Goal: Task Accomplishment & Management: Use online tool/utility

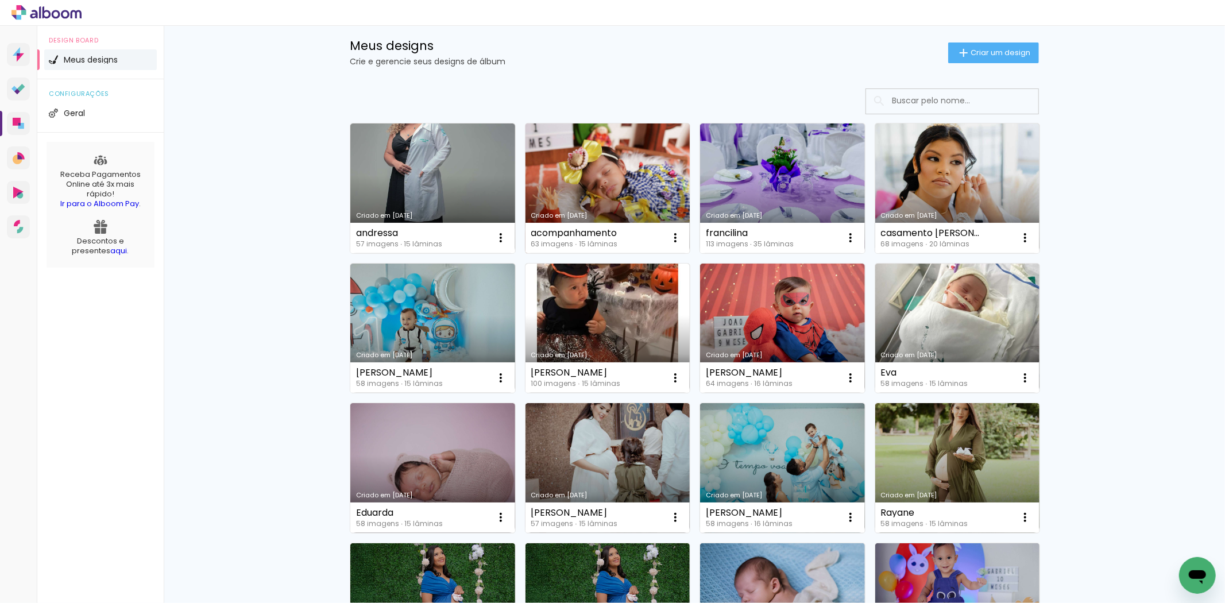
scroll to position [64, 0]
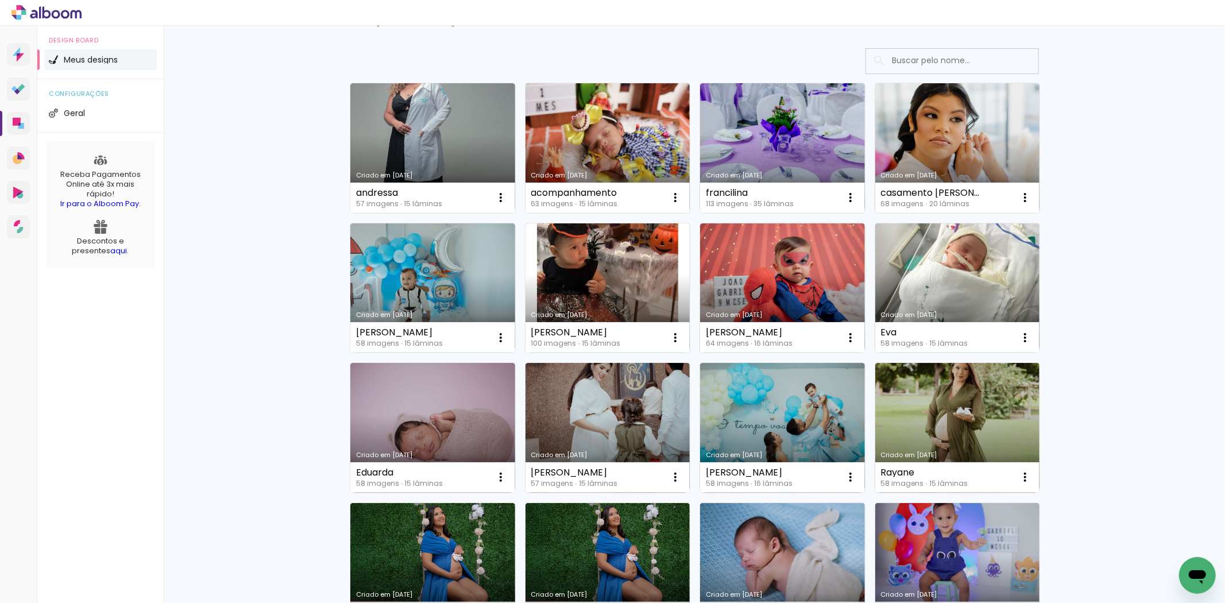
click at [977, 130] on link "Criado em [DATE]" at bounding box center [957, 148] width 165 height 130
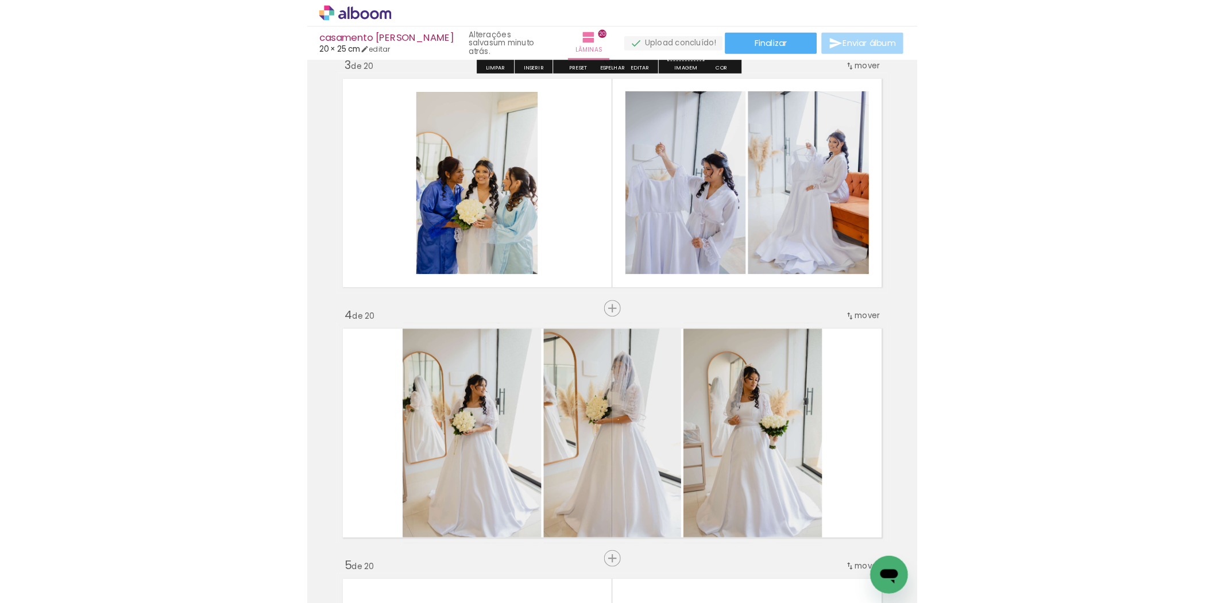
scroll to position [543, 0]
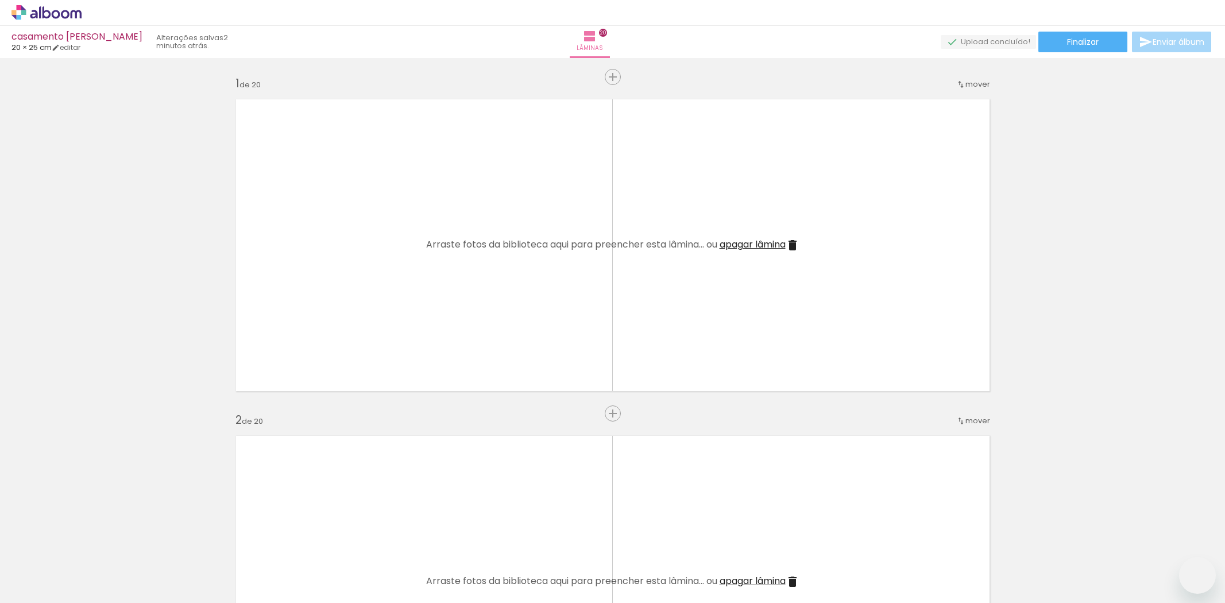
click at [322, 566] on quentale-workspace at bounding box center [612, 301] width 1225 height 603
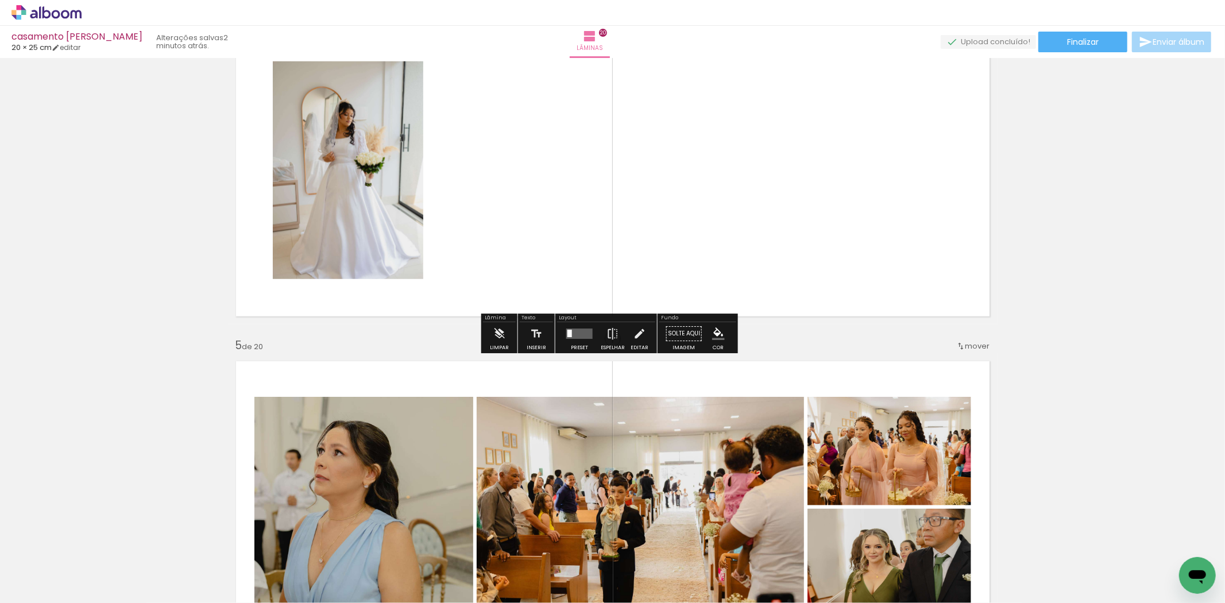
scroll to position [1472, 0]
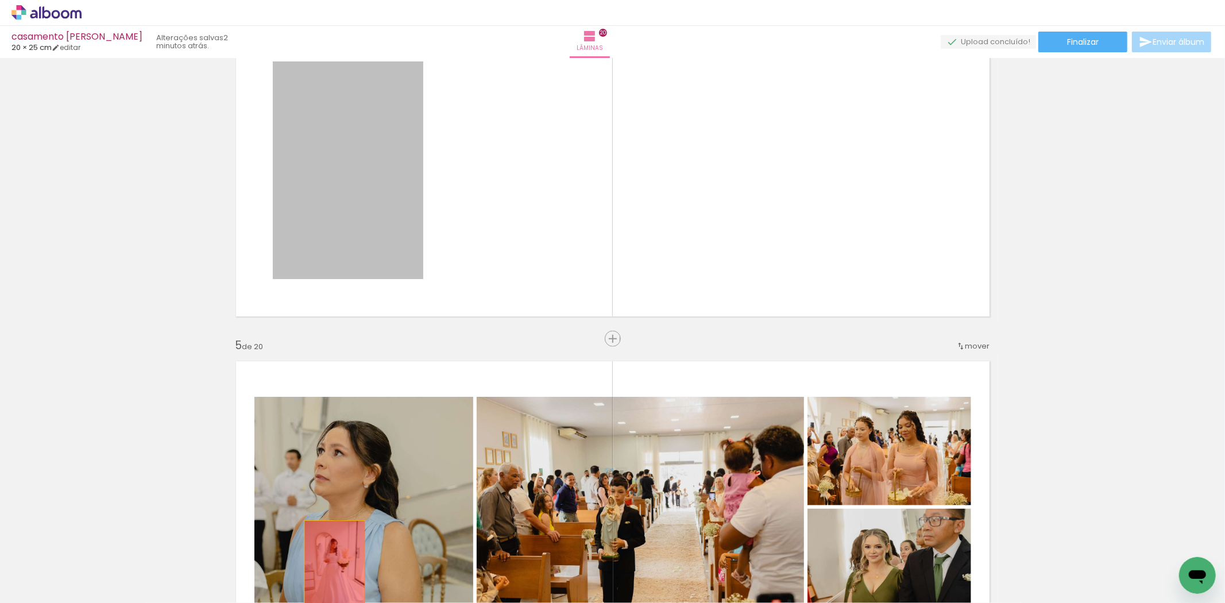
drag, startPoint x: 320, startPoint y: 308, endPoint x: 330, endPoint y: 564, distance: 256.2
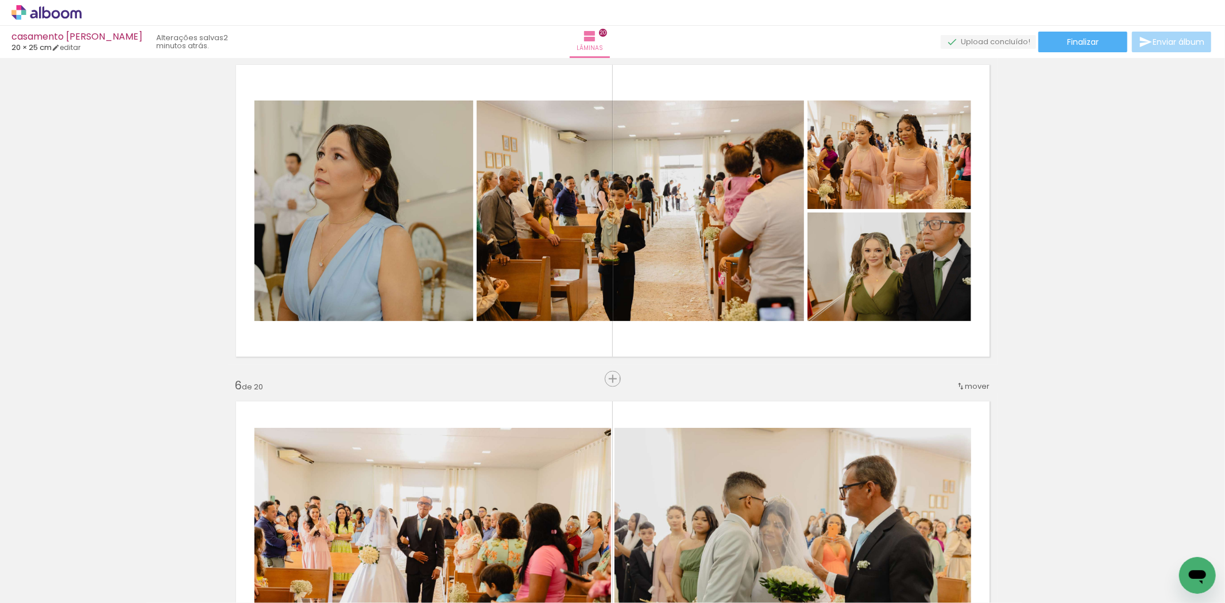
scroll to position [1403, 0]
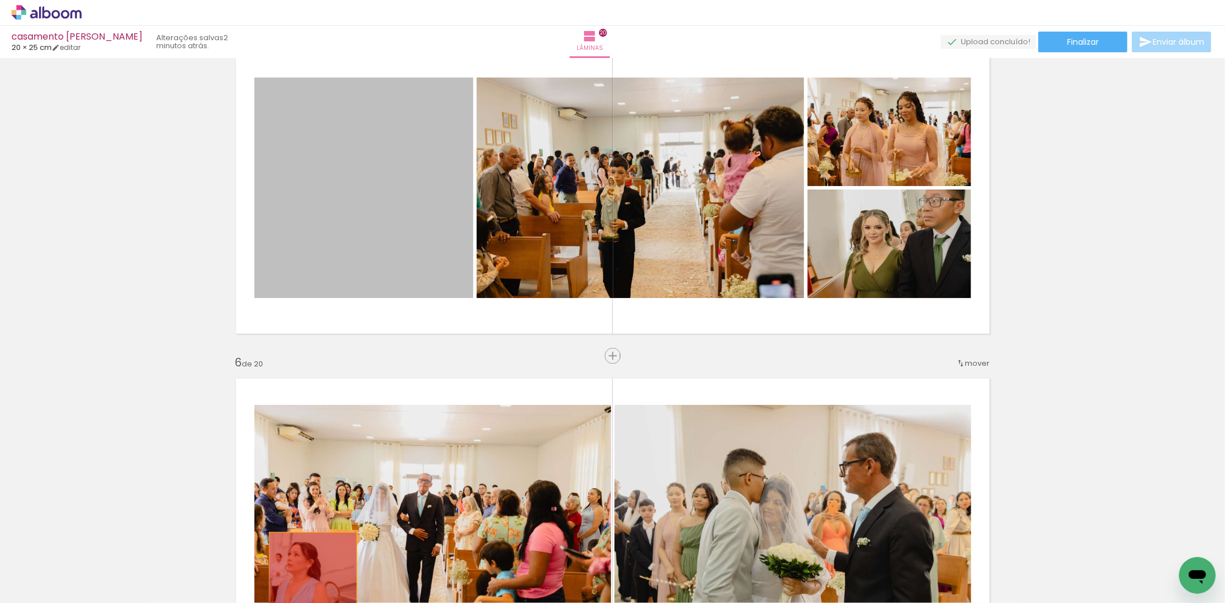
drag, startPoint x: 404, startPoint y: 237, endPoint x: 307, endPoint y: 578, distance: 354.4
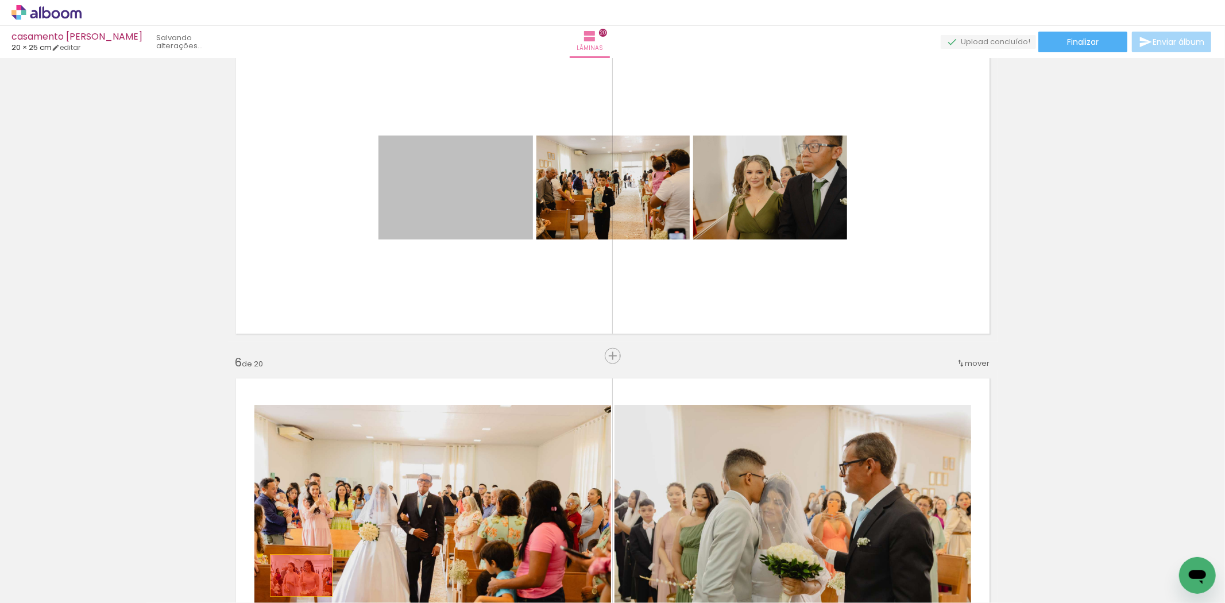
drag, startPoint x: 446, startPoint y: 202, endPoint x: 300, endPoint y: 573, distance: 398.5
click at [300, 573] on quentale-workspace at bounding box center [612, 301] width 1225 height 603
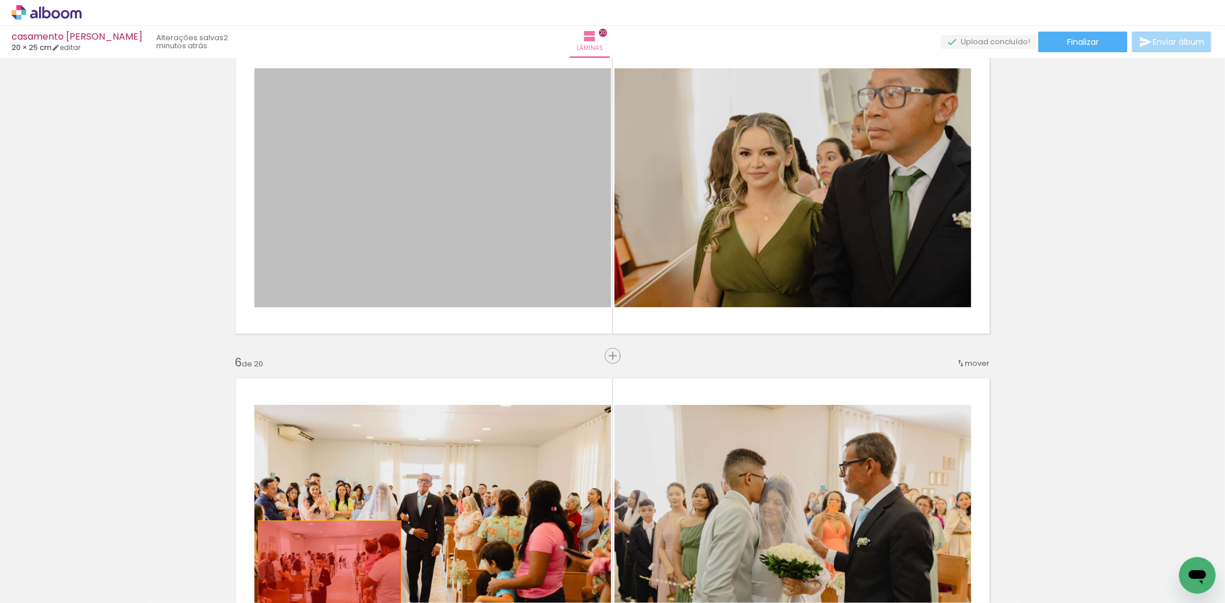
drag, startPoint x: 481, startPoint y: 227, endPoint x: 428, endPoint y: 474, distance: 252.6
click at [323, 568] on quentale-workspace at bounding box center [612, 301] width 1225 height 603
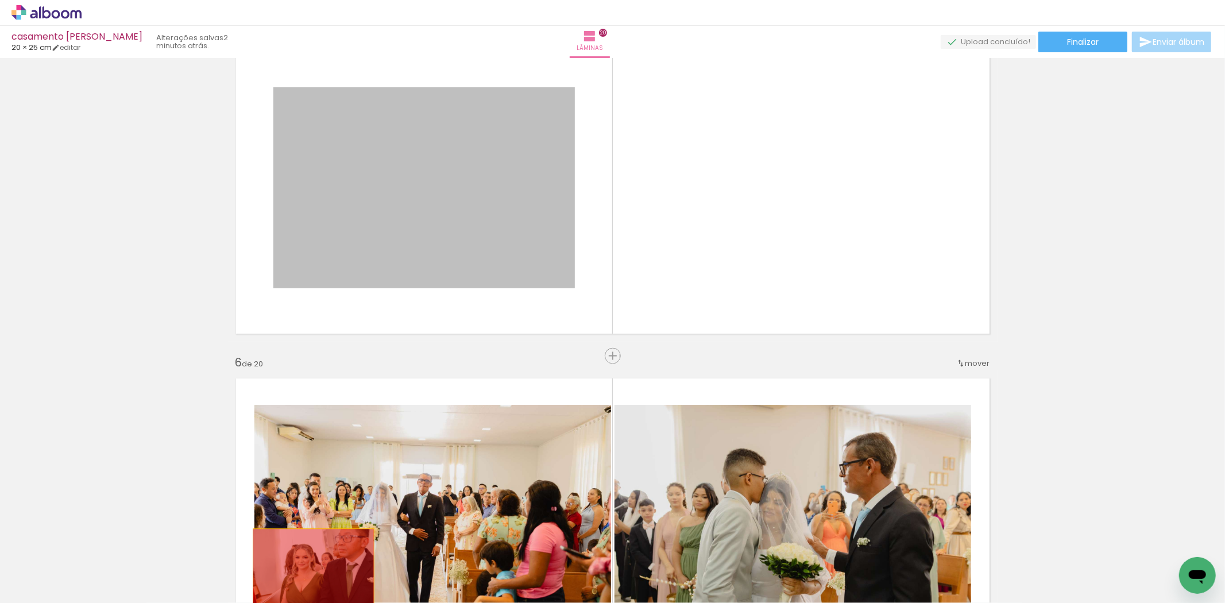
drag, startPoint x: 490, startPoint y: 213, endPoint x: 308, endPoint y: 569, distance: 400.0
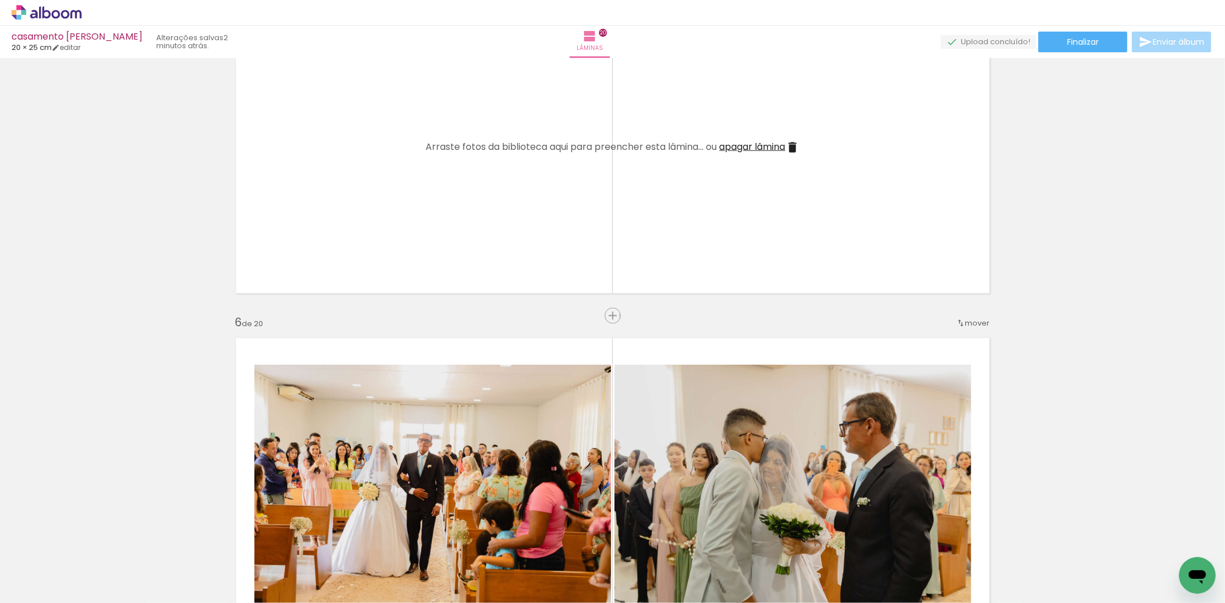
scroll to position [1722, 0]
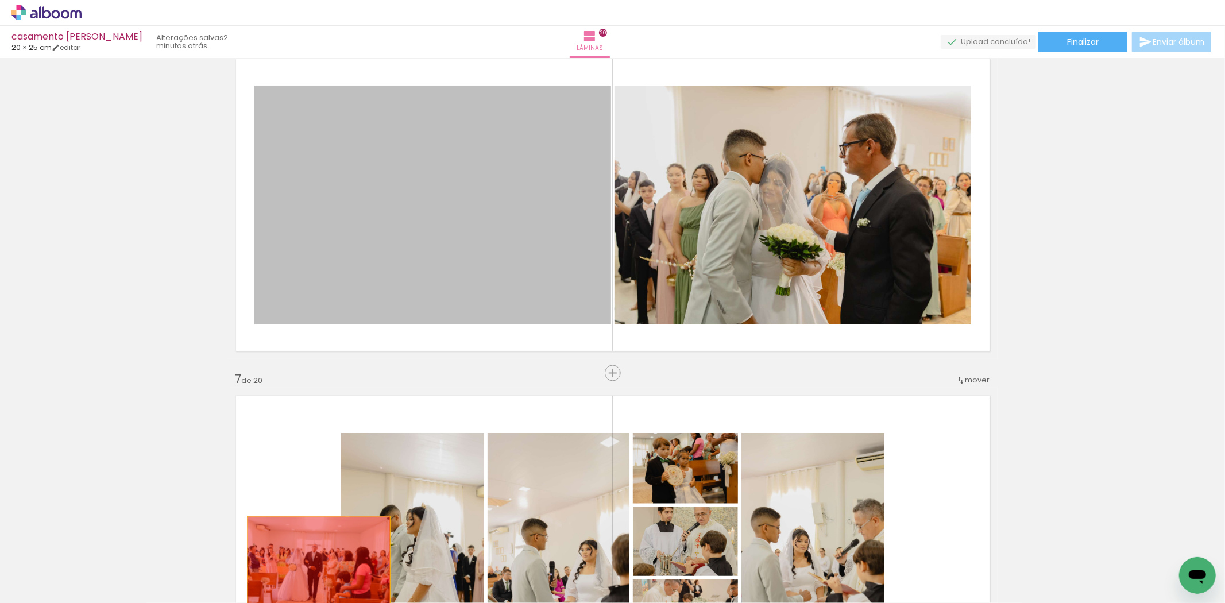
drag, startPoint x: 516, startPoint y: 262, endPoint x: 313, endPoint y: 564, distance: 363.8
click at [313, 564] on quentale-workspace at bounding box center [612, 301] width 1225 height 603
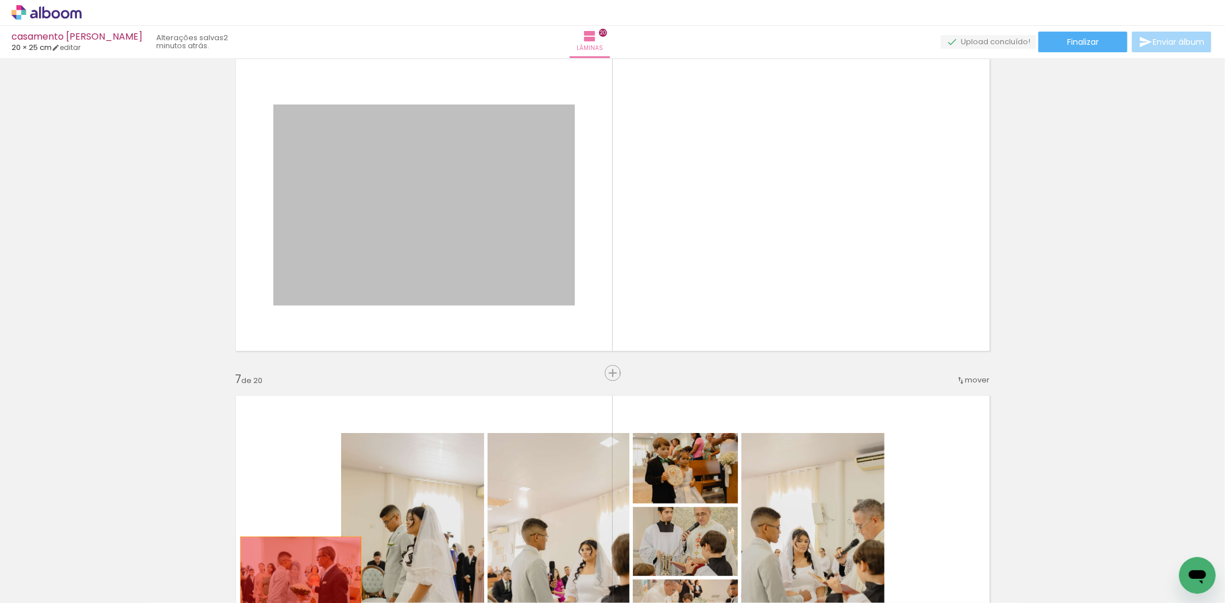
drag, startPoint x: 386, startPoint y: 372, endPoint x: 311, endPoint y: 540, distance: 184.0
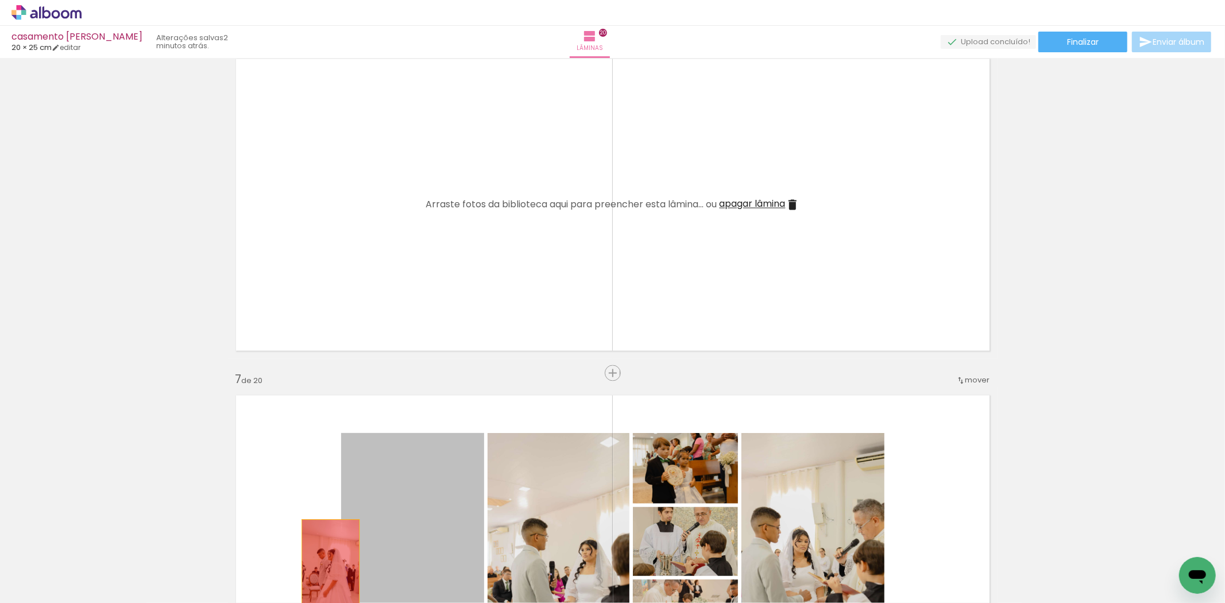
drag, startPoint x: 402, startPoint y: 477, endPoint x: 347, endPoint y: 497, distance: 58.5
click at [301, 567] on quentale-workspace at bounding box center [612, 301] width 1225 height 603
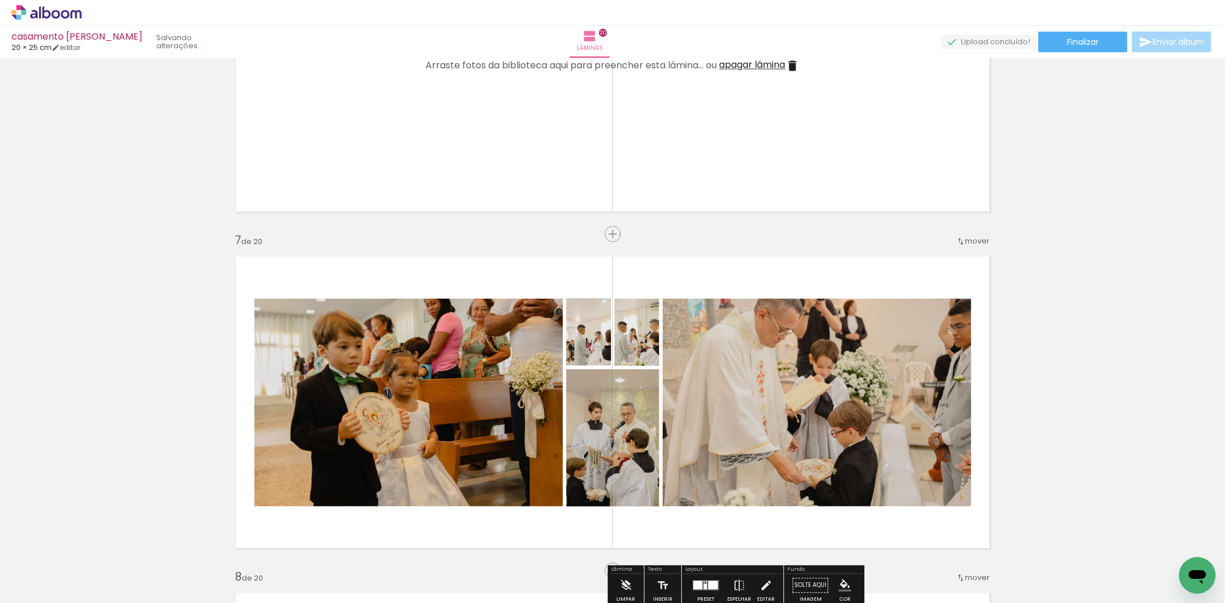
scroll to position [1914, 0]
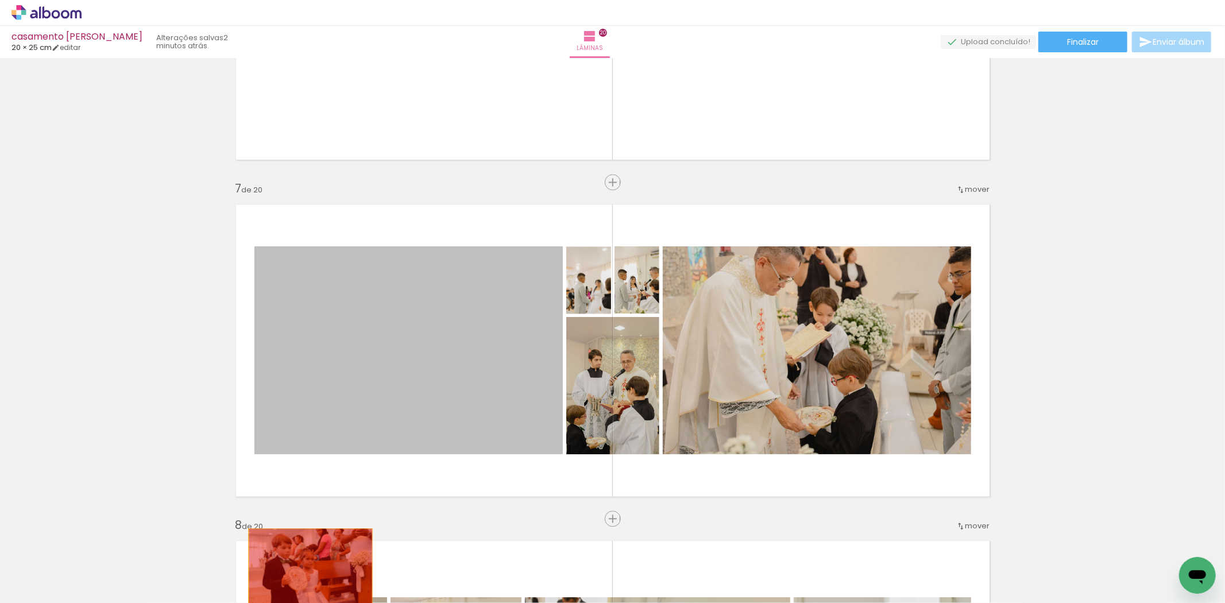
drag, startPoint x: 456, startPoint y: 346, endPoint x: 340, endPoint y: 475, distance: 173.6
click at [304, 566] on quentale-workspace at bounding box center [612, 301] width 1225 height 603
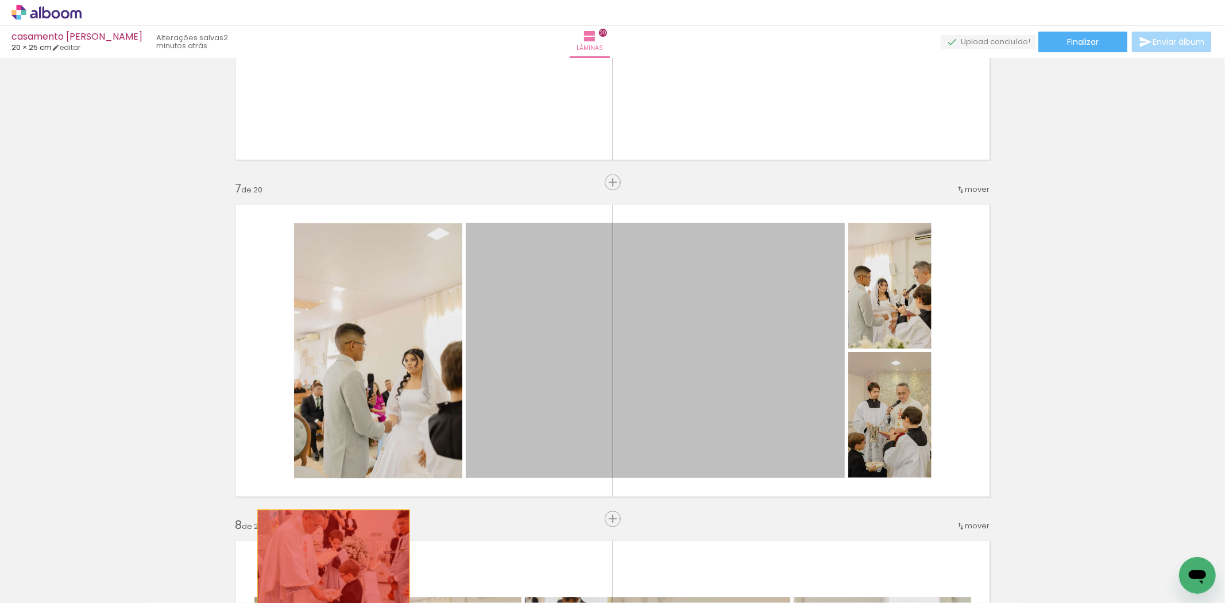
drag, startPoint x: 478, startPoint y: 385, endPoint x: 337, endPoint y: 472, distance: 165.5
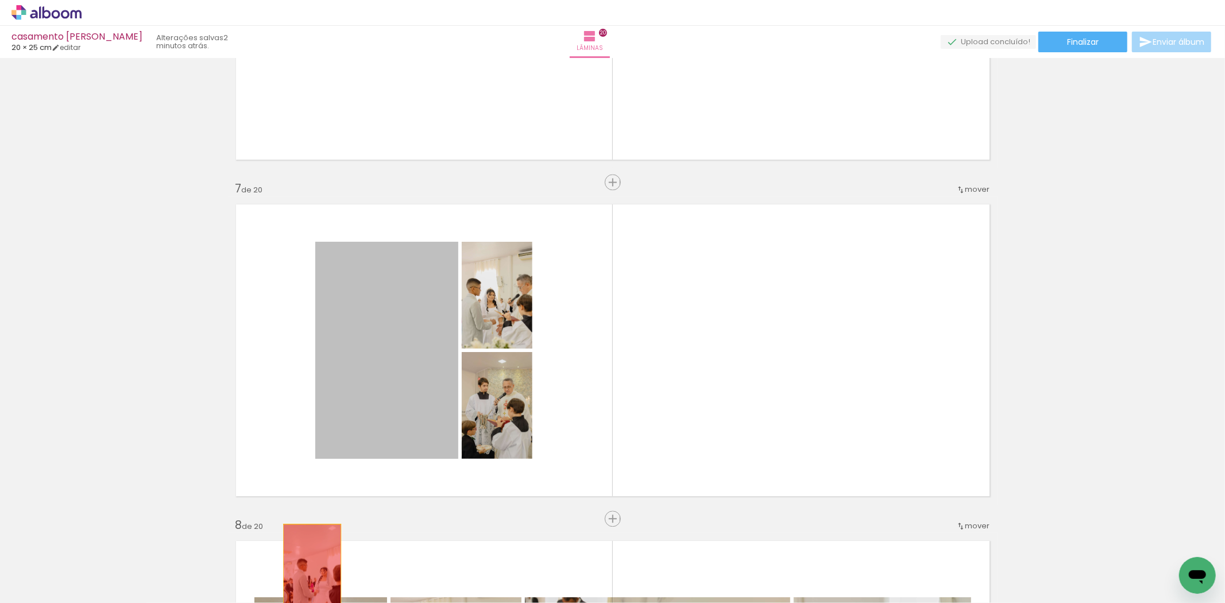
drag, startPoint x: 382, startPoint y: 384, endPoint x: 307, endPoint y: 567, distance: 198.5
click at [307, 567] on quentale-workspace at bounding box center [612, 301] width 1225 height 603
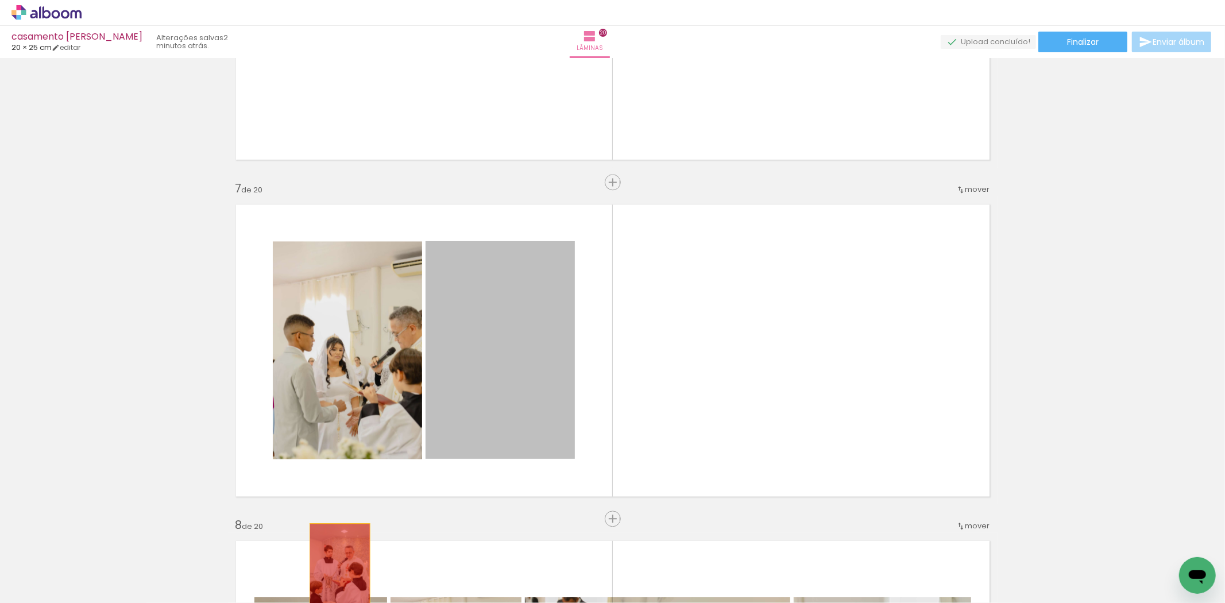
drag, startPoint x: 457, startPoint y: 346, endPoint x: 337, endPoint y: 517, distance: 209.0
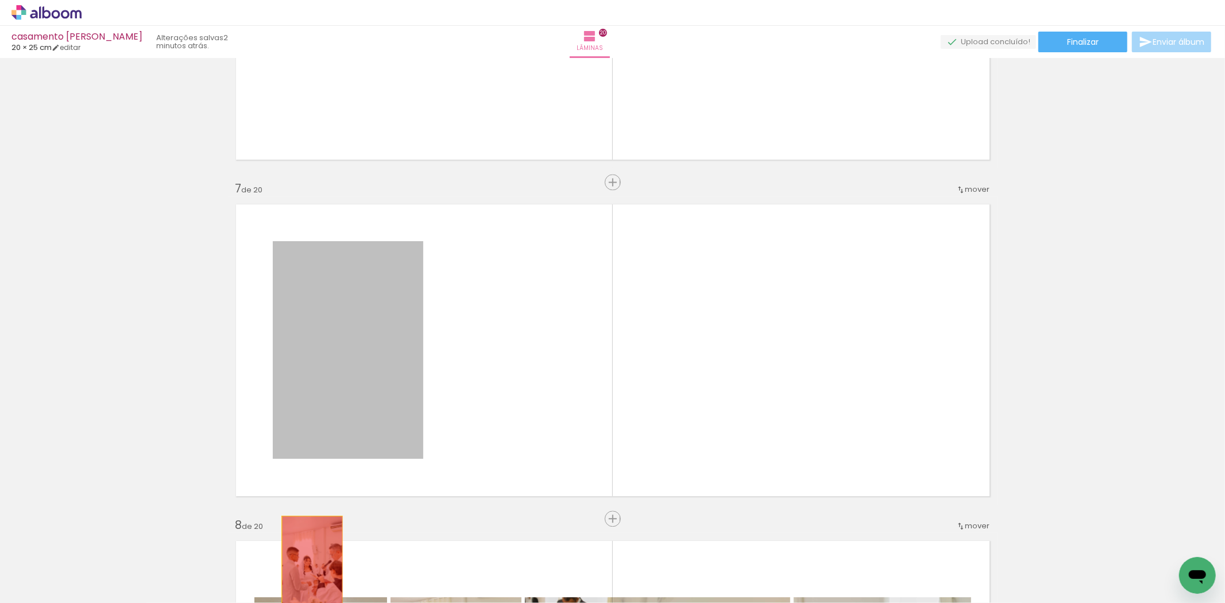
drag, startPoint x: 398, startPoint y: 366, endPoint x: 303, endPoint y: 560, distance: 216.2
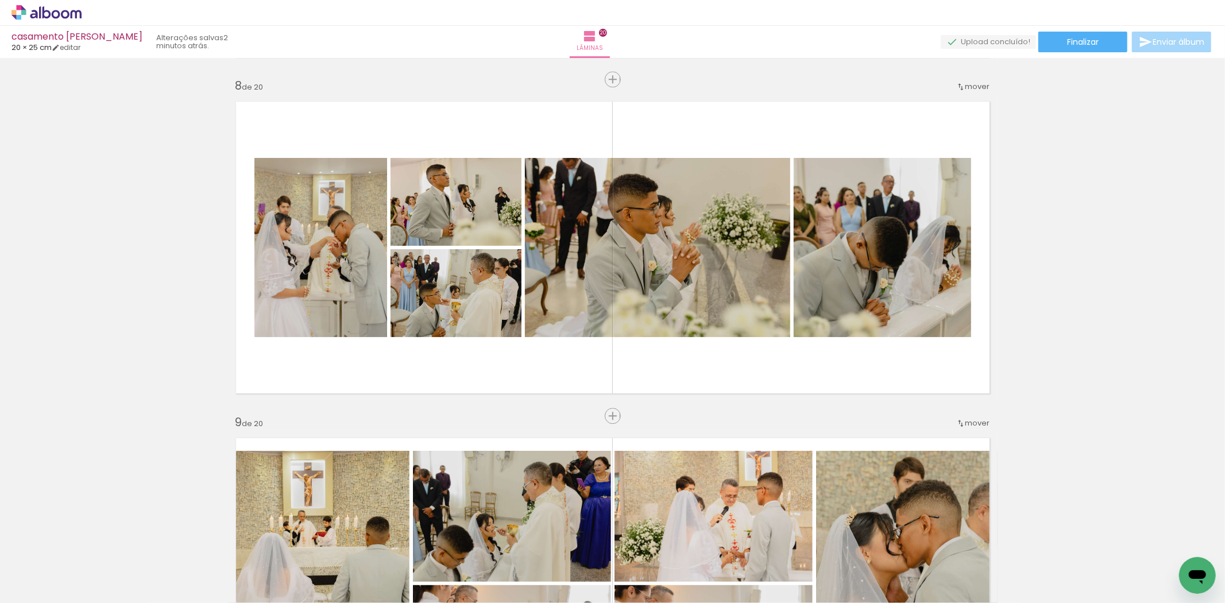
scroll to position [2360, 0]
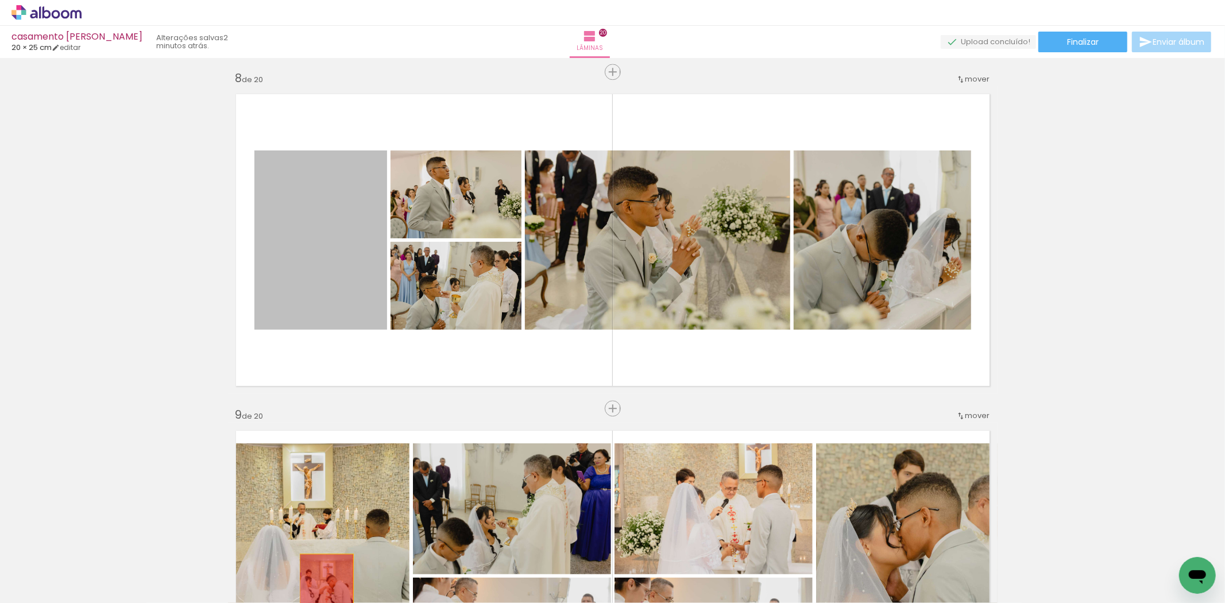
drag, startPoint x: 336, startPoint y: 401, endPoint x: 737, endPoint y: 388, distance: 400.4
click at [319, 588] on quentale-workspace at bounding box center [612, 301] width 1225 height 603
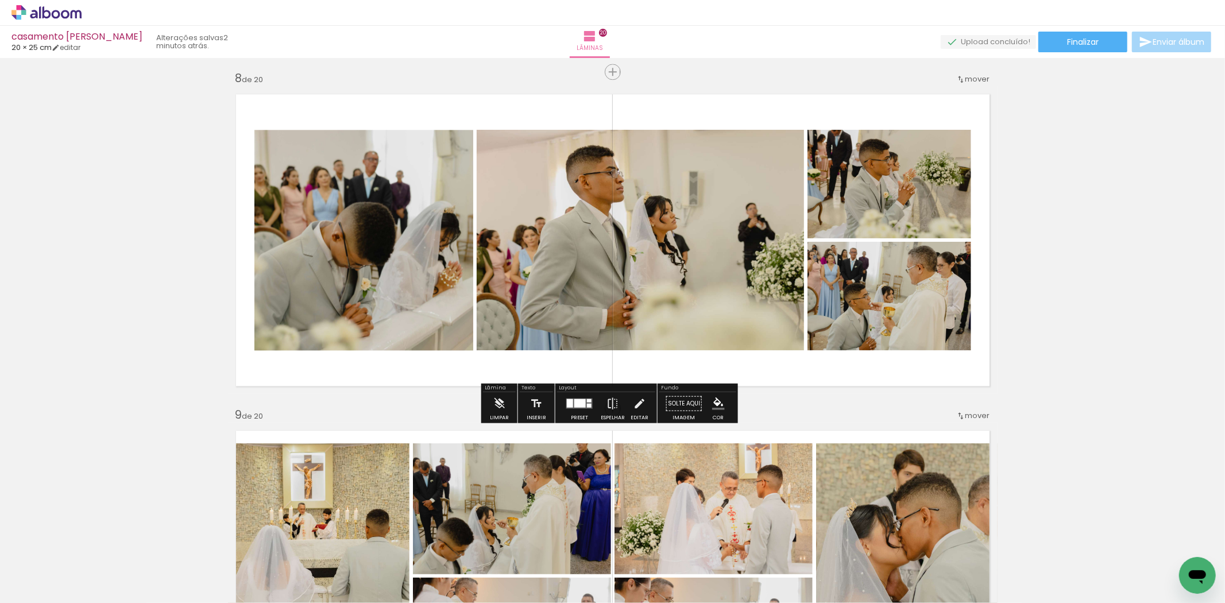
drag, startPoint x: 885, startPoint y: 363, endPoint x: 469, endPoint y: 247, distance: 432.1
click at [469, 247] on quentale-layouter at bounding box center [612, 240] width 769 height 308
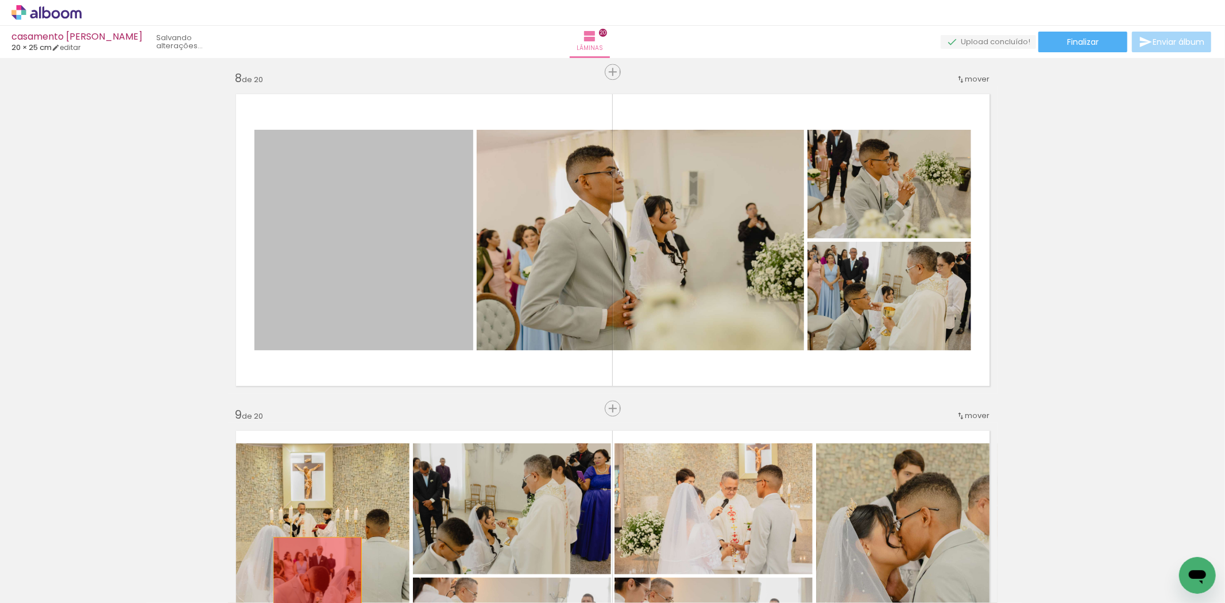
drag, startPoint x: 382, startPoint y: 463, endPoint x: 406, endPoint y: 524, distance: 65.7
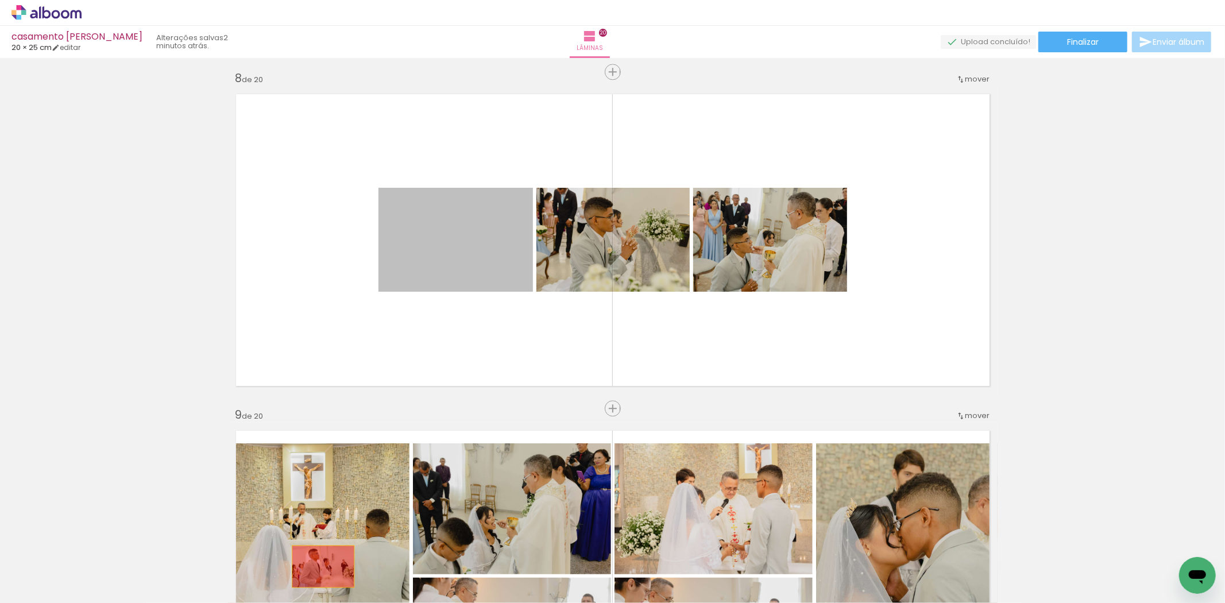
drag, startPoint x: 420, startPoint y: 237, endPoint x: 356, endPoint y: 513, distance: 283.5
click at [312, 566] on quentale-workspace at bounding box center [612, 301] width 1225 height 603
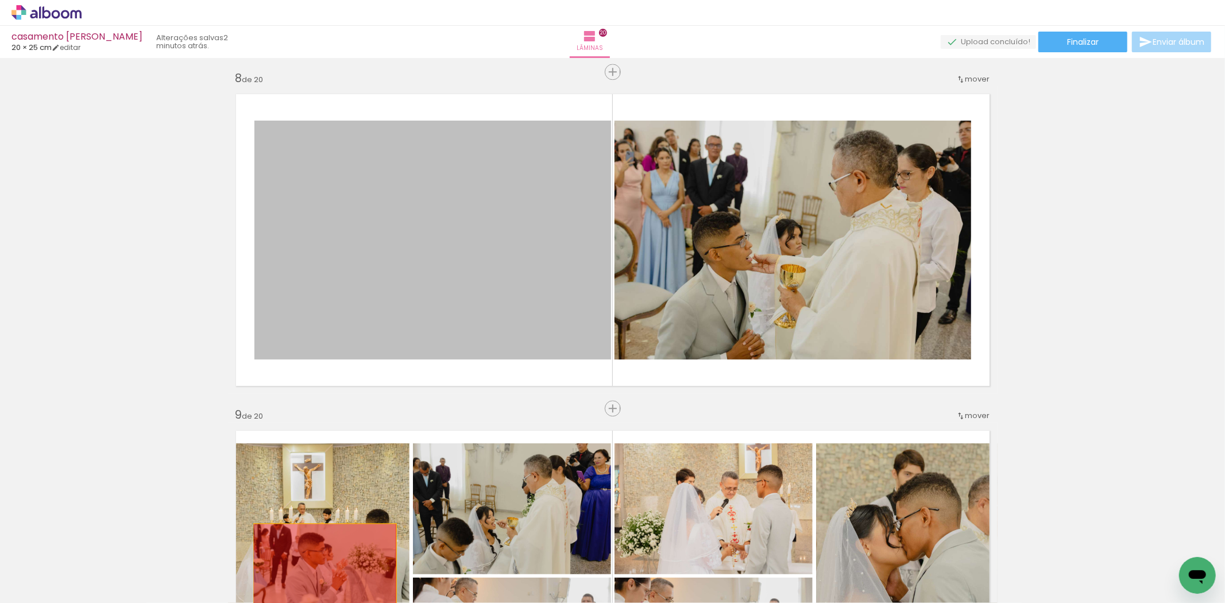
drag, startPoint x: 455, startPoint y: 267, endPoint x: 314, endPoint y: 570, distance: 333.7
click at [314, 570] on quentale-workspace at bounding box center [612, 301] width 1225 height 603
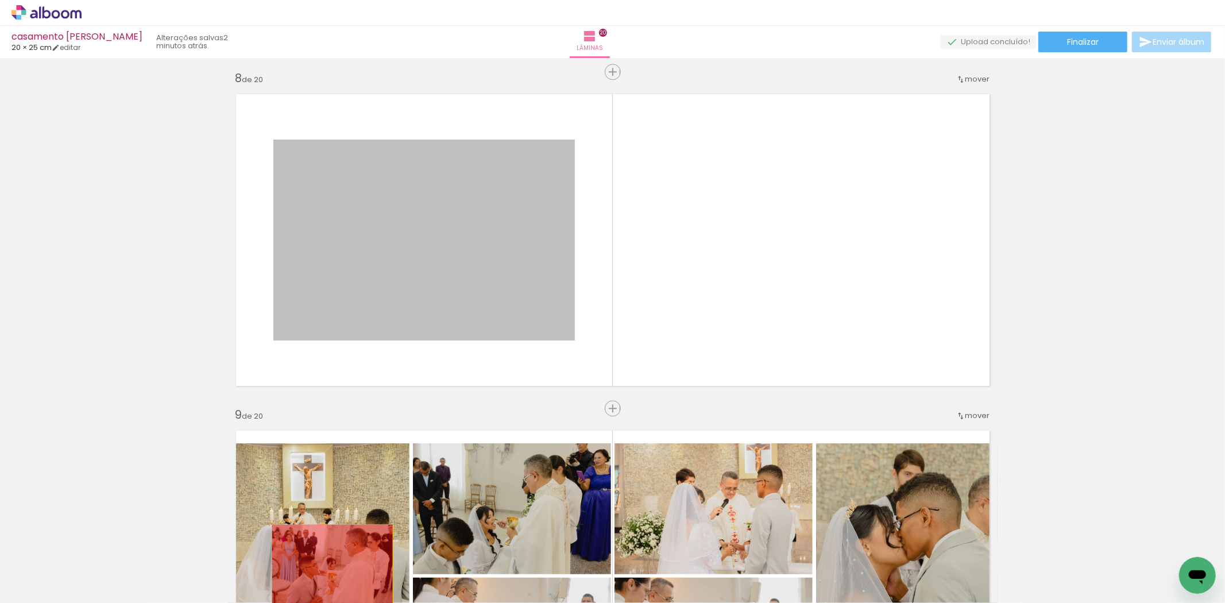
drag, startPoint x: 477, startPoint y: 255, endPoint x: 300, endPoint y: 563, distance: 354.9
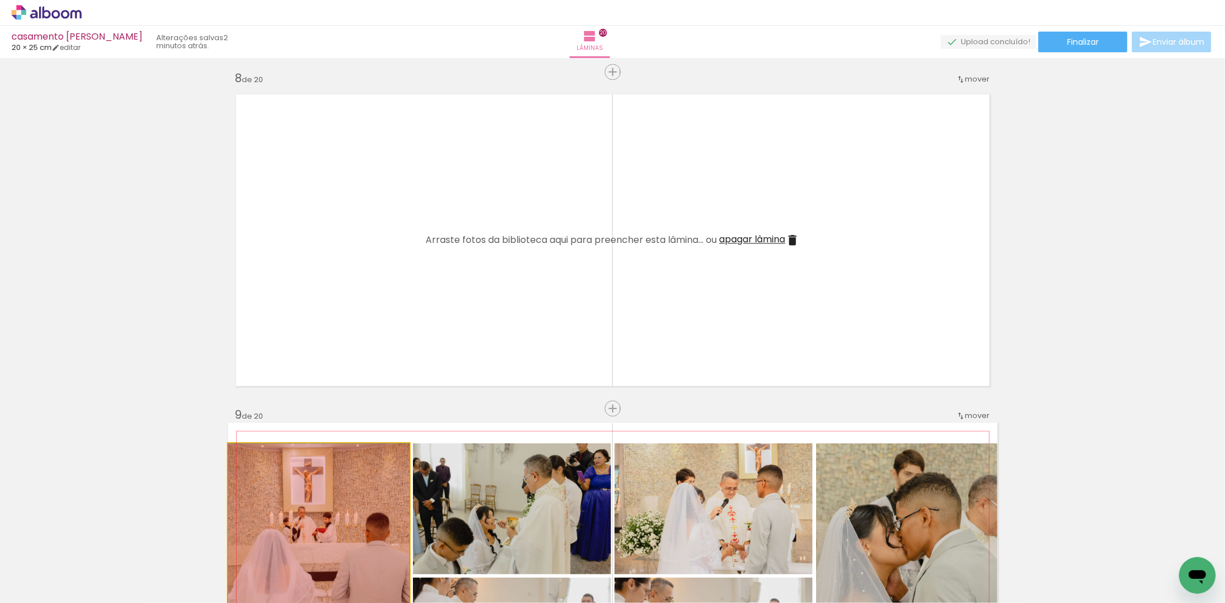
drag, startPoint x: 348, startPoint y: 482, endPoint x: 451, endPoint y: 509, distance: 106.1
click at [302, 583] on quentale-workspace at bounding box center [612, 301] width 1225 height 603
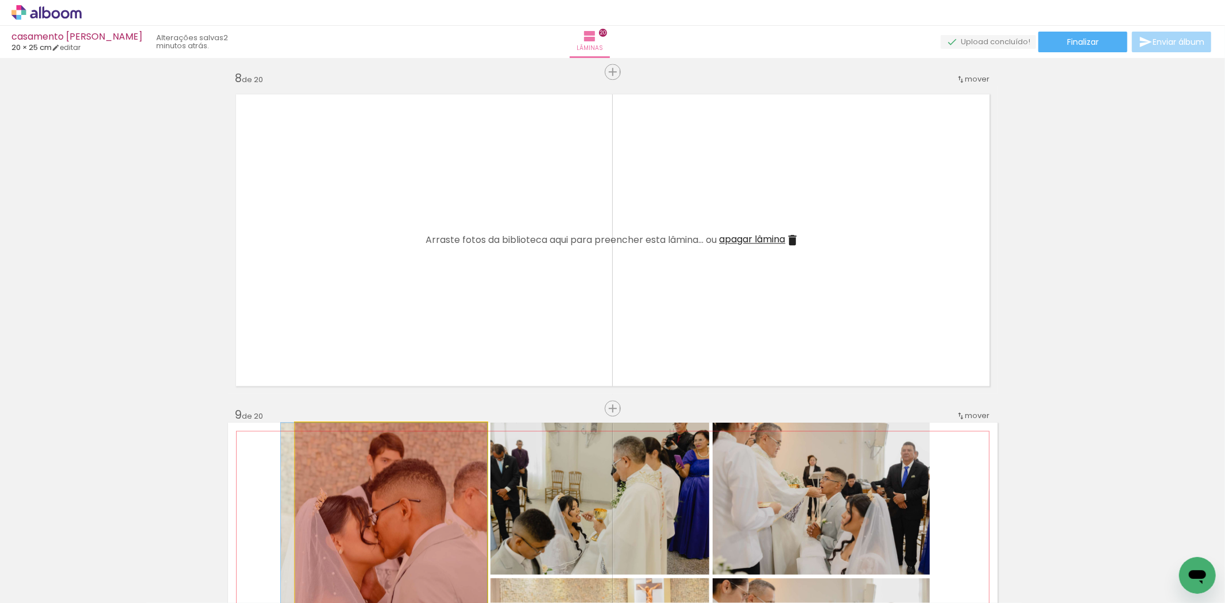
drag, startPoint x: 390, startPoint y: 552, endPoint x: 451, endPoint y: 509, distance: 74.2
click at [306, 576] on quentale-workspace at bounding box center [612, 301] width 1225 height 603
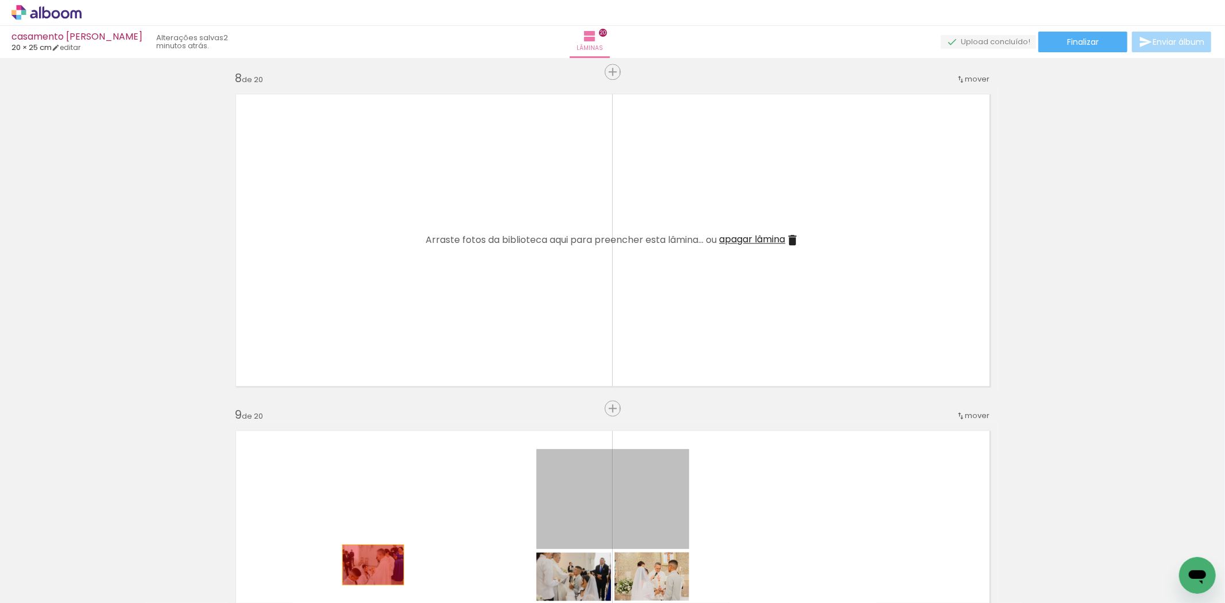
drag, startPoint x: 597, startPoint y: 497, endPoint x: 387, endPoint y: 539, distance: 214.2
click at [368, 563] on quentale-workspace at bounding box center [612, 301] width 1225 height 603
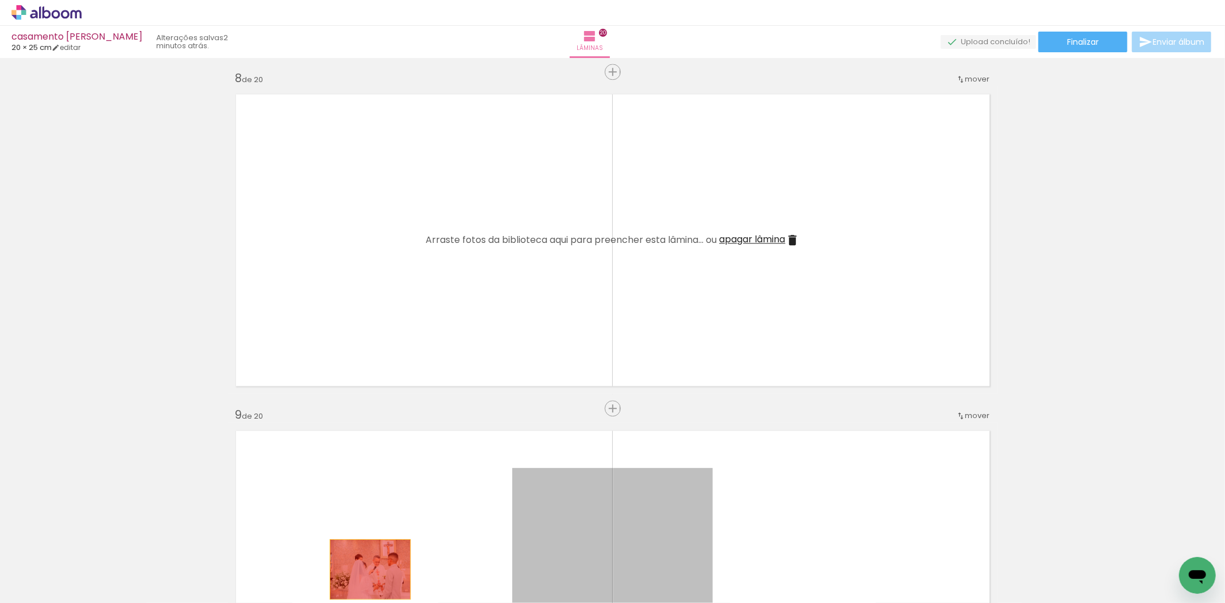
drag, startPoint x: 556, startPoint y: 501, endPoint x: 366, endPoint y: 557, distance: 197.6
click at [365, 571] on quentale-workspace at bounding box center [612, 301] width 1225 height 603
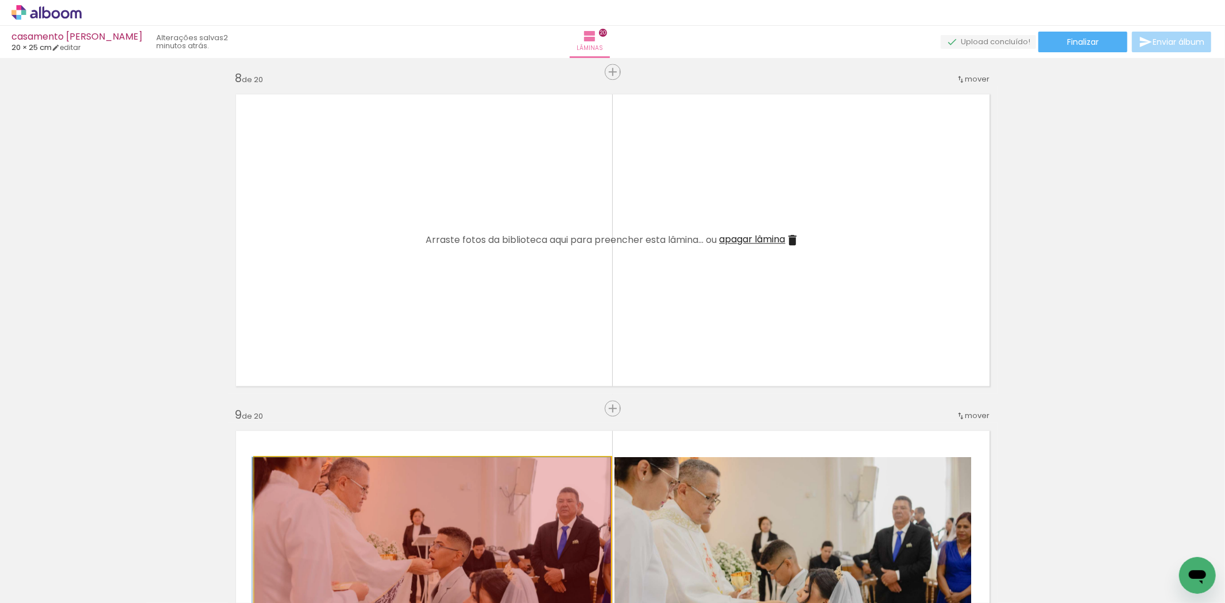
drag, startPoint x: 495, startPoint y: 494, endPoint x: 374, endPoint y: 558, distance: 137.1
click at [374, 558] on quentale-workspace at bounding box center [612, 301] width 1225 height 603
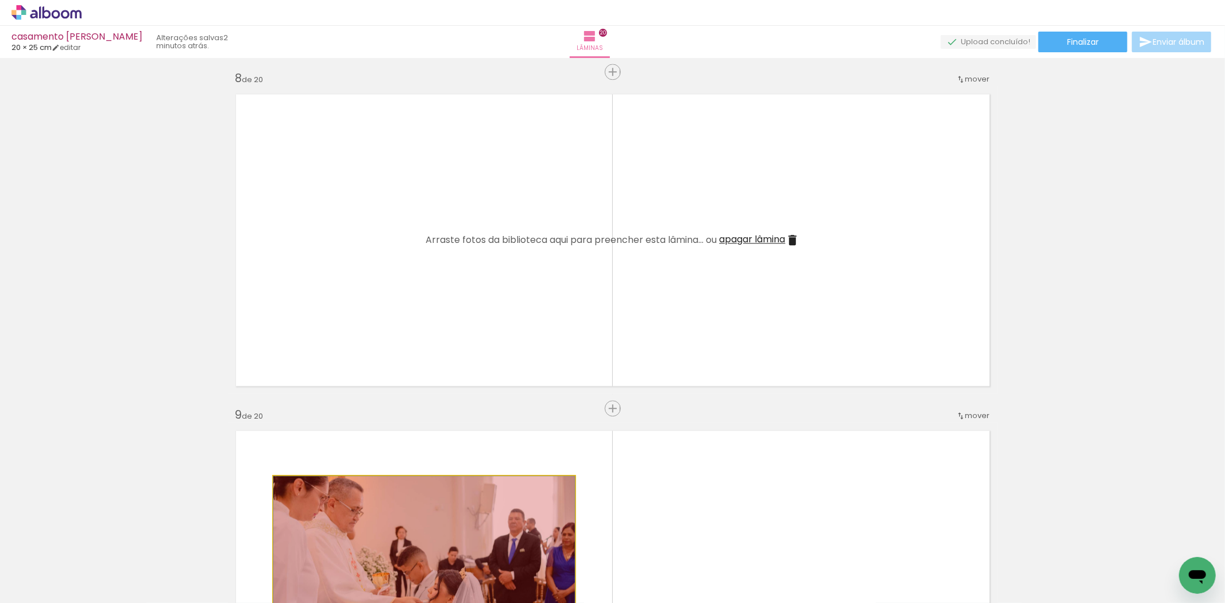
drag, startPoint x: 452, startPoint y: 505, endPoint x: 370, endPoint y: 571, distance: 105.4
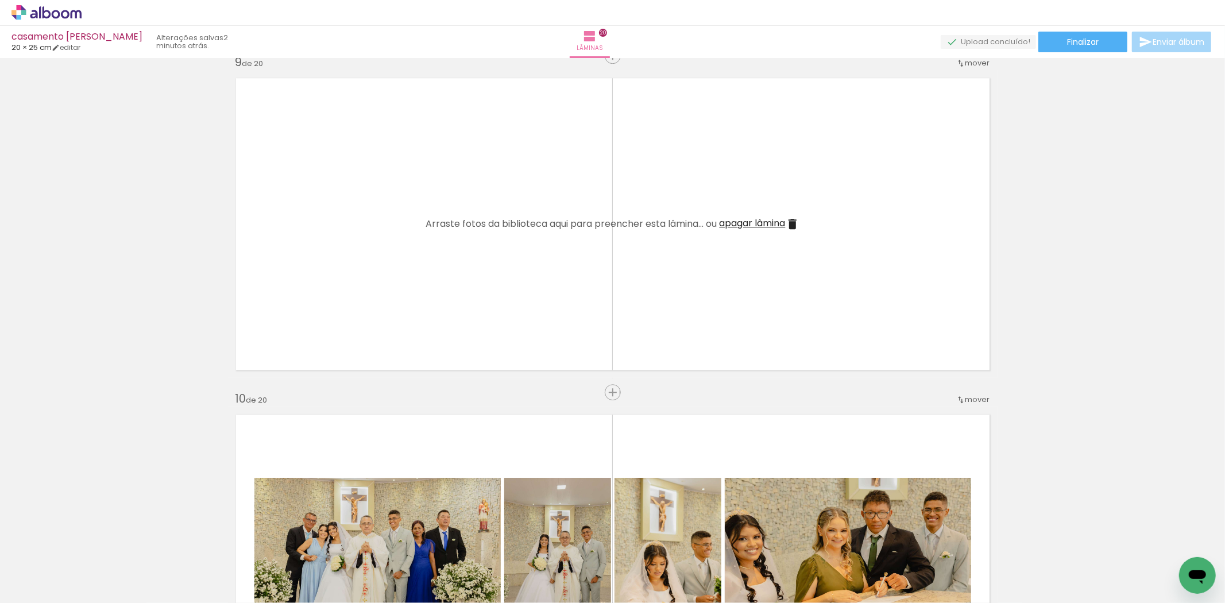
scroll to position [2871, 0]
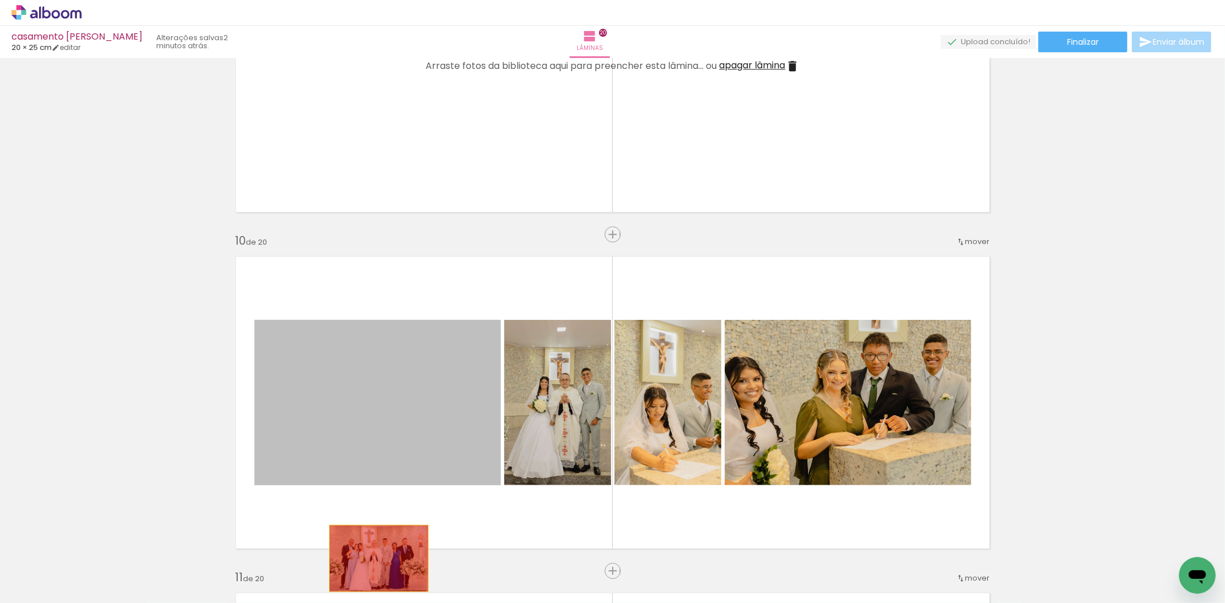
drag, startPoint x: 420, startPoint y: 406, endPoint x: 374, endPoint y: 558, distance: 159.1
click at [374, 558] on quentale-workspace at bounding box center [612, 301] width 1225 height 603
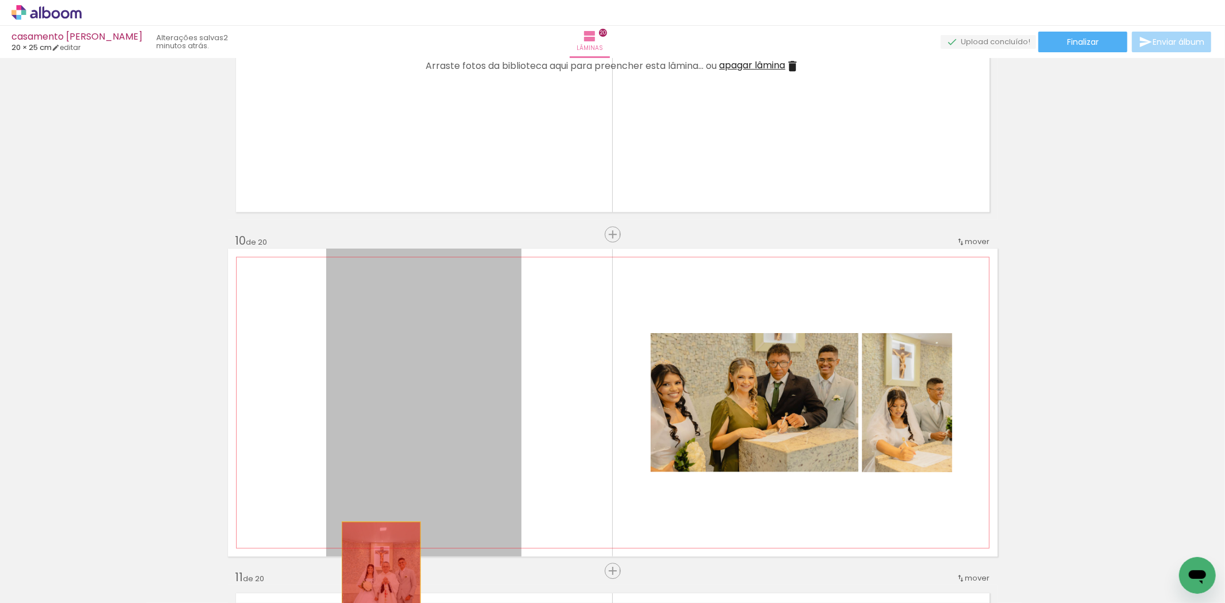
drag, startPoint x: 417, startPoint y: 424, endPoint x: 524, endPoint y: 549, distance: 165.0
click at [376, 582] on quentale-workspace at bounding box center [612, 301] width 1225 height 603
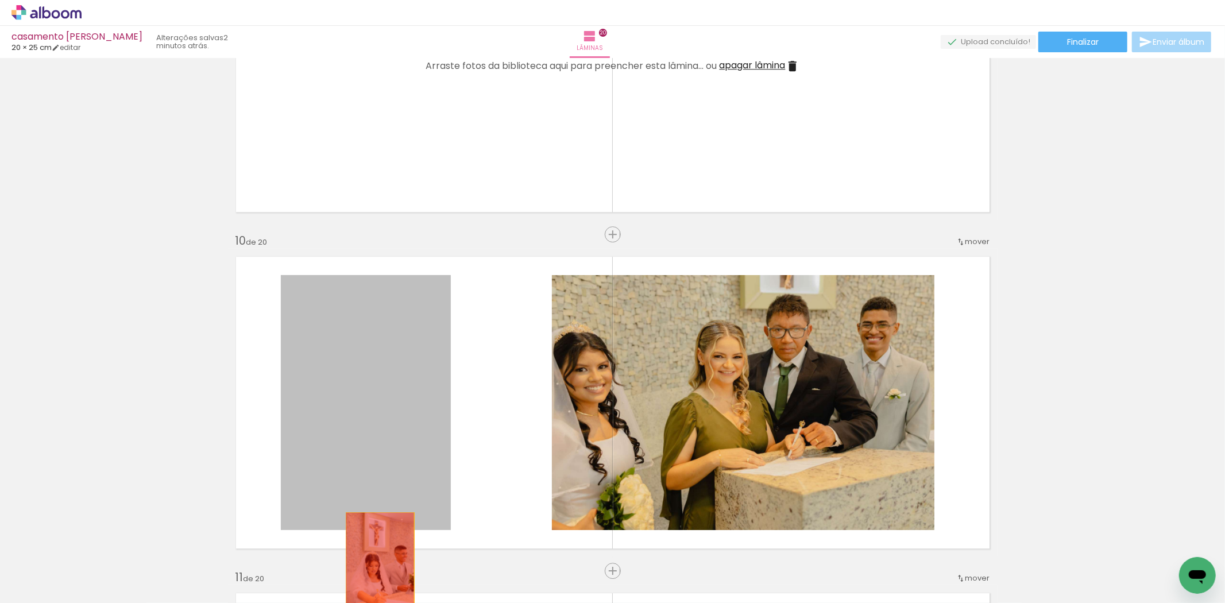
drag, startPoint x: 315, startPoint y: 400, endPoint x: 385, endPoint y: 540, distance: 156.1
click at [375, 564] on quentale-workspace at bounding box center [612, 301] width 1225 height 603
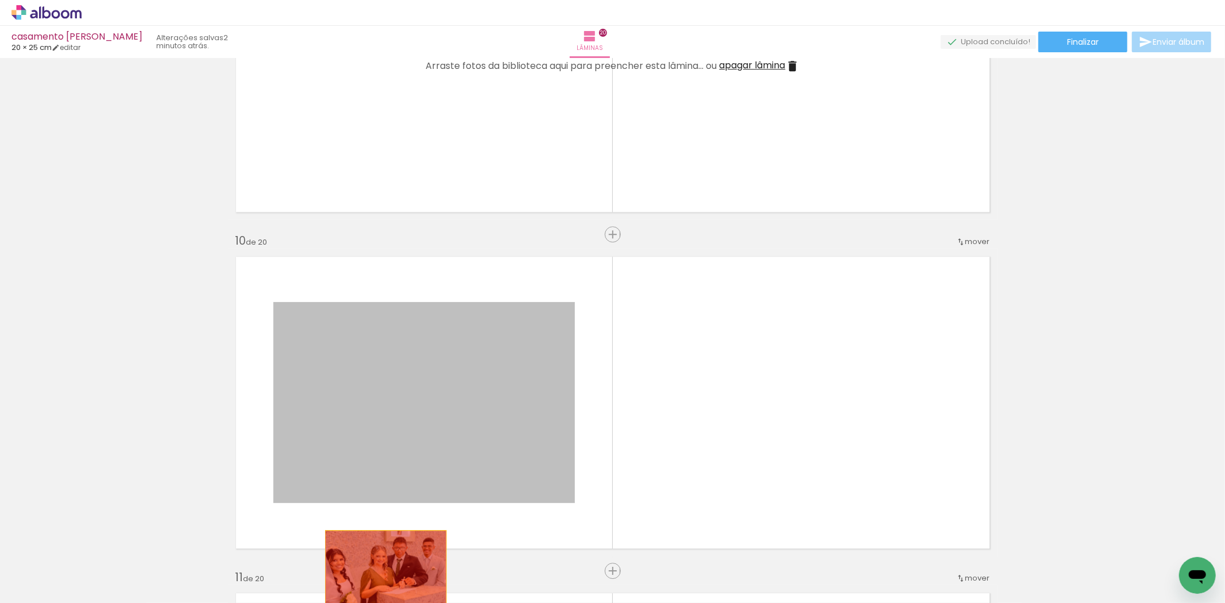
drag, startPoint x: 470, startPoint y: 394, endPoint x: 381, endPoint y: 571, distance: 197.4
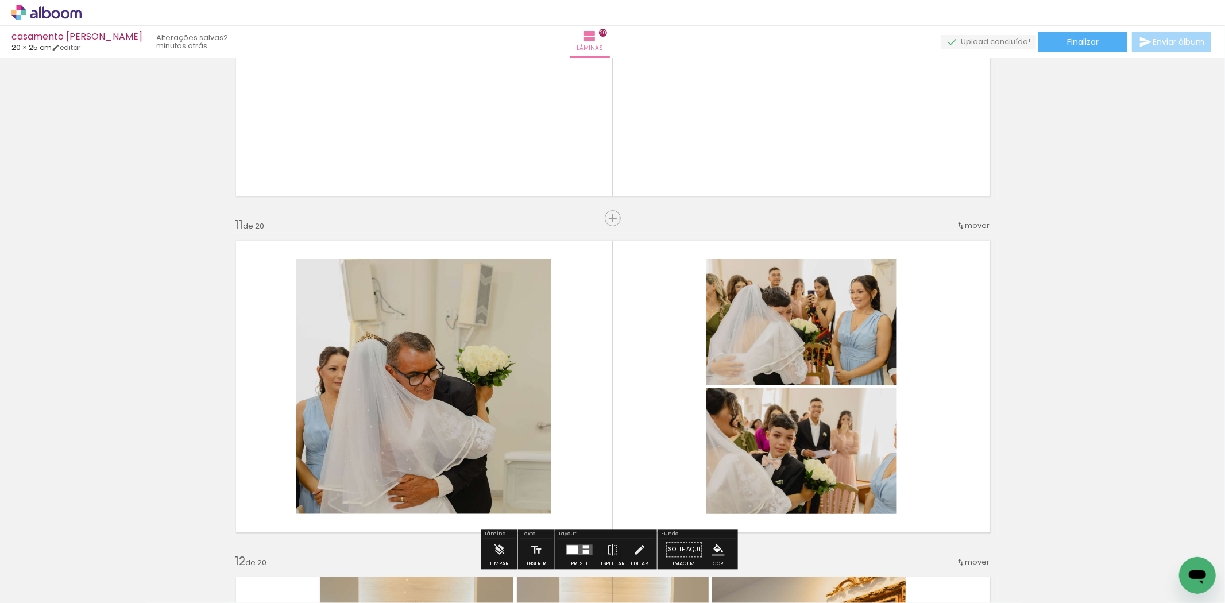
scroll to position [3253, 0]
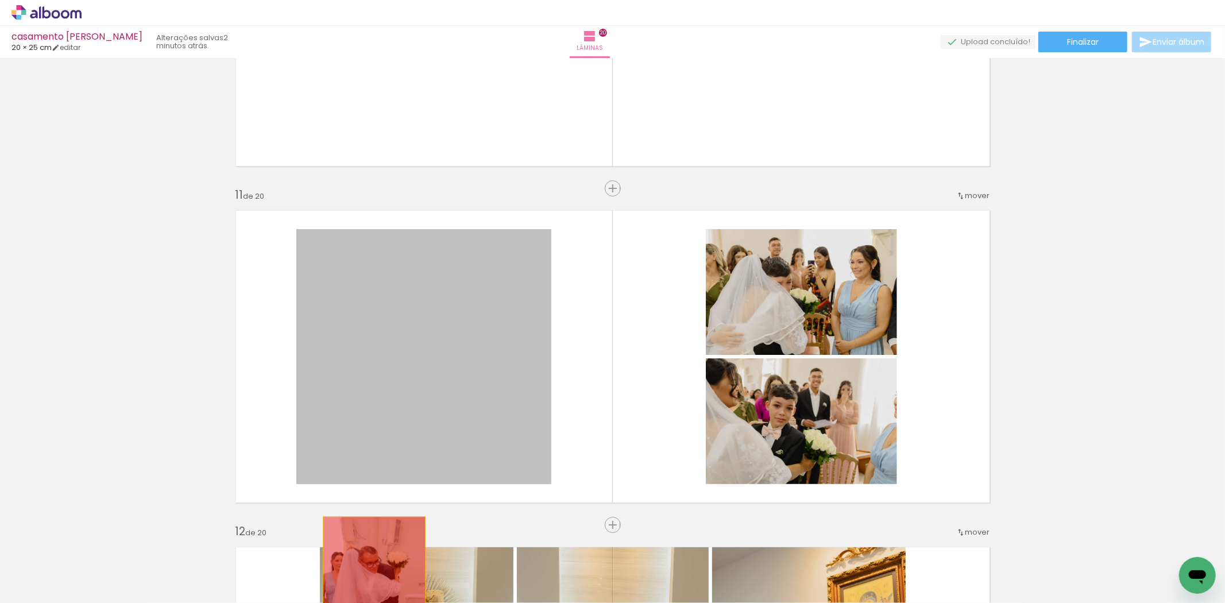
drag, startPoint x: 490, startPoint y: 360, endPoint x: 369, endPoint y: 567, distance: 239.8
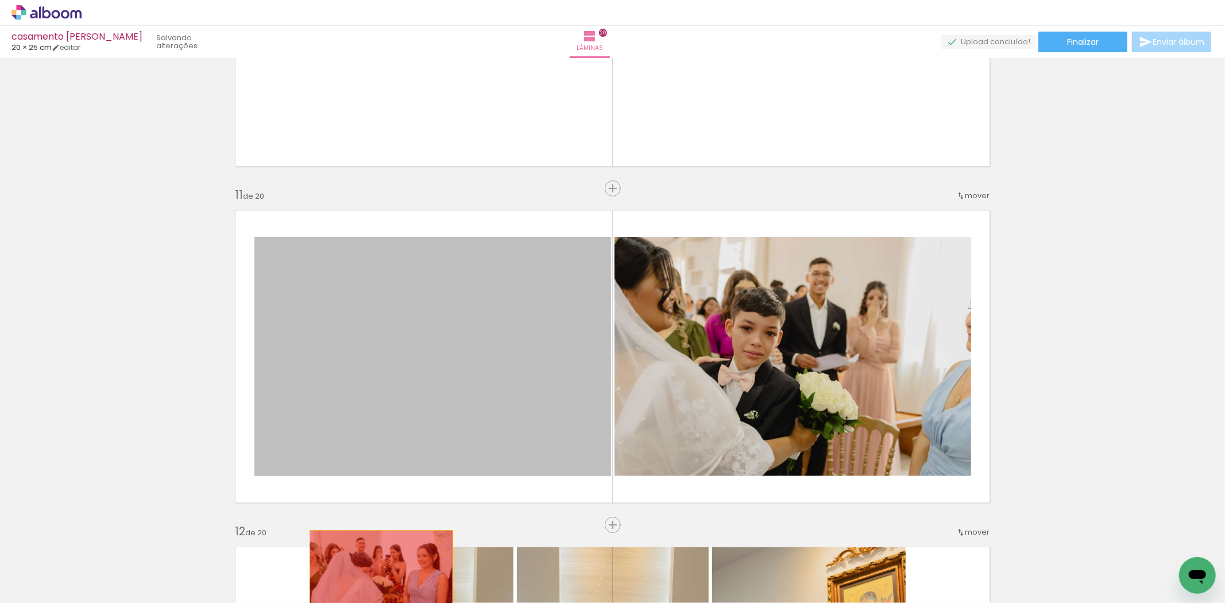
drag
click at [375, 572] on quentale-workspace at bounding box center [612, 301] width 1225 height 603
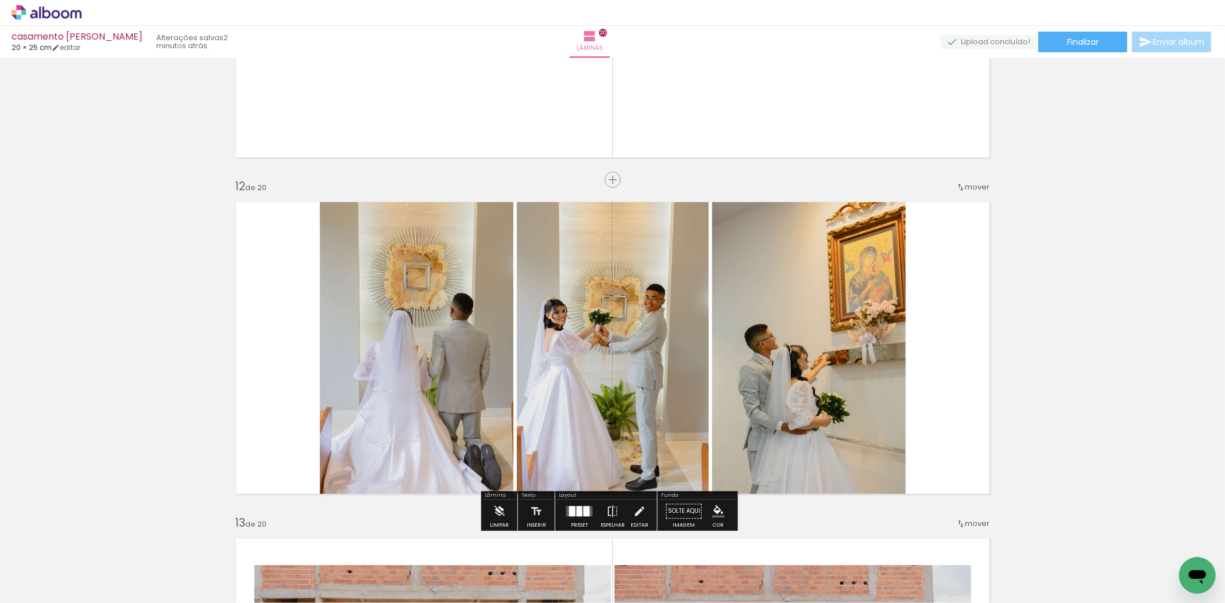
scroll to position [3763, 0]
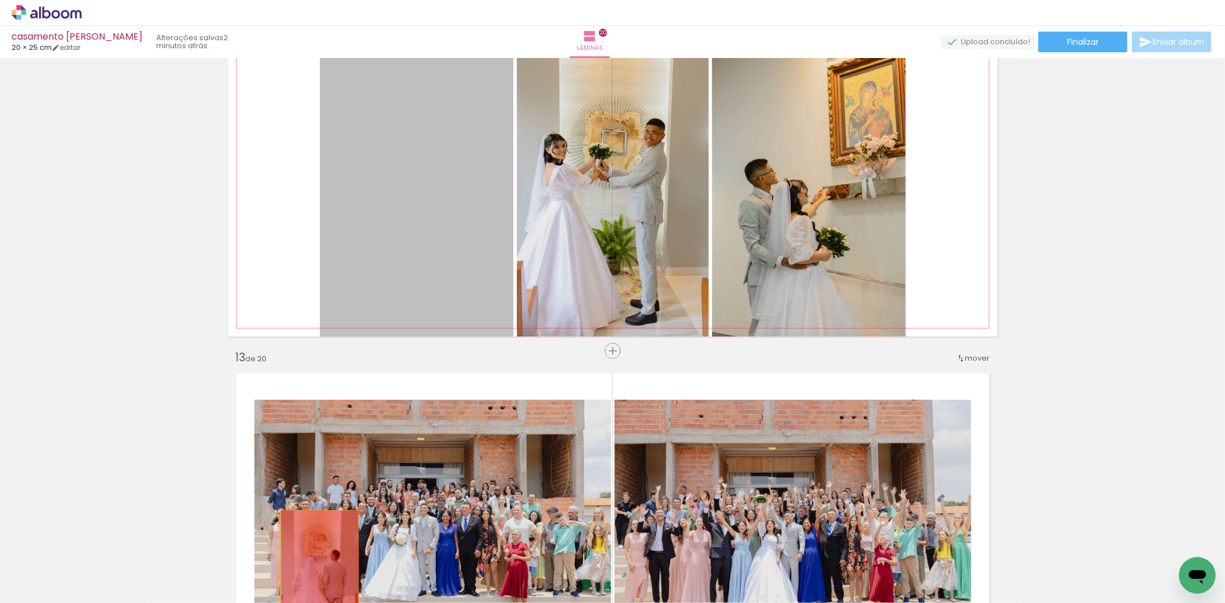
click at [314, 571] on quentale-workspace at bounding box center [612, 301] width 1225 height 603
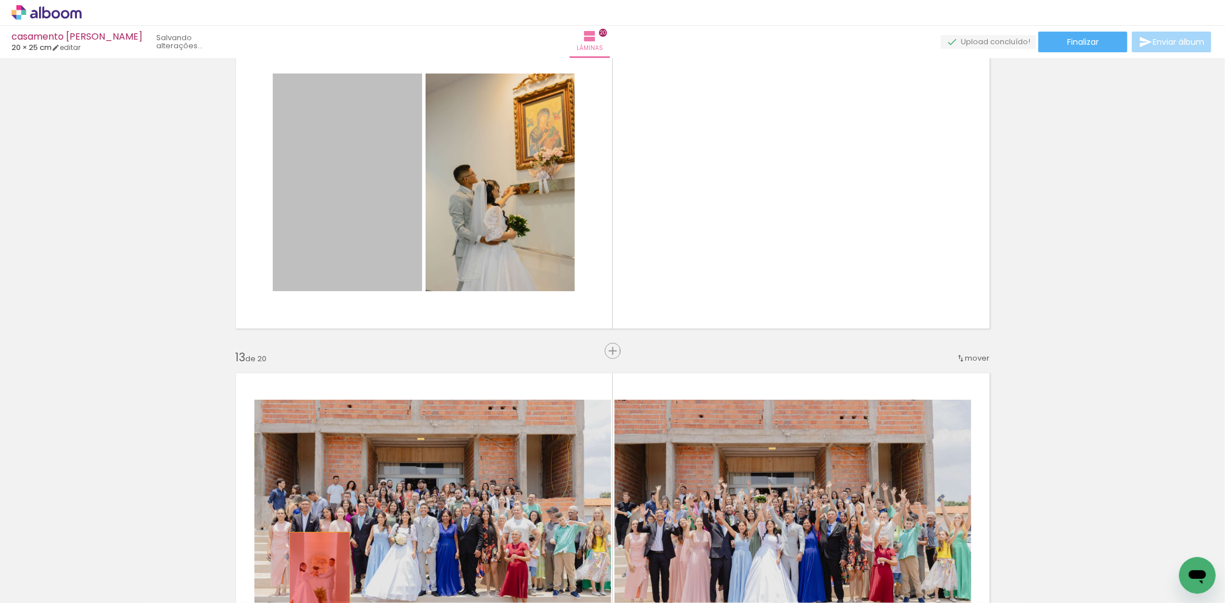
click at [314, 572] on quentale-workspace at bounding box center [612, 301] width 1225 height 603
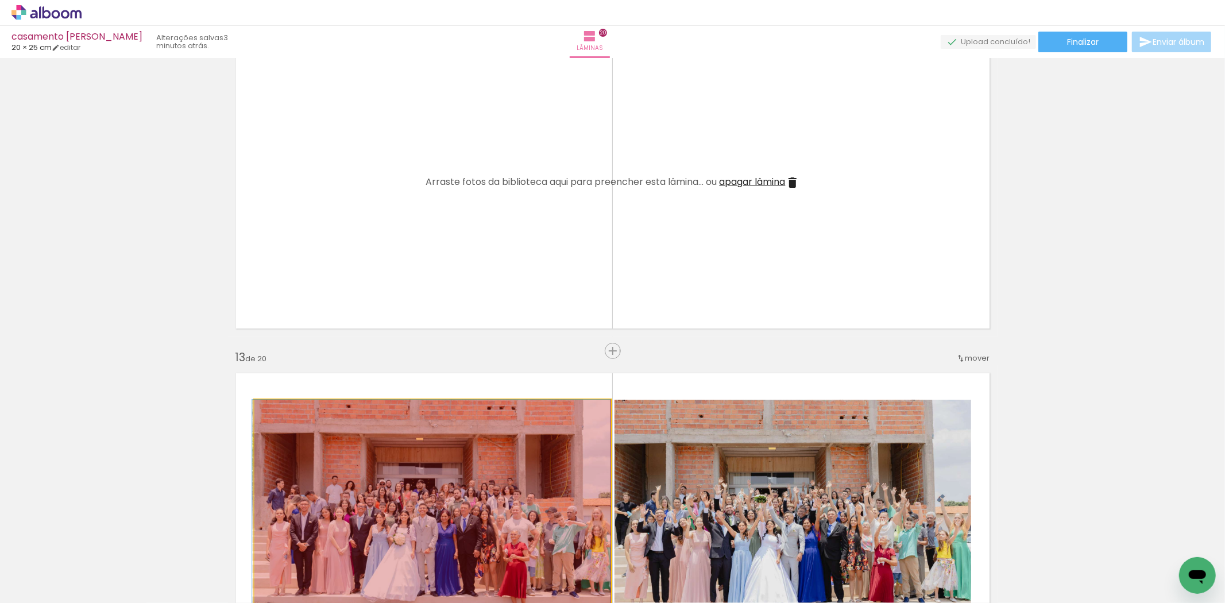
click at [309, 564] on quentale-workspace at bounding box center [612, 301] width 1225 height 603
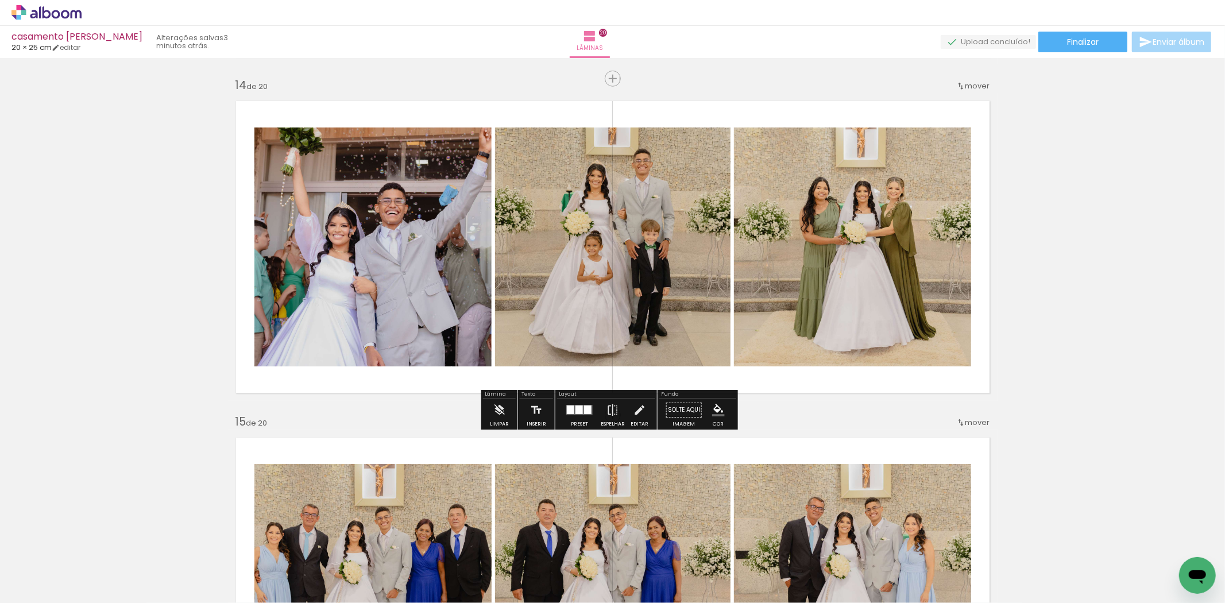
scroll to position [4401, 0]
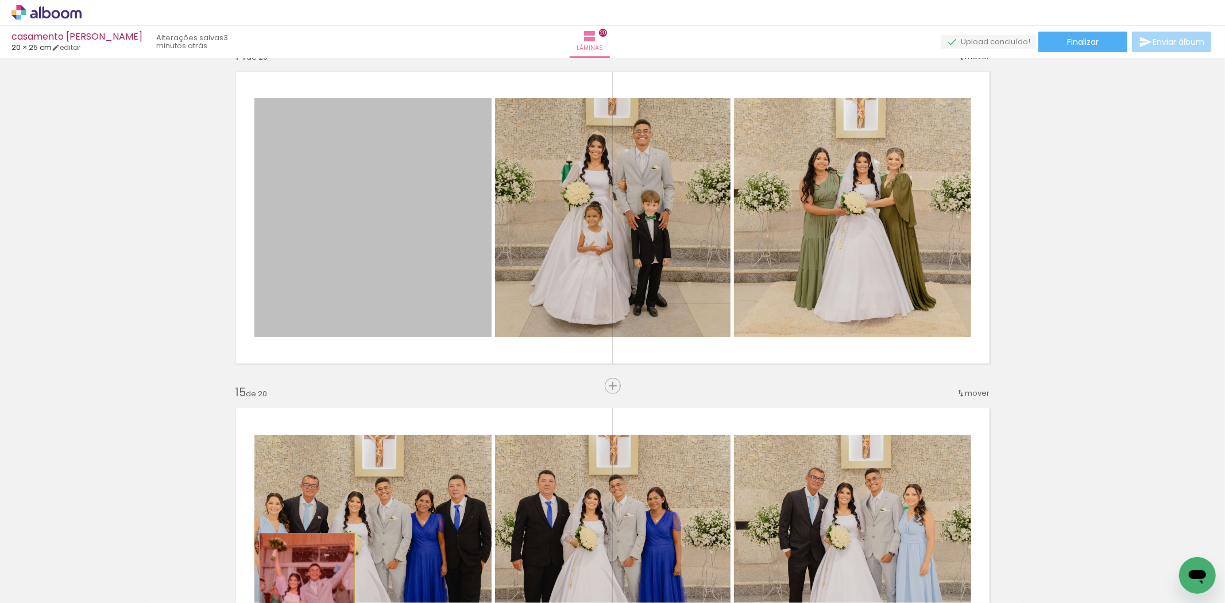
click at [302, 572] on quentale-workspace at bounding box center [612, 301] width 1225 height 603
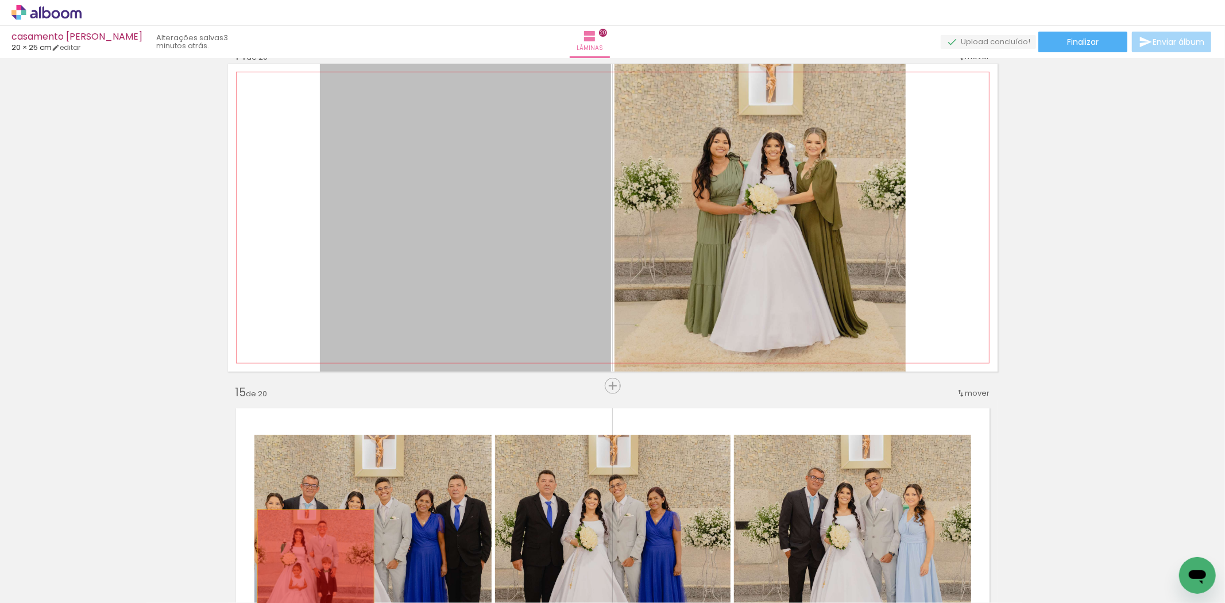
click at [311, 565] on quentale-workspace at bounding box center [612, 301] width 1225 height 603
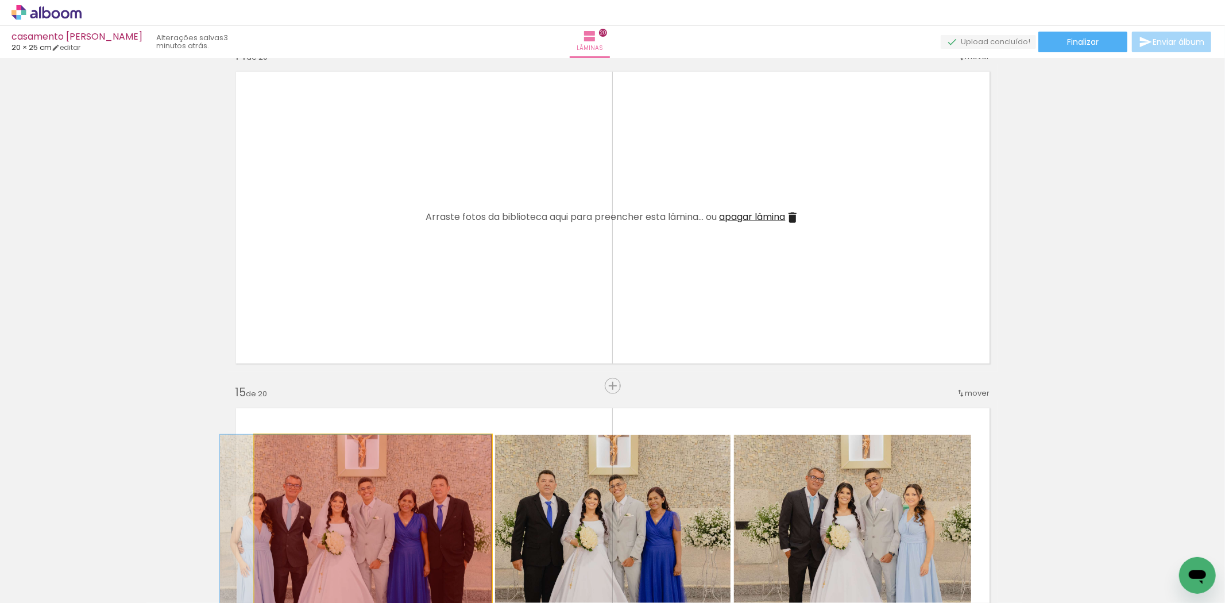
click at [315, 580] on quentale-workspace at bounding box center [612, 301] width 1225 height 603
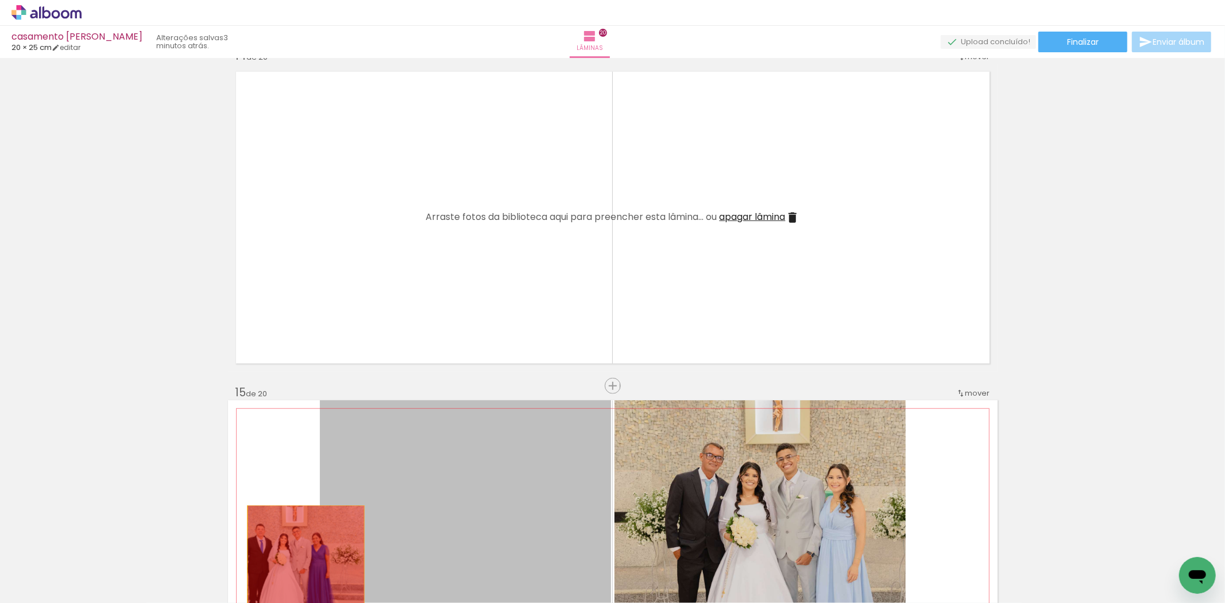
click at [303, 565] on quentale-workspace at bounding box center [612, 301] width 1225 height 603
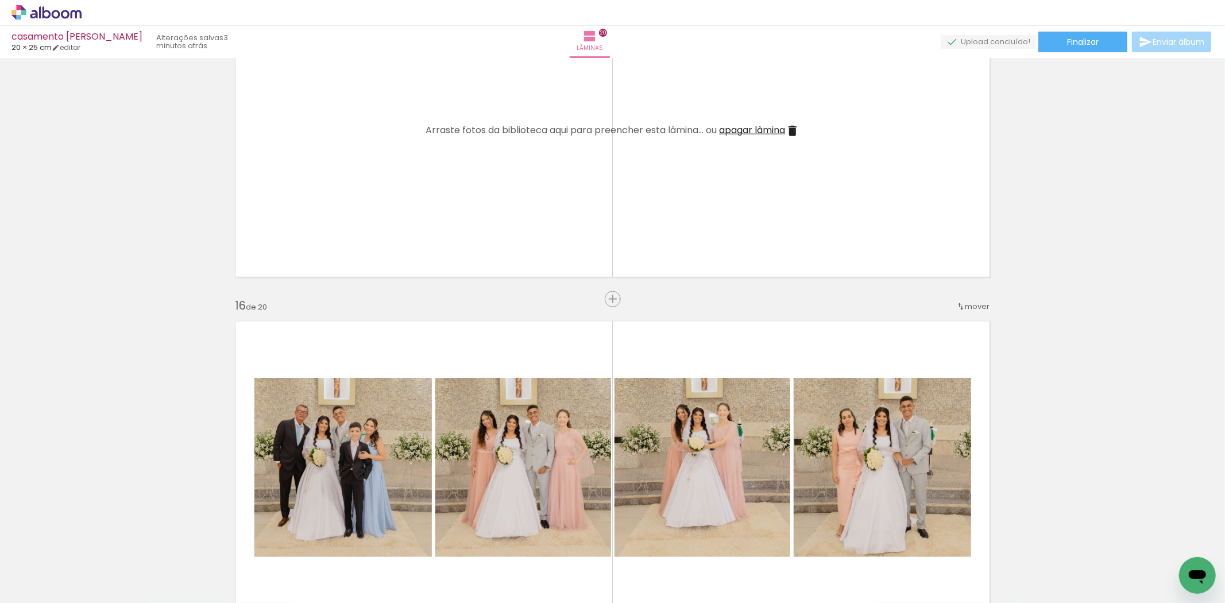
scroll to position [4848, 0]
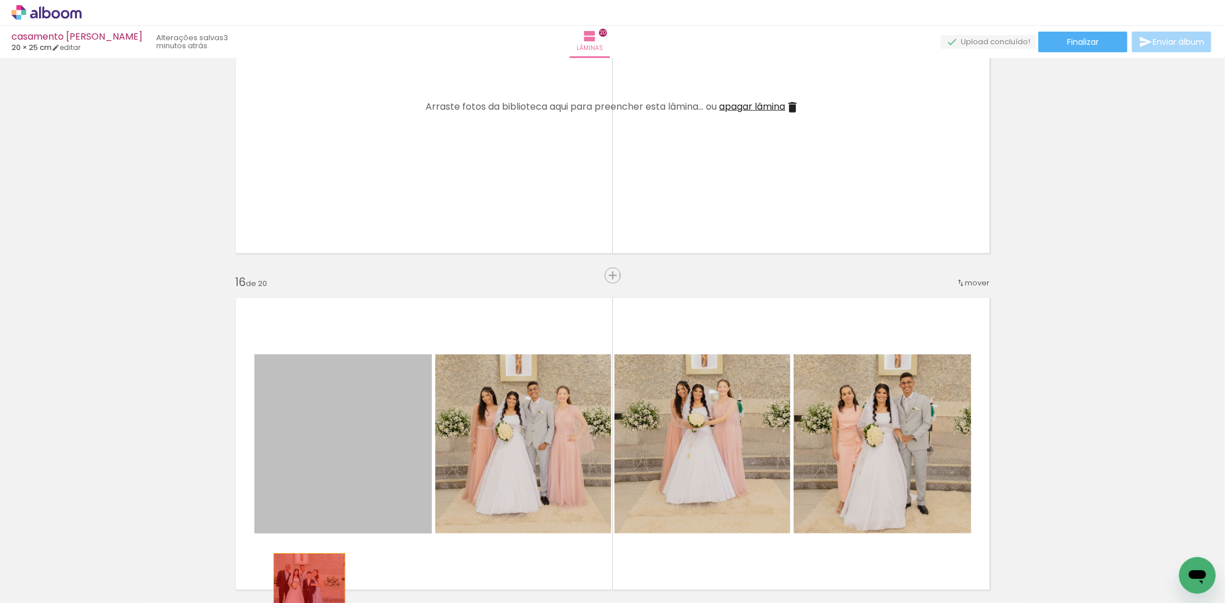
click at [304, 588] on quentale-workspace at bounding box center [612, 301] width 1225 height 603
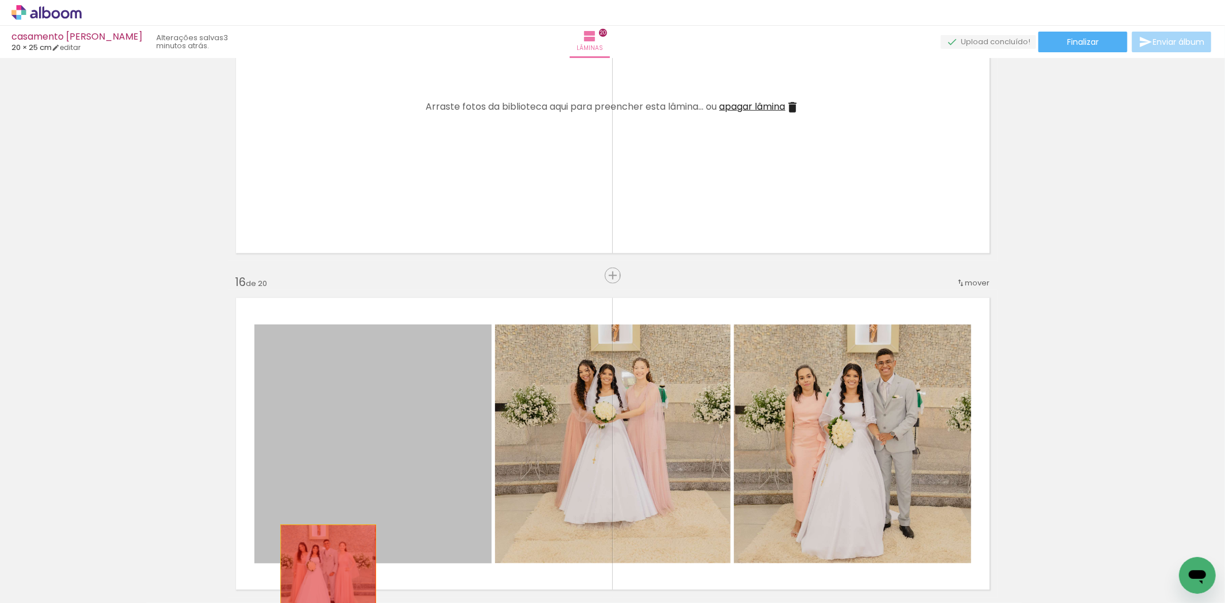
click at [309, 568] on quentale-workspace at bounding box center [612, 301] width 1225 height 603
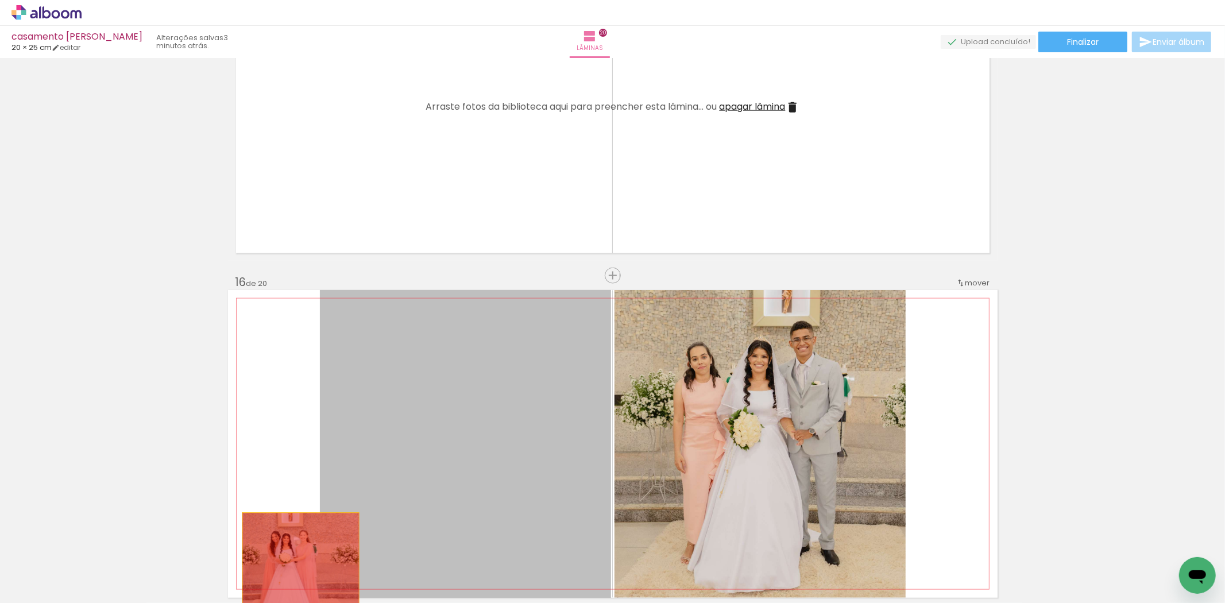
click at [295, 573] on quentale-workspace at bounding box center [612, 301] width 1225 height 603
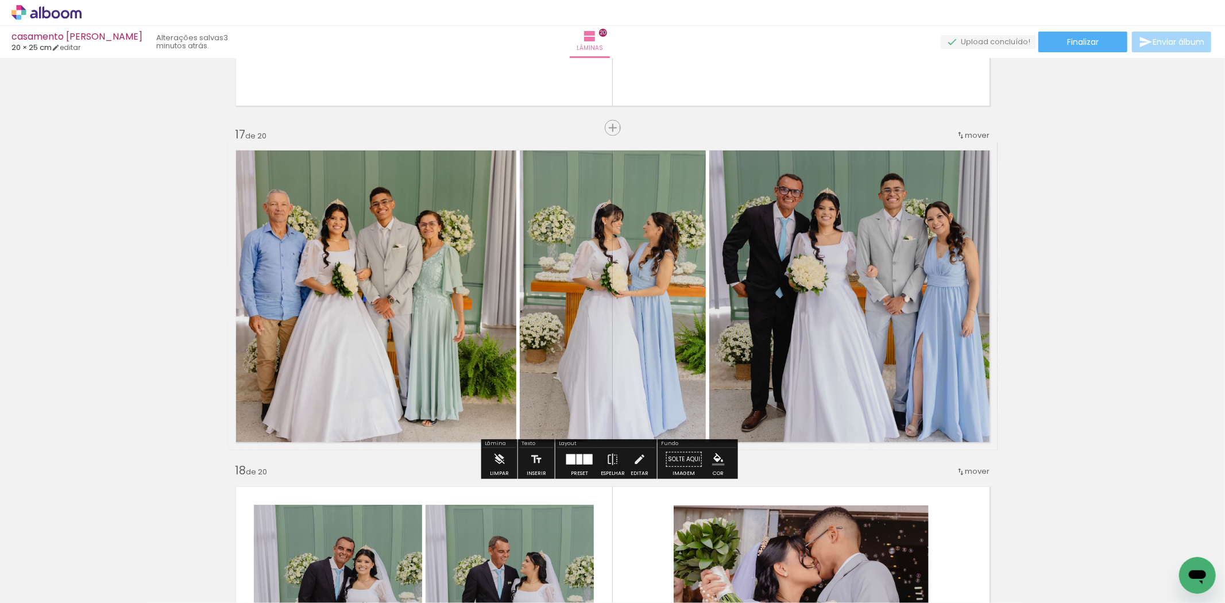
scroll to position [5358, 0]
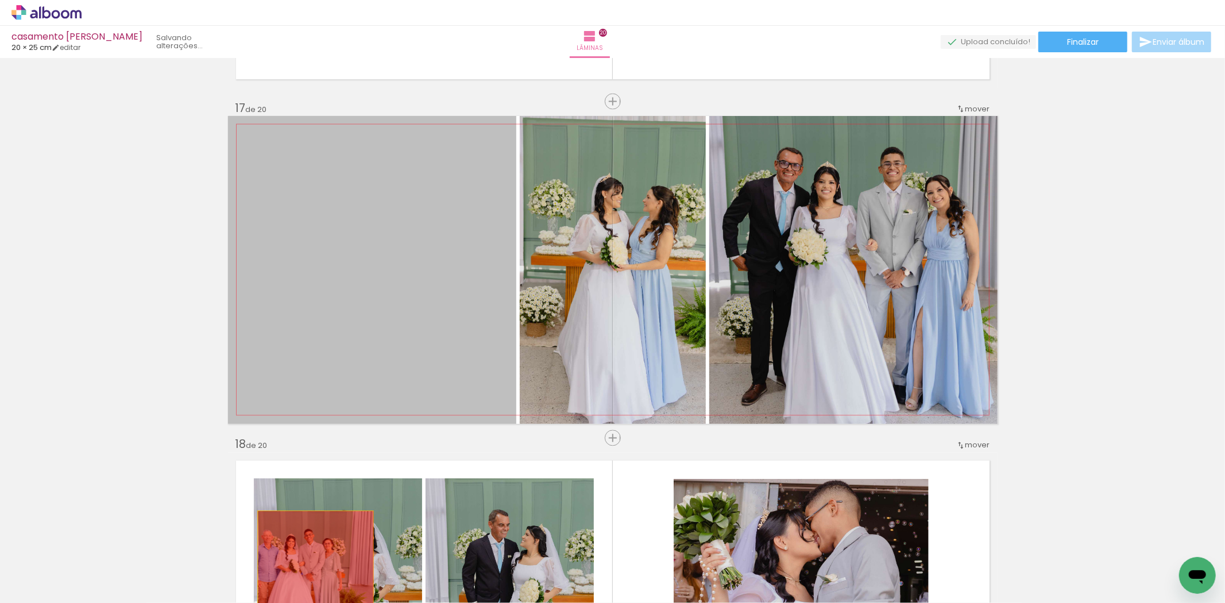
click at [311, 570] on quentale-workspace at bounding box center [612, 301] width 1225 height 603
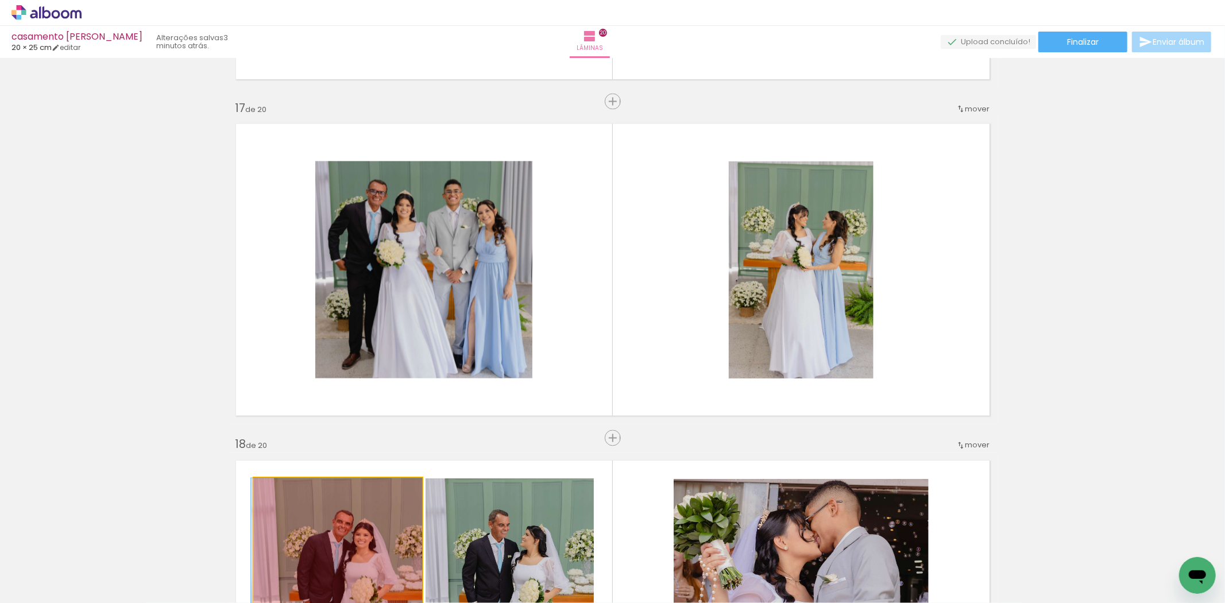
click at [312, 582] on quentale-workspace at bounding box center [612, 301] width 1225 height 603
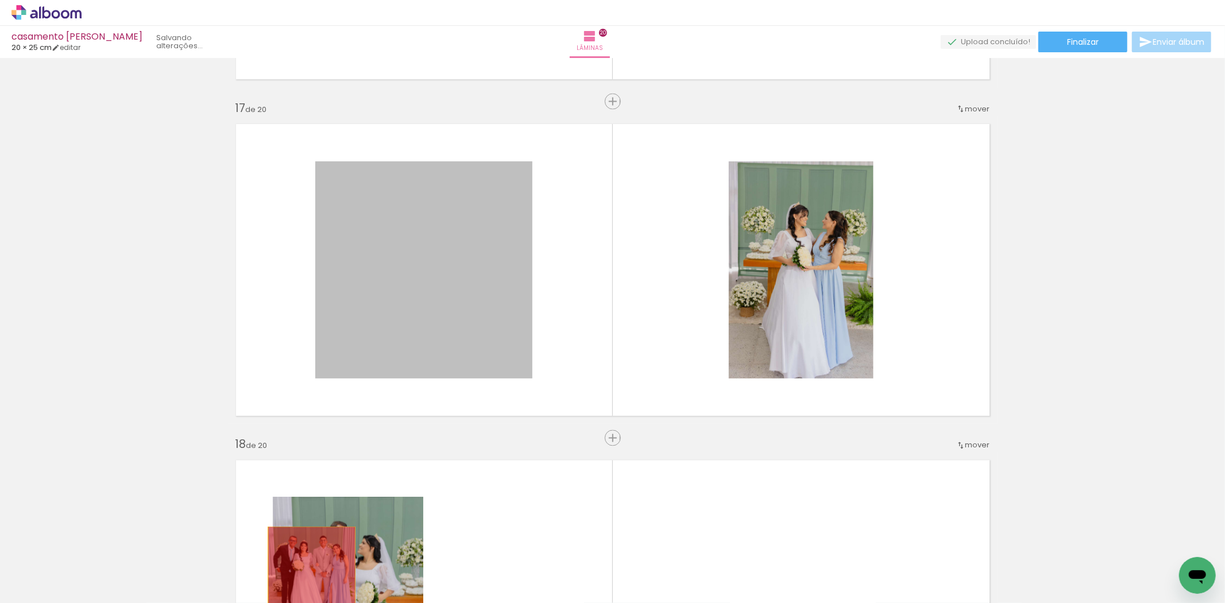
click at [307, 566] on quentale-workspace at bounding box center [612, 301] width 1225 height 603
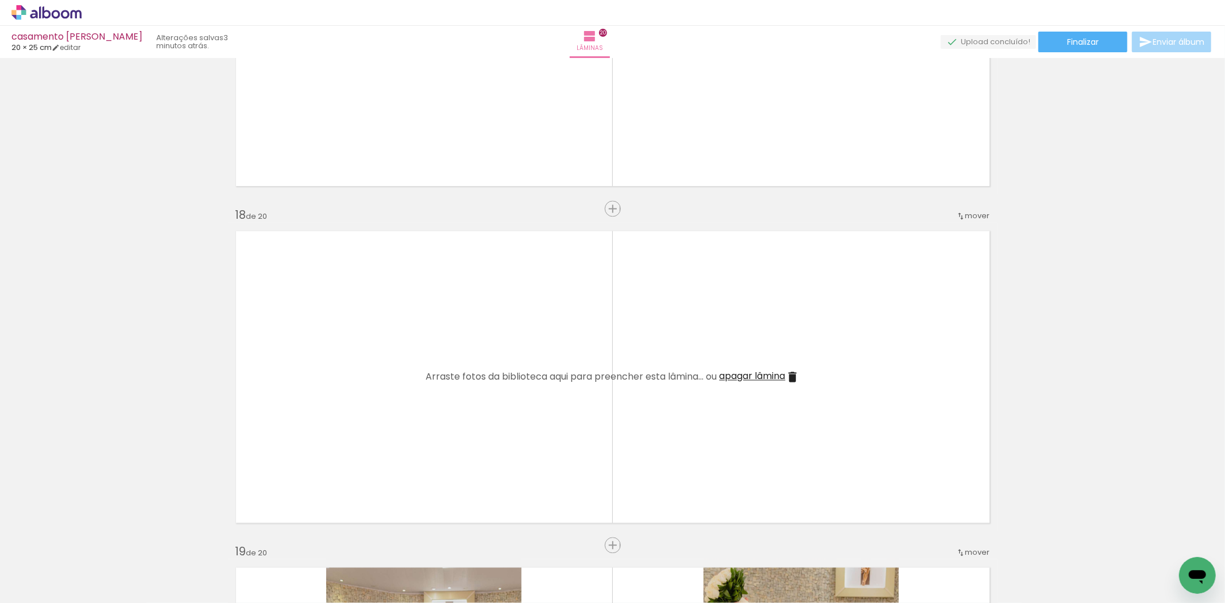
scroll to position [6001, 0]
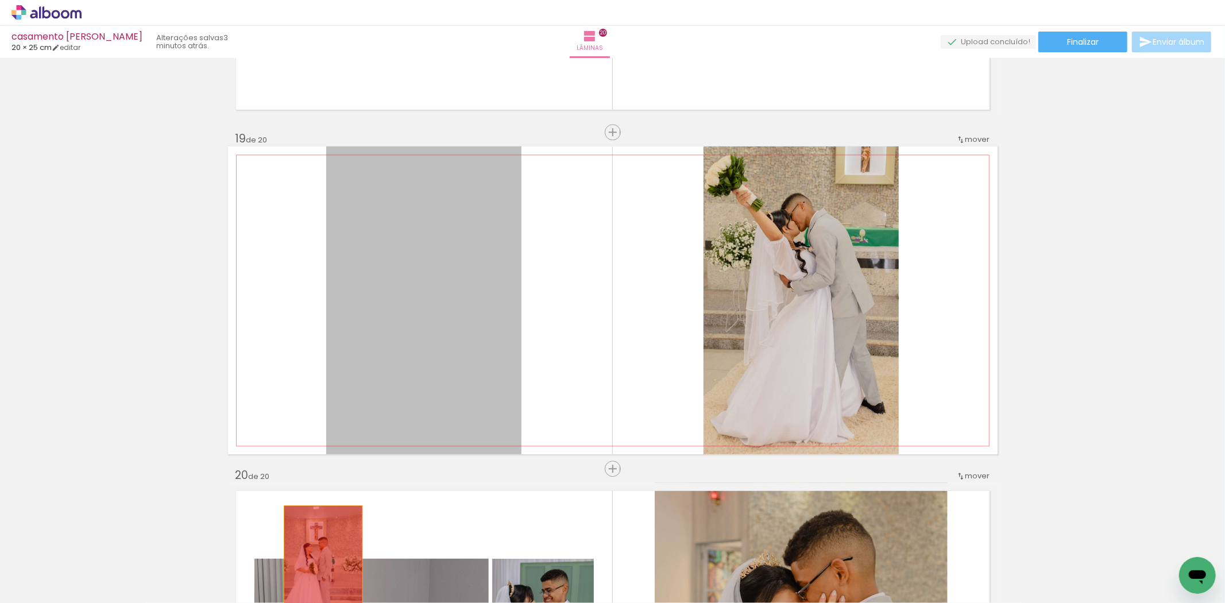
click at [318, 567] on quentale-workspace at bounding box center [612, 301] width 1225 height 603
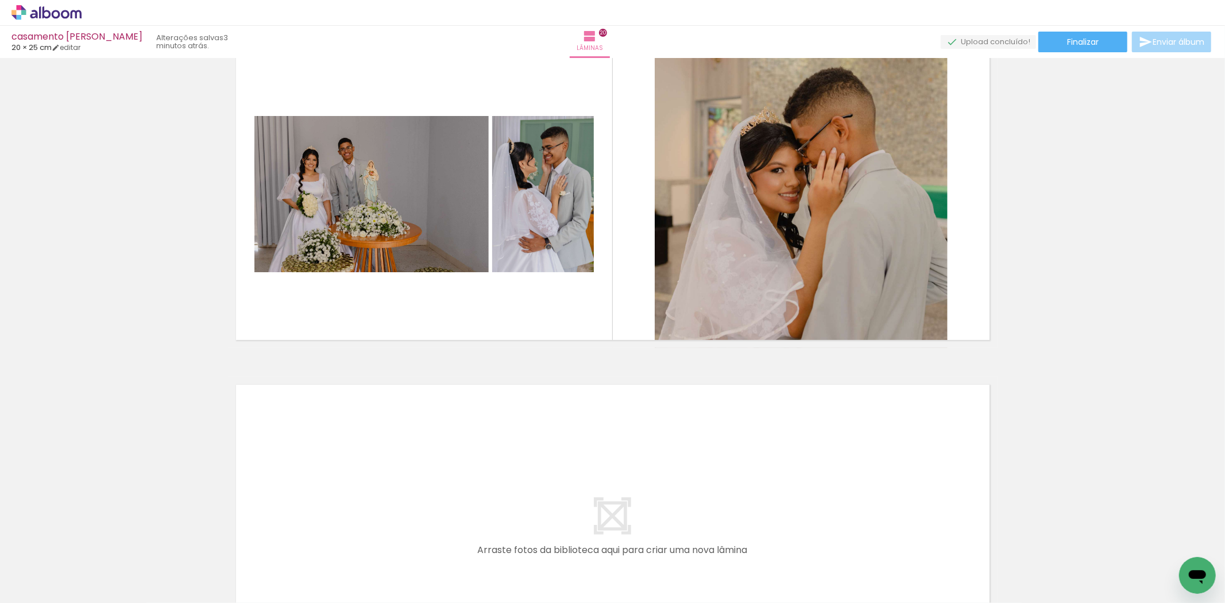
scroll to position [6447, 0]
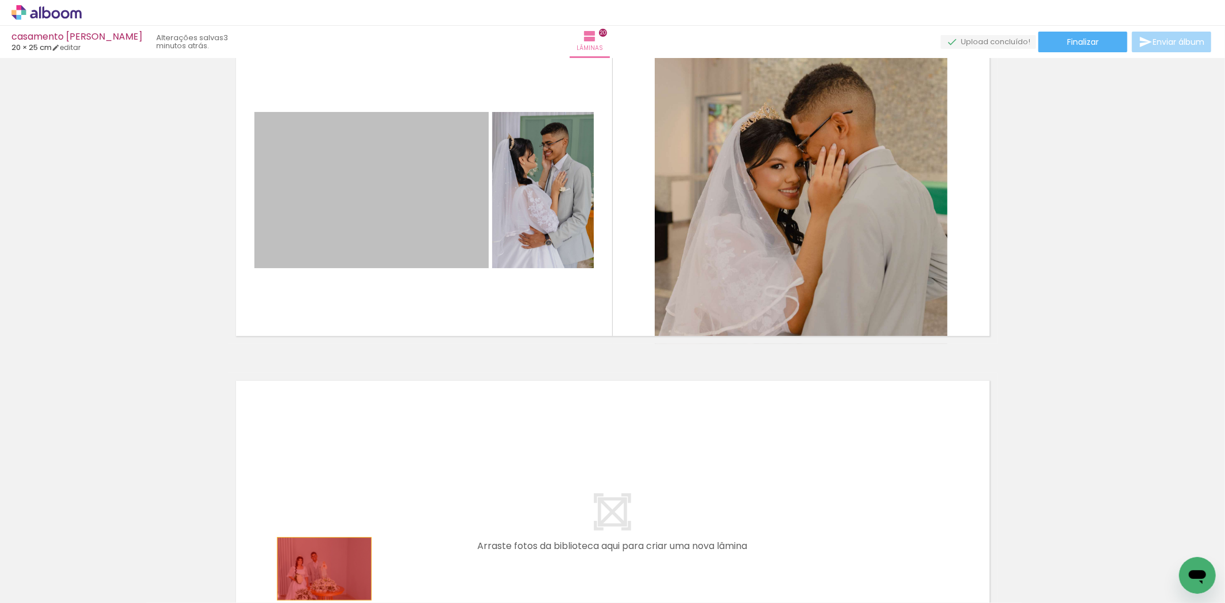
click at [319, 568] on quentale-workspace at bounding box center [612, 301] width 1225 height 603
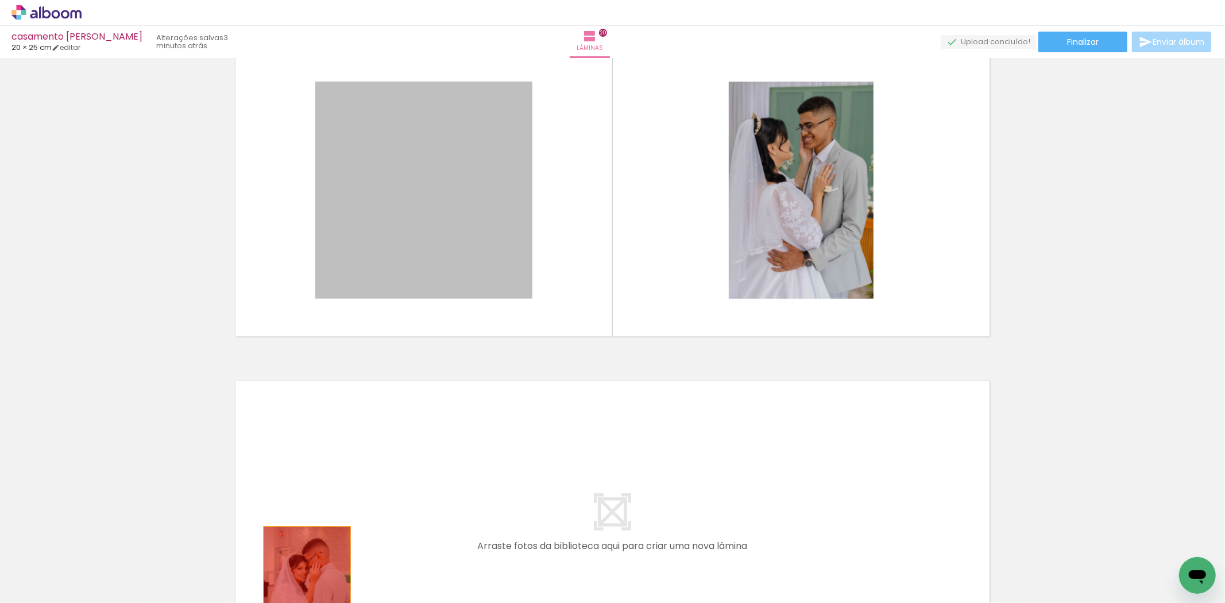
click at [303, 572] on quentale-workspace at bounding box center [612, 301] width 1225 height 603
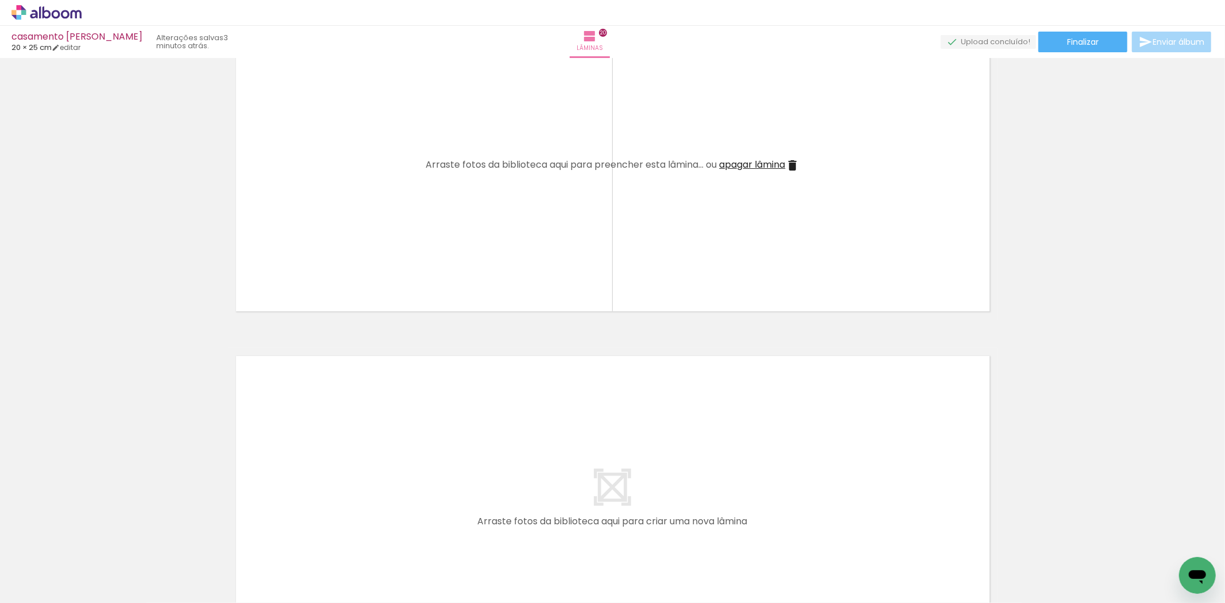
scroll to position [6190, 0]
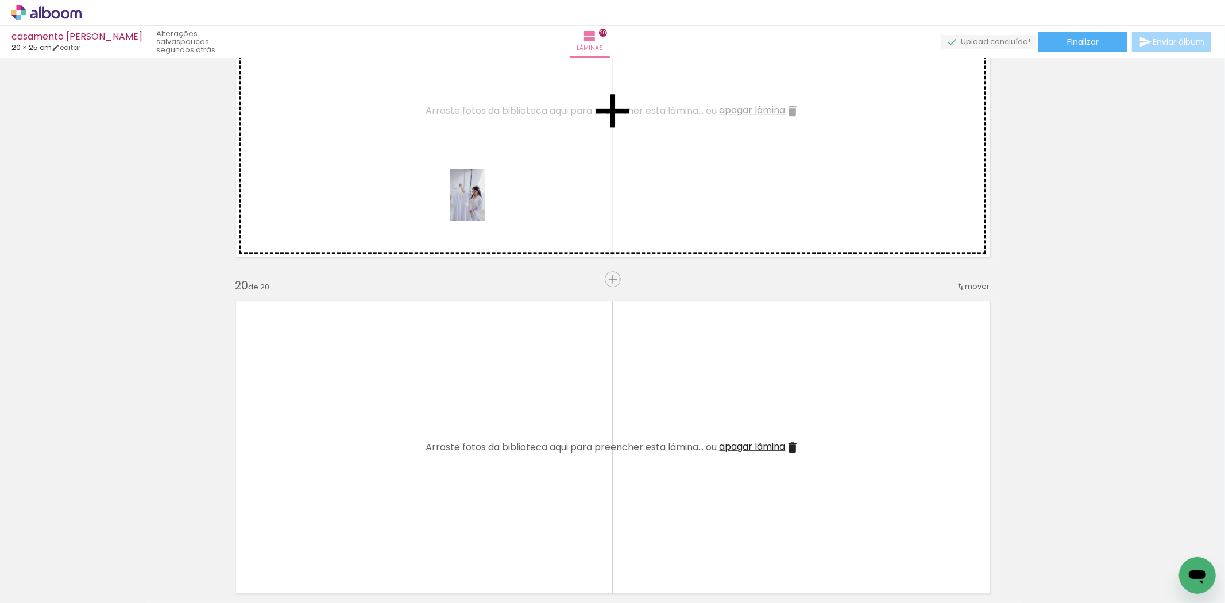
drag, startPoint x: 191, startPoint y: 573, endPoint x: 485, endPoint y: 203, distance: 472.0
click at [485, 203] on quentale-workspace at bounding box center [612, 301] width 1225 height 603
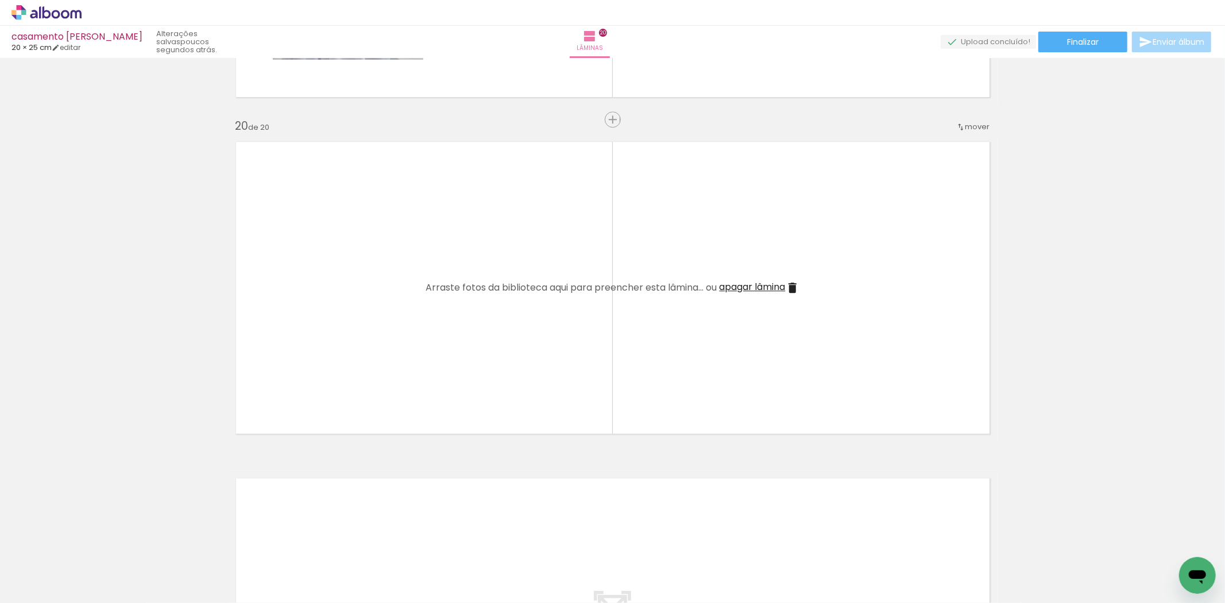
scroll to position [6381, 0]
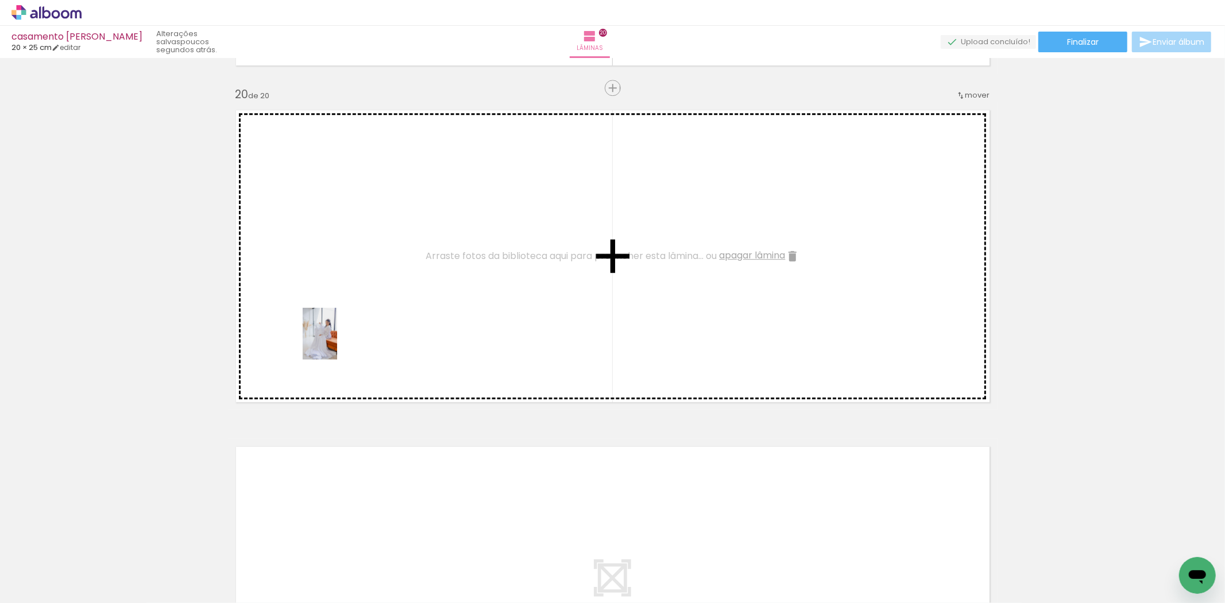
drag, startPoint x: 242, startPoint y: 571, endPoint x: 340, endPoint y: 313, distance: 275.8
click at [340, 313] on quentale-workspace at bounding box center [612, 301] width 1225 height 603
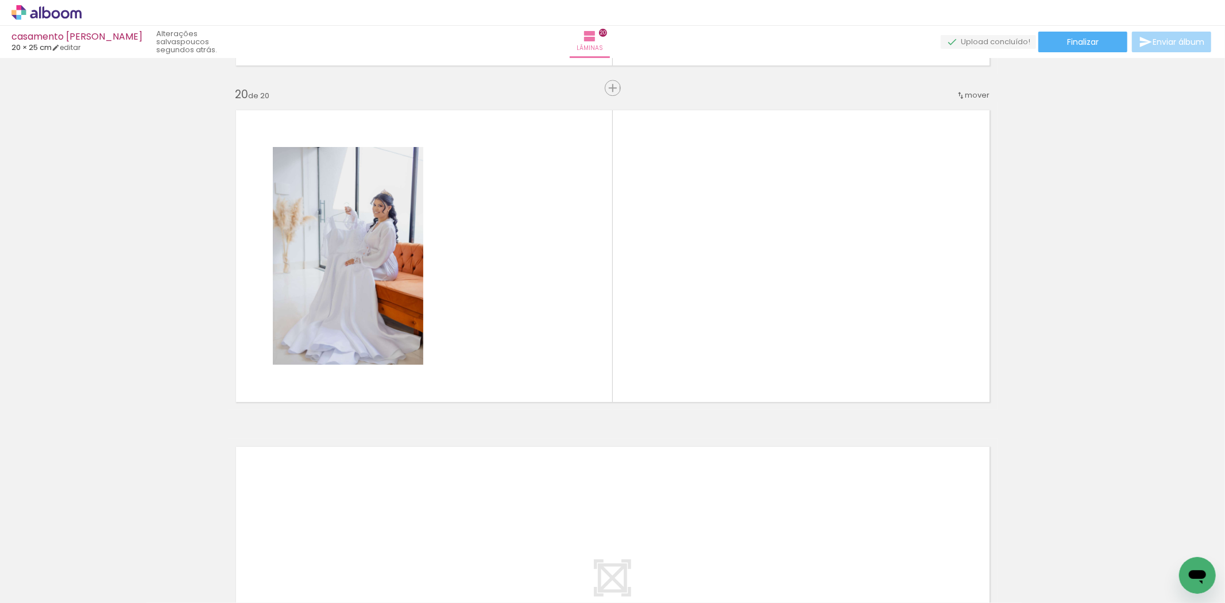
scroll to position [0, 84]
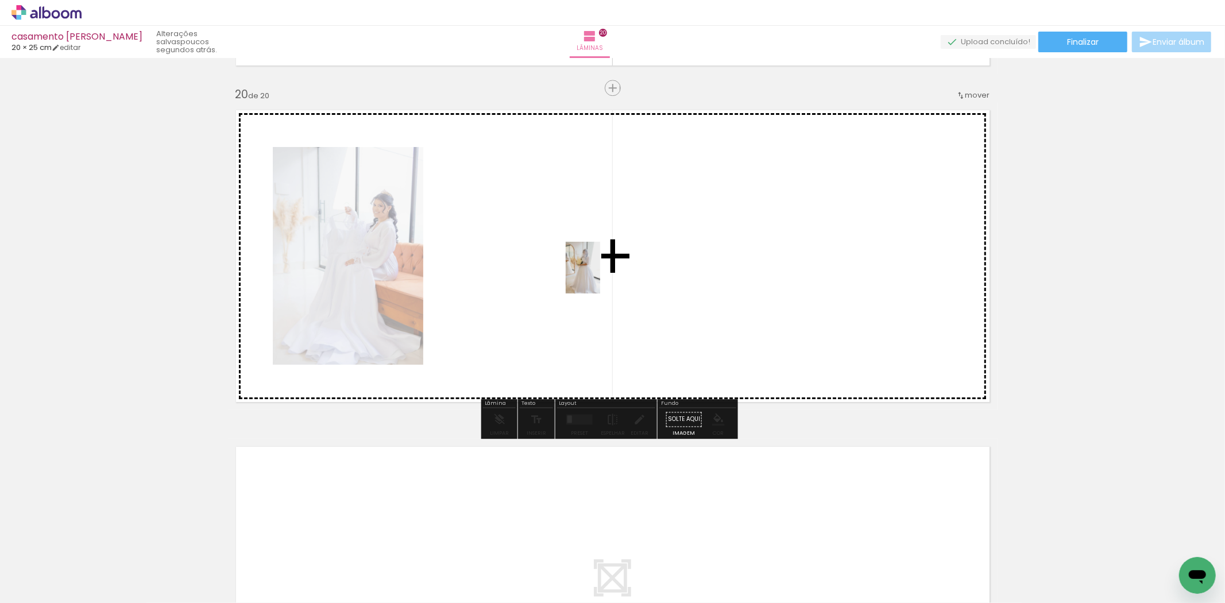
drag, startPoint x: 676, startPoint y: 568, endPoint x: 549, endPoint y: 267, distance: 327.0
click at [549, 267] on quentale-workspace at bounding box center [612, 301] width 1225 height 603
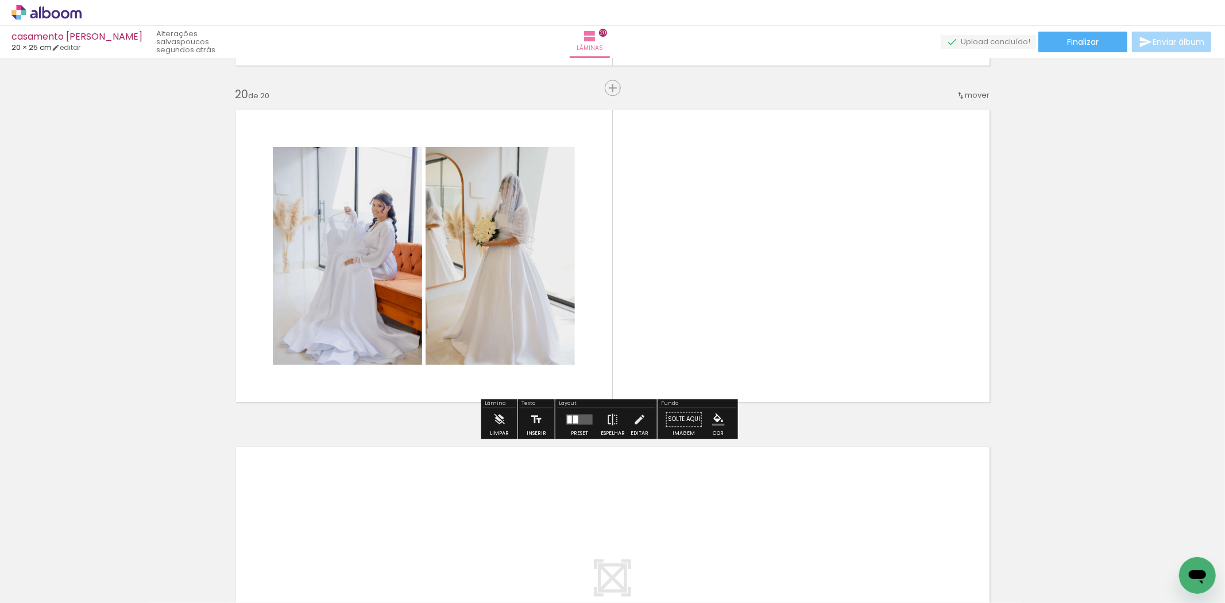
click at [609, 282] on quentale-layouter at bounding box center [612, 256] width 769 height 308
click at [492, 218] on quentale-photo at bounding box center [499, 256] width 149 height 218
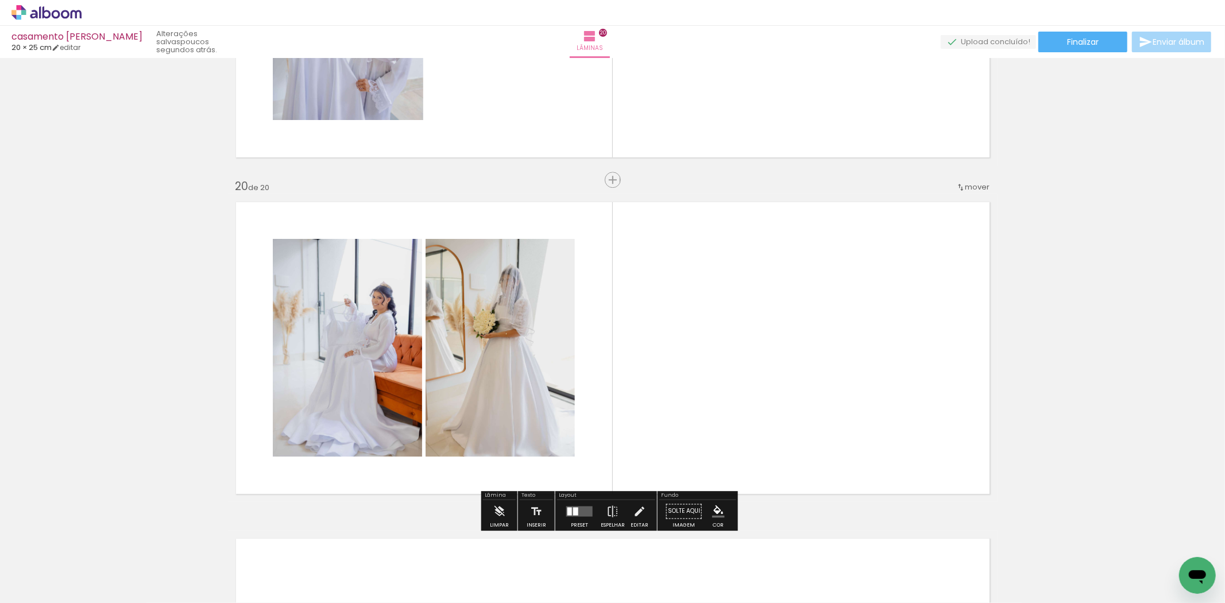
scroll to position [6318, 0]
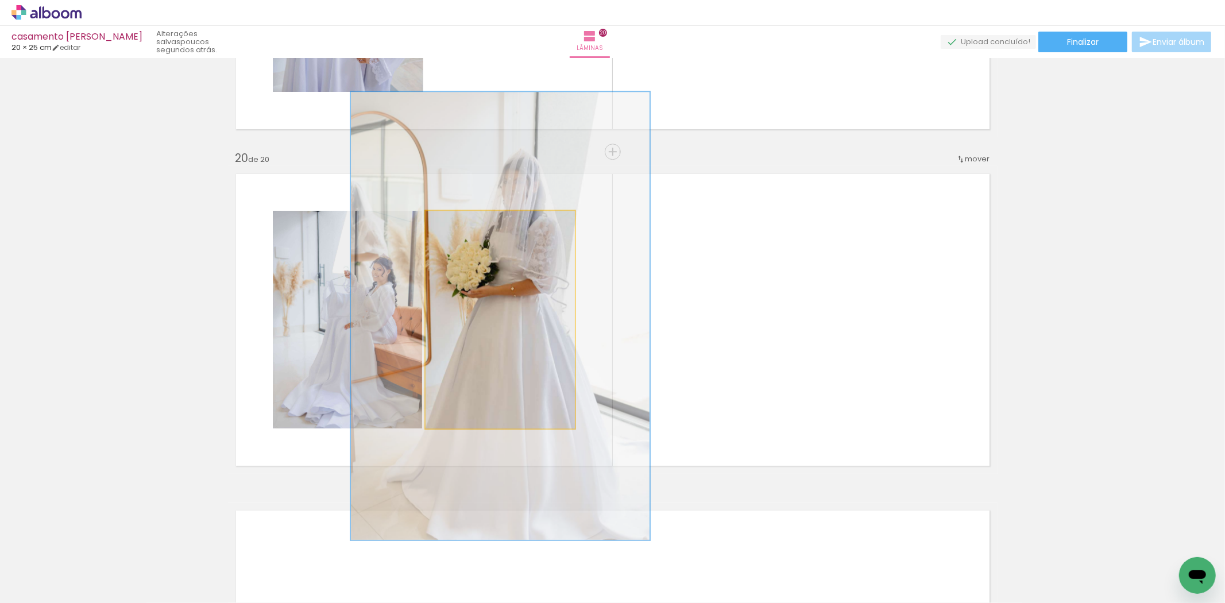
drag, startPoint x: 459, startPoint y: 222, endPoint x: 522, endPoint y: 228, distance: 63.5
click at [522, 214] on div "P&B Largura Cor" at bounding box center [502, 214] width 149 height 0
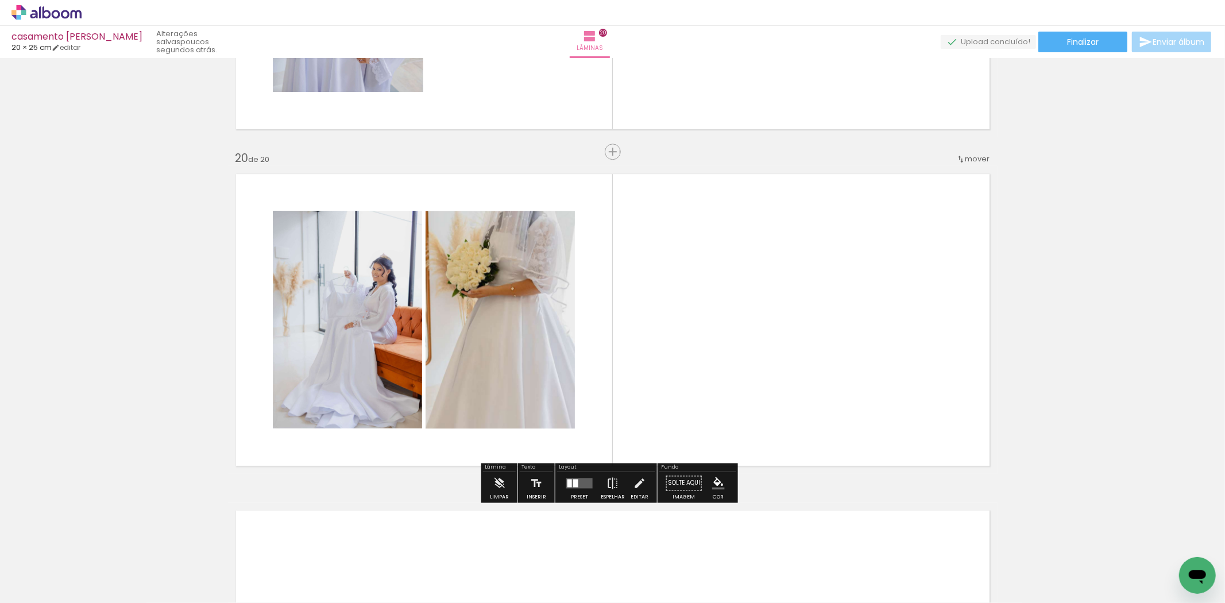
drag, startPoint x: 477, startPoint y: 227, endPoint x: 466, endPoint y: 227, distance: 10.3
type paper-slider "143"
click at [467, 227] on div at bounding box center [474, 223] width 45 height 18
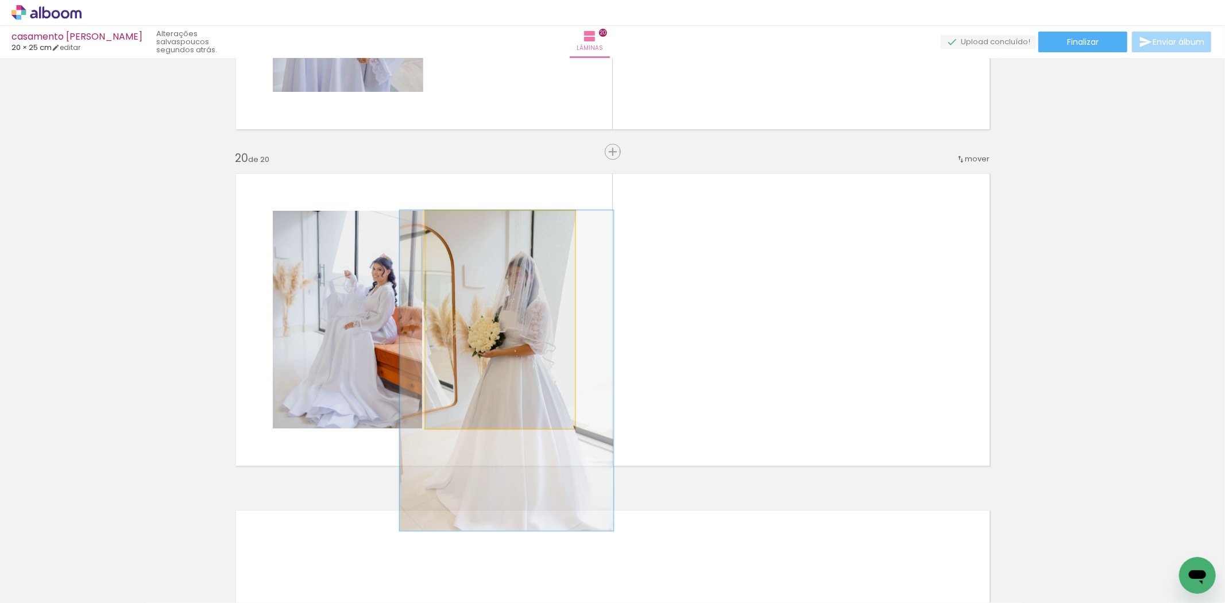
drag, startPoint x: 479, startPoint y: 255, endPoint x: 485, endPoint y: 333, distance: 77.8
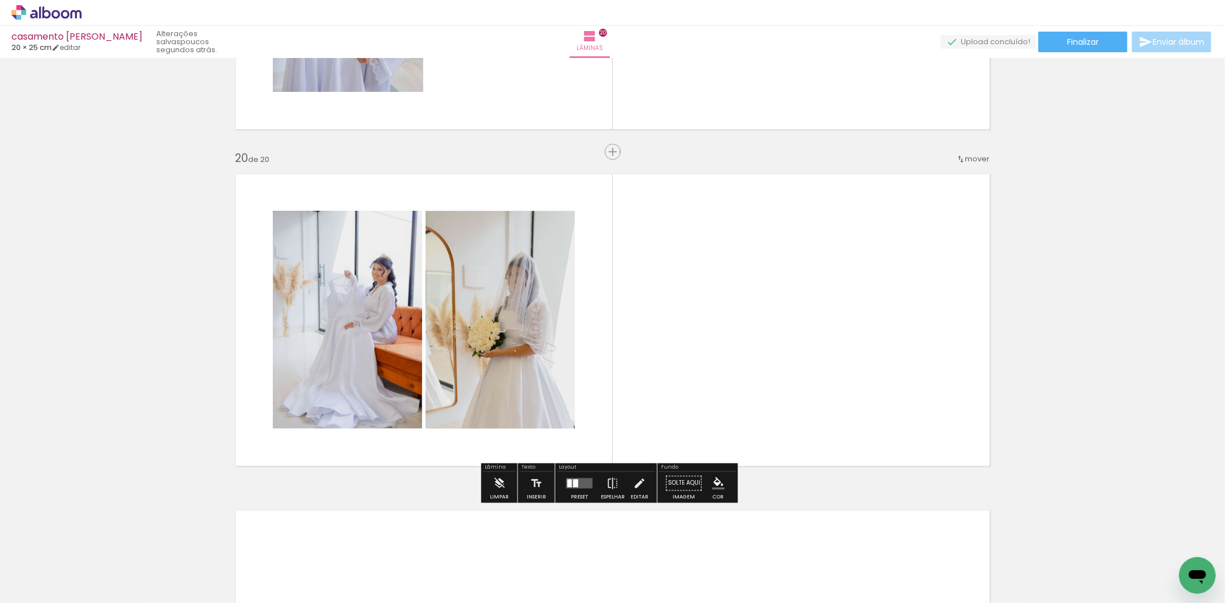
click at [605, 316] on quentale-layouter at bounding box center [612, 320] width 769 height 308
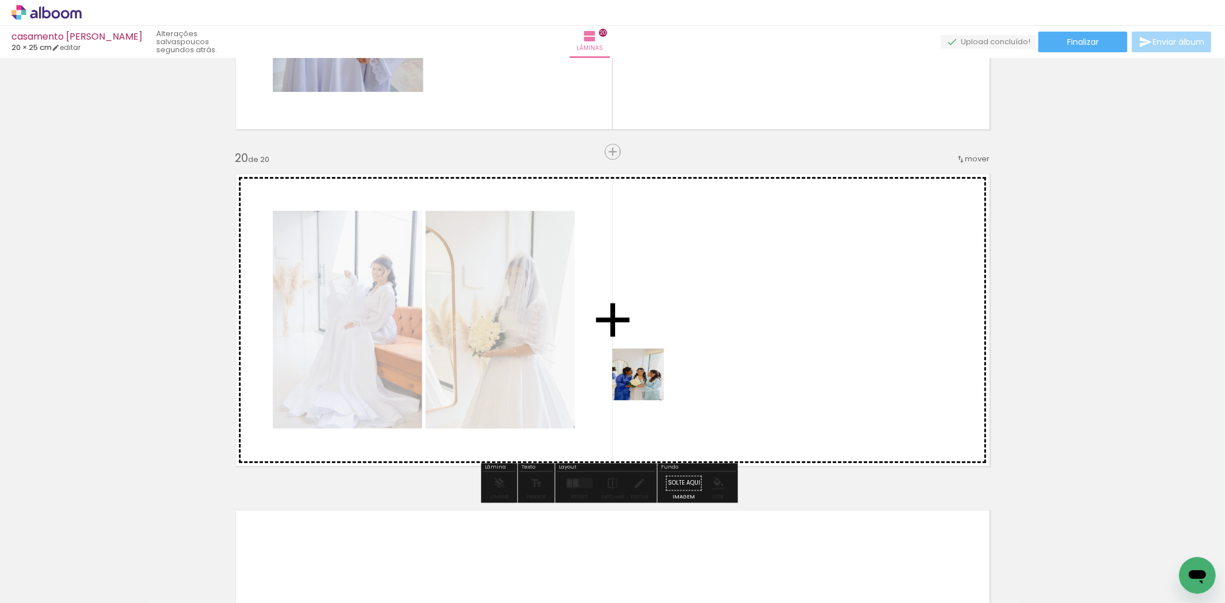
drag, startPoint x: 561, startPoint y: 578, endPoint x: 645, endPoint y: 426, distance: 173.5
click at [661, 350] on quentale-workspace at bounding box center [612, 301] width 1225 height 603
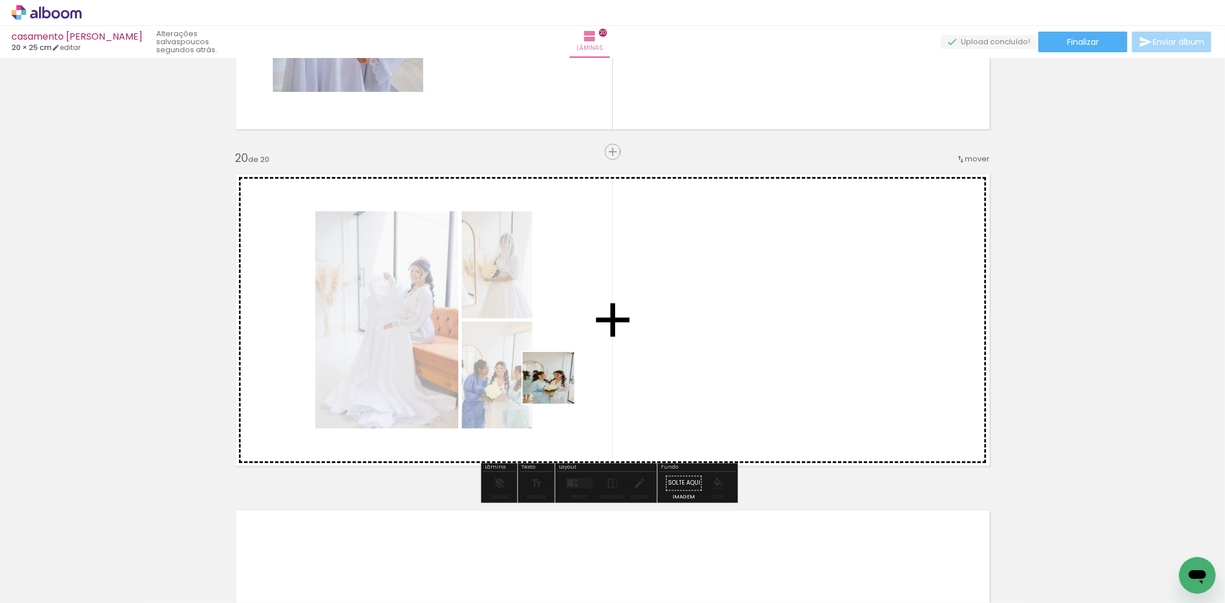
drag, startPoint x: 384, startPoint y: 528, endPoint x: 541, endPoint y: 450, distance: 176.1
click at [572, 367] on quentale-workspace at bounding box center [612, 301] width 1225 height 603
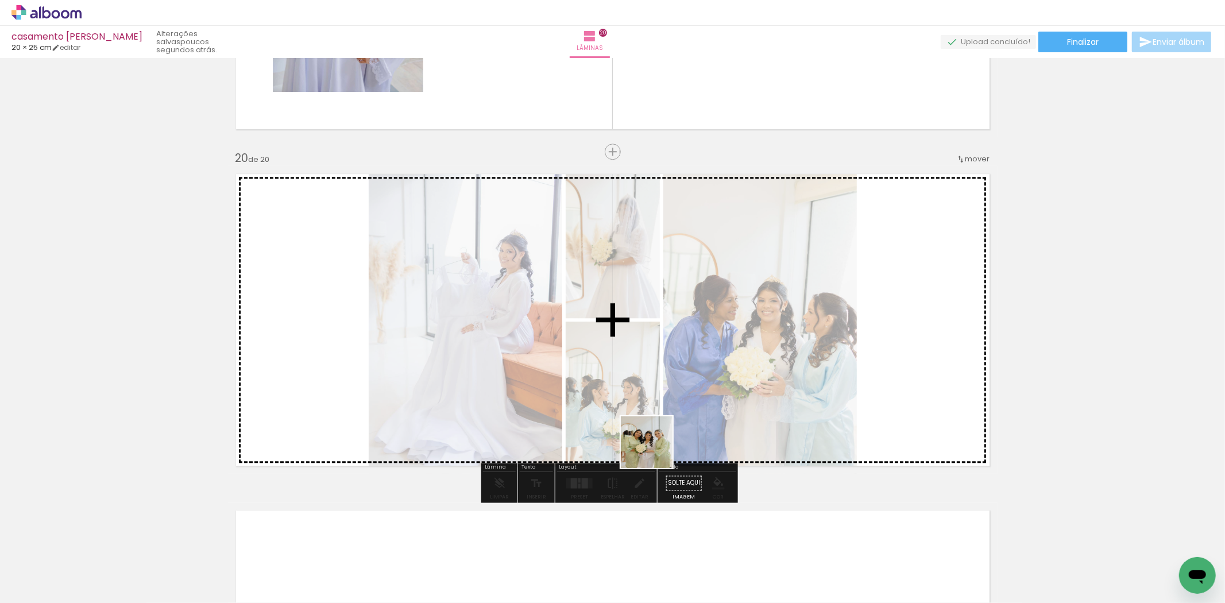
drag, startPoint x: 489, startPoint y: 569, endPoint x: 691, endPoint y: 427, distance: 247.2
click at [691, 427] on quentale-workspace at bounding box center [612, 301] width 1225 height 603
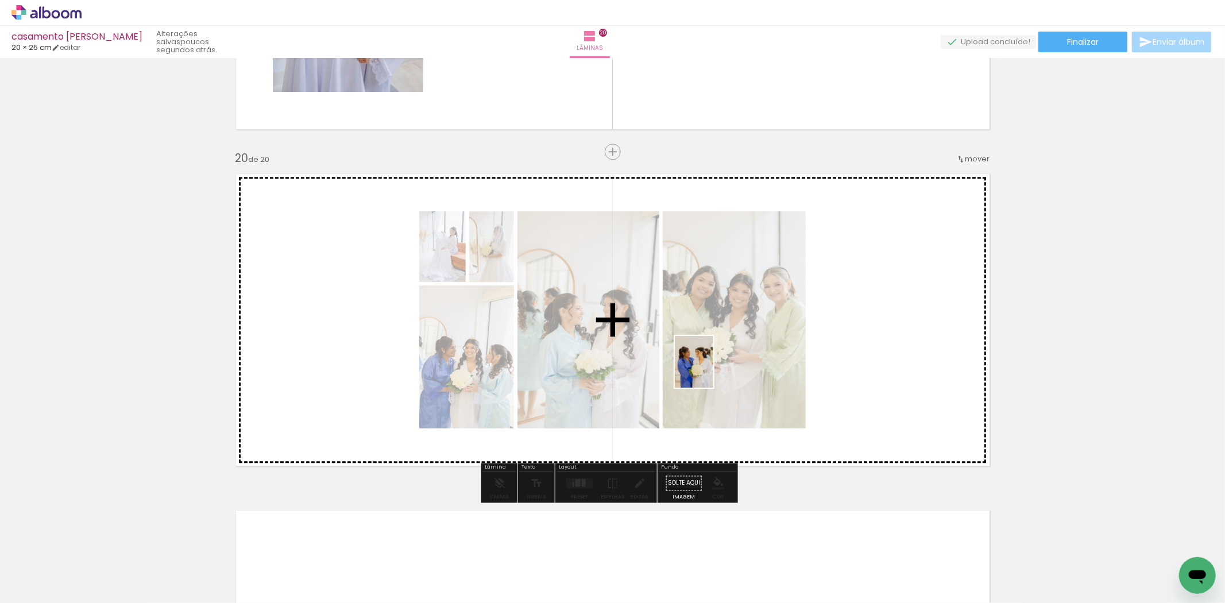
drag, startPoint x: 362, startPoint y: 568, endPoint x: 709, endPoint y: 370, distance: 399.8
click at [709, 370] on quentale-workspace at bounding box center [612, 301] width 1225 height 603
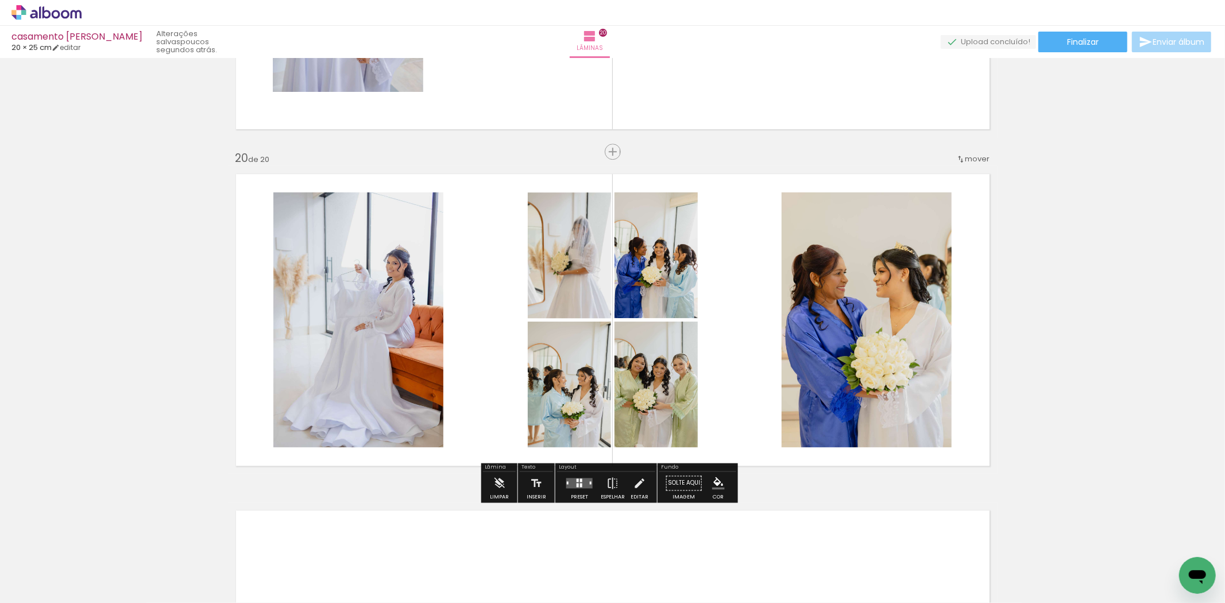
click at [582, 487] on quentale-layouter at bounding box center [579, 483] width 26 height 10
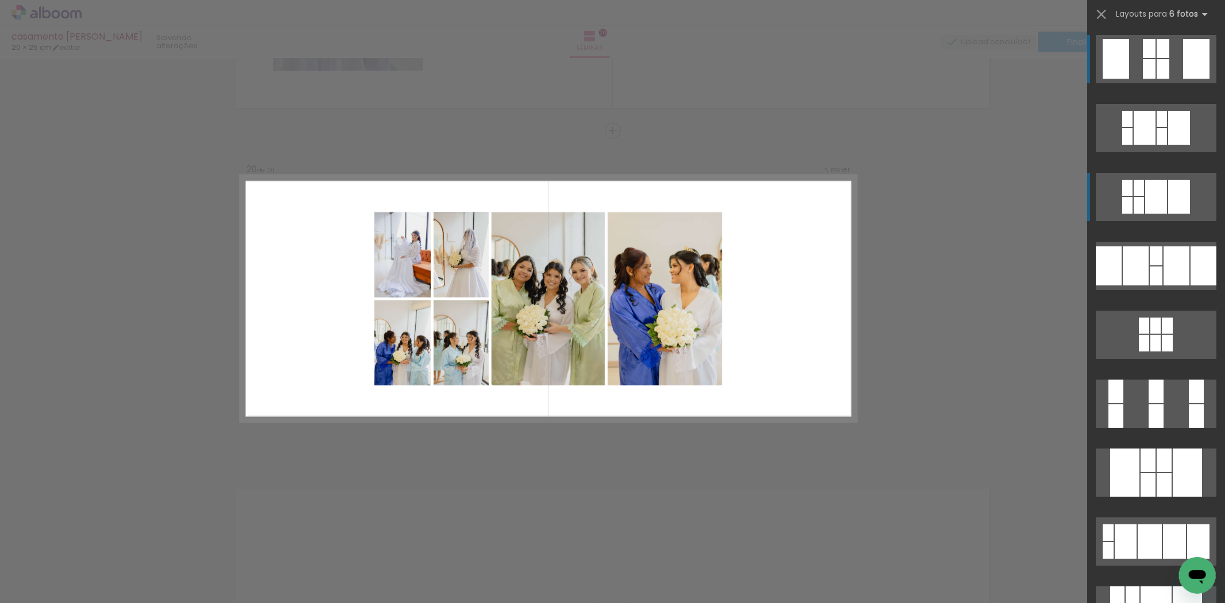
scroll to position [6342, 0]
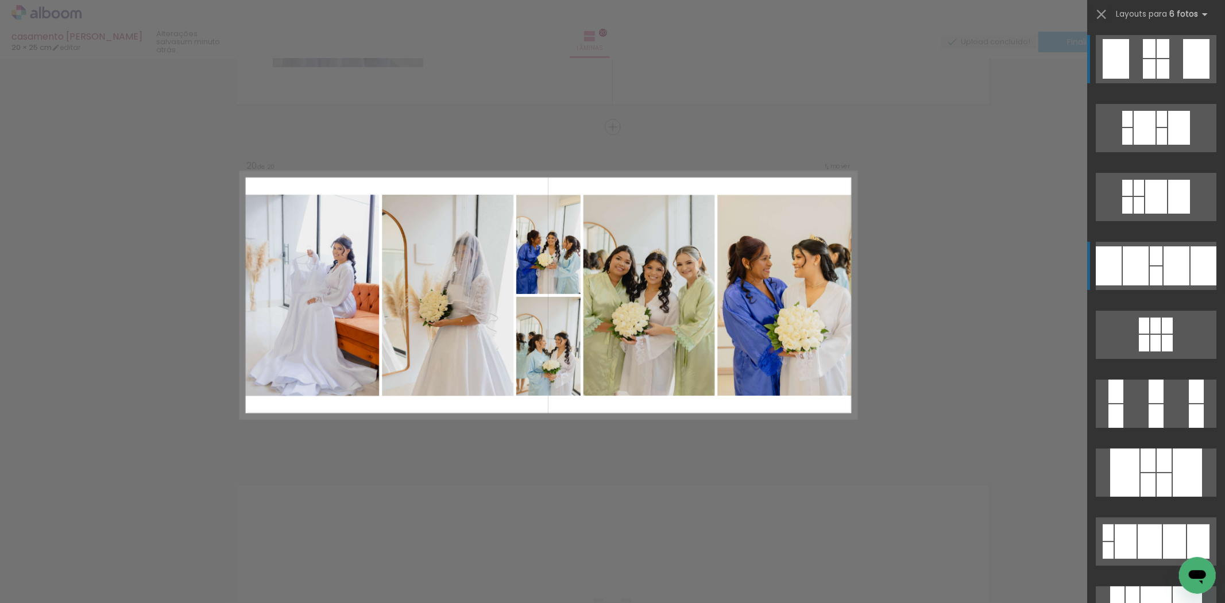
click at [1136, 263] on div at bounding box center [1135, 265] width 26 height 39
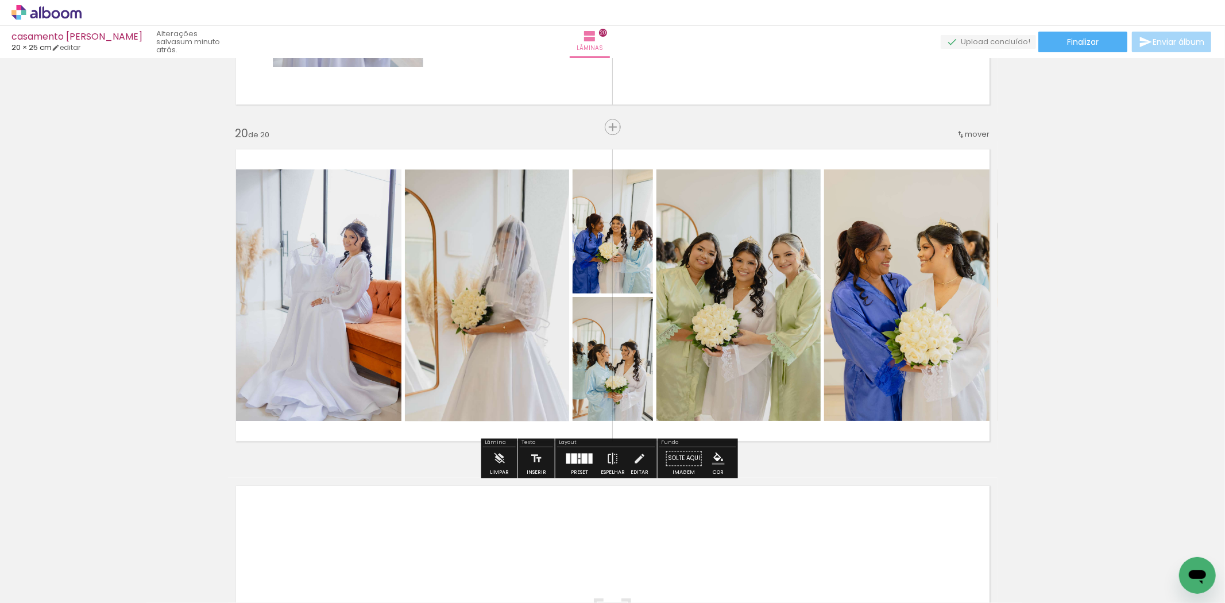
click at [578, 456] on div at bounding box center [579, 455] width 2 height 5
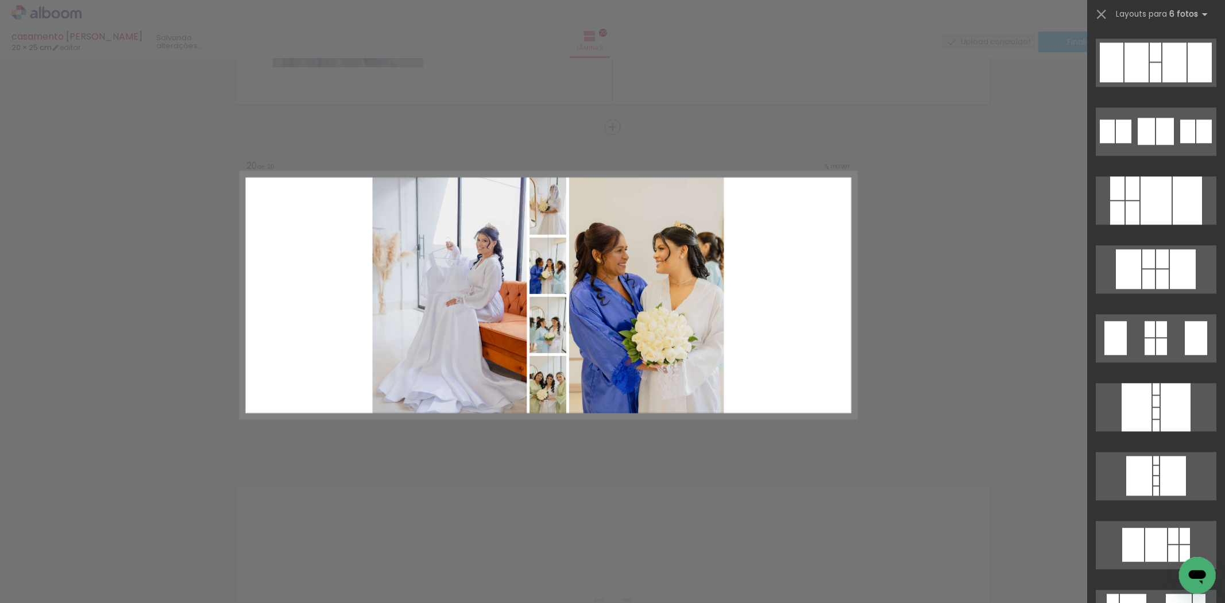
scroll to position [2248, 0]
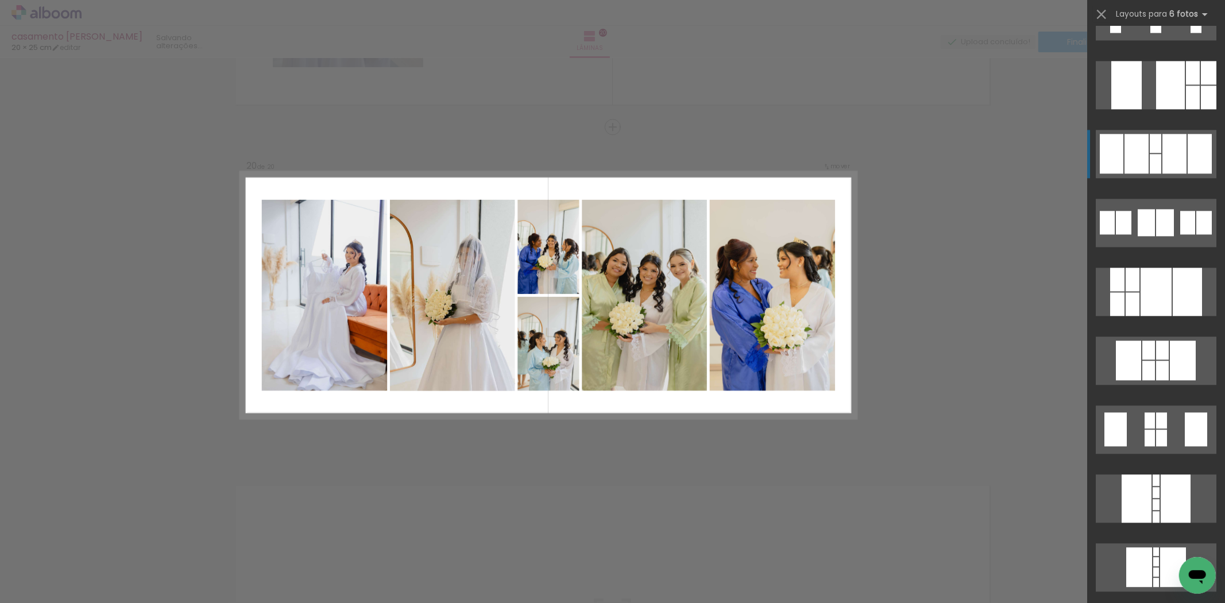
click at [1168, 149] on div at bounding box center [1174, 154] width 24 height 40
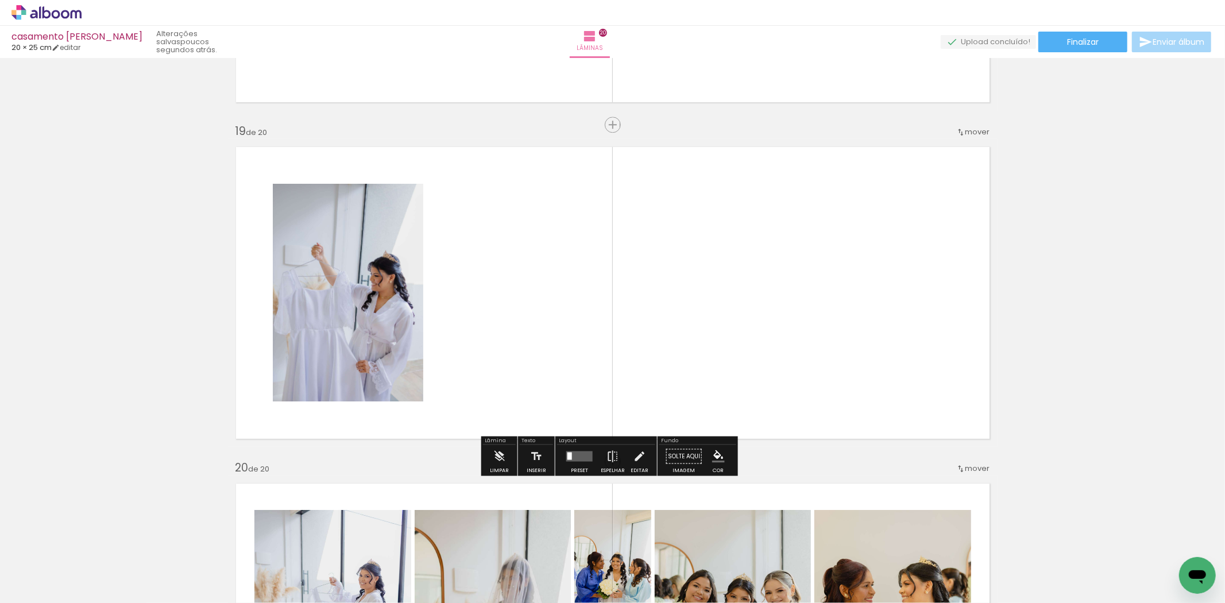
scroll to position [5998, 0]
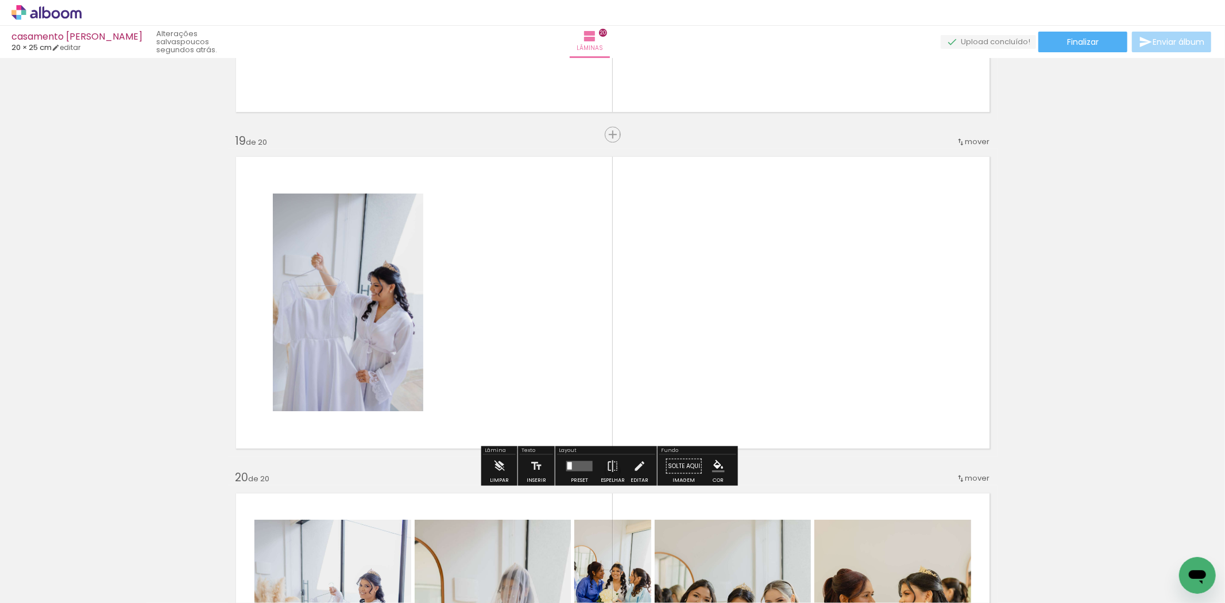
drag, startPoint x: 485, startPoint y: 224, endPoint x: 537, endPoint y: 195, distance: 59.9
click at [537, 195] on quentale-layouter at bounding box center [612, 303] width 769 height 308
click at [981, 142] on span "mover" at bounding box center [977, 141] width 25 height 11
click at [939, 144] on paper-item "antes da 1" at bounding box center [933, 139] width 87 height 19
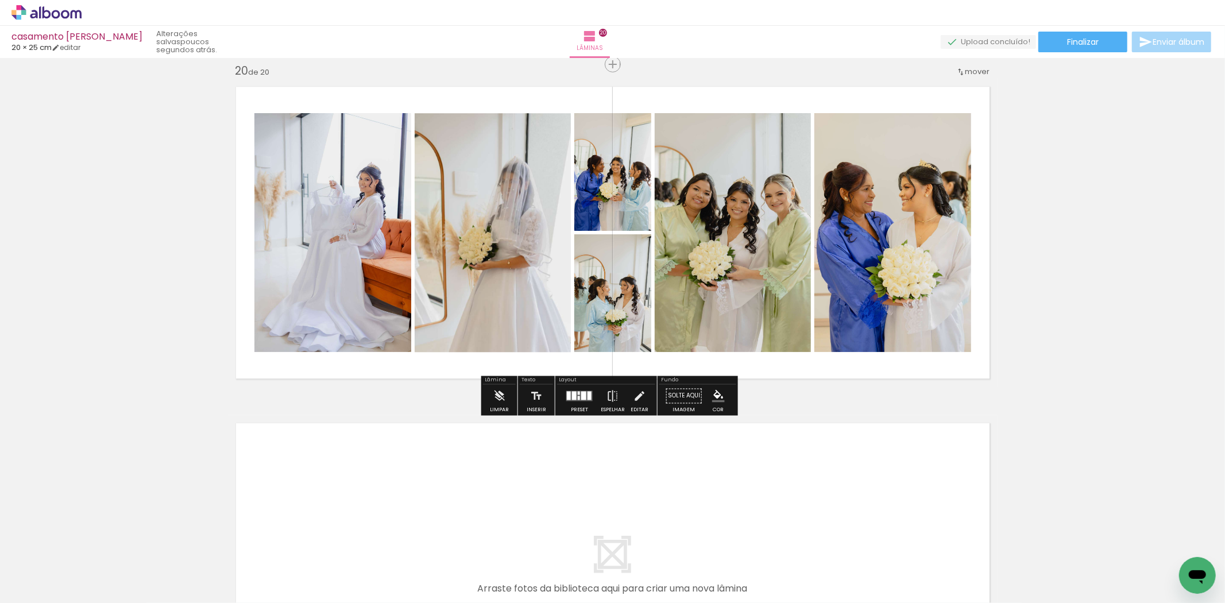
scroll to position [6254, 0]
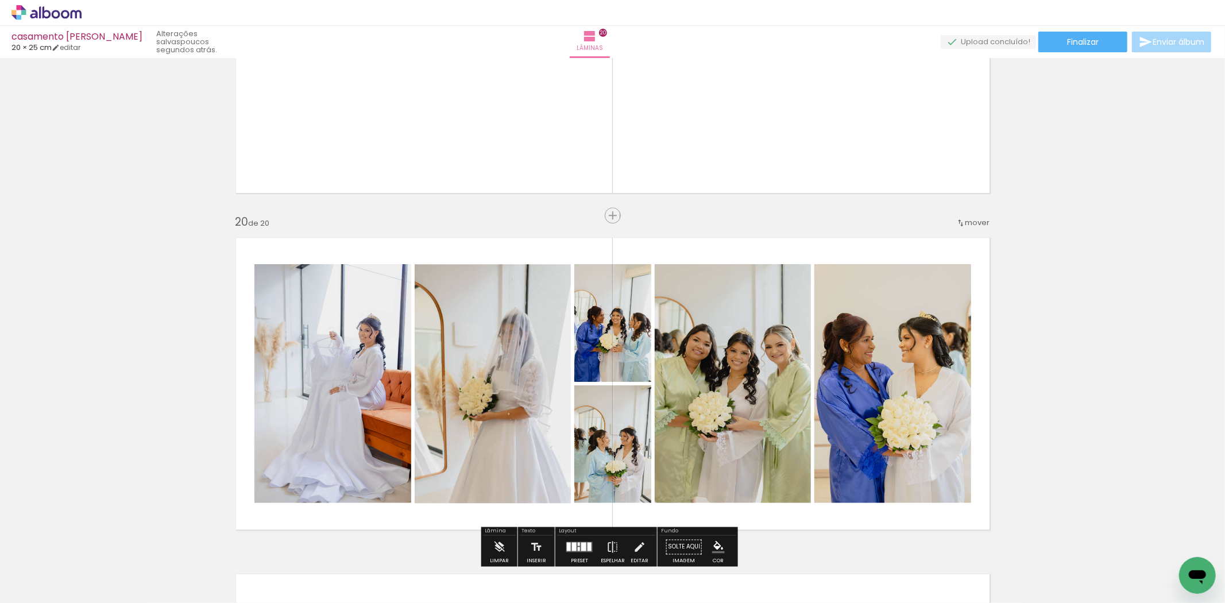
click at [972, 225] on span "mover" at bounding box center [977, 222] width 25 height 11
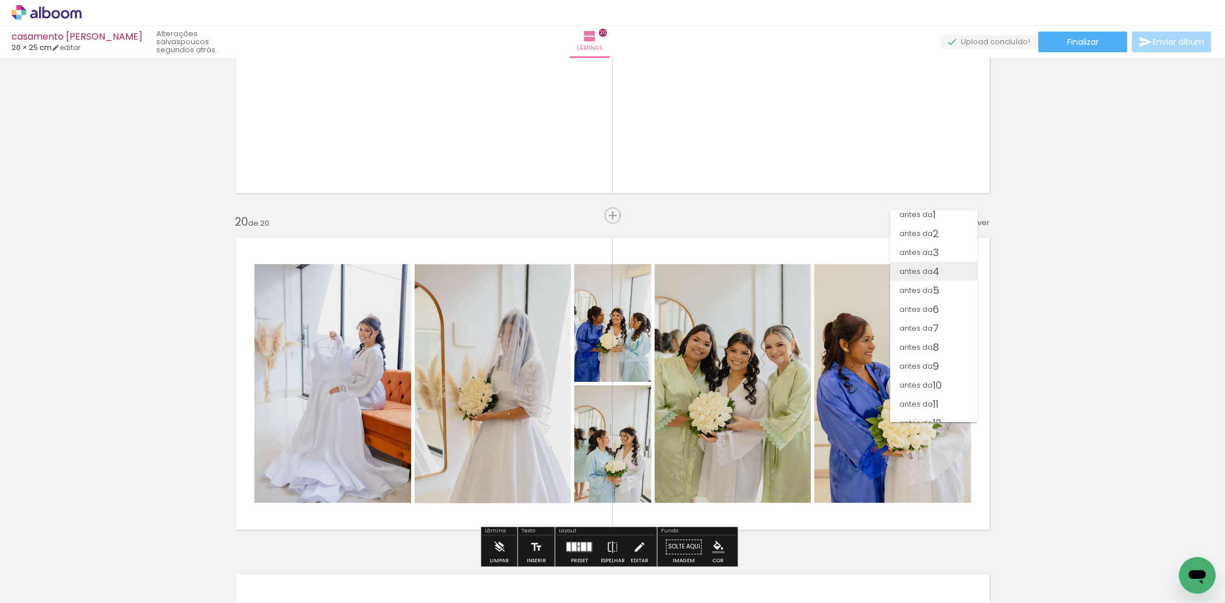
scroll to position [0, 0]
click at [940, 249] on paper-item "antes da 3" at bounding box center [933, 258] width 87 height 19
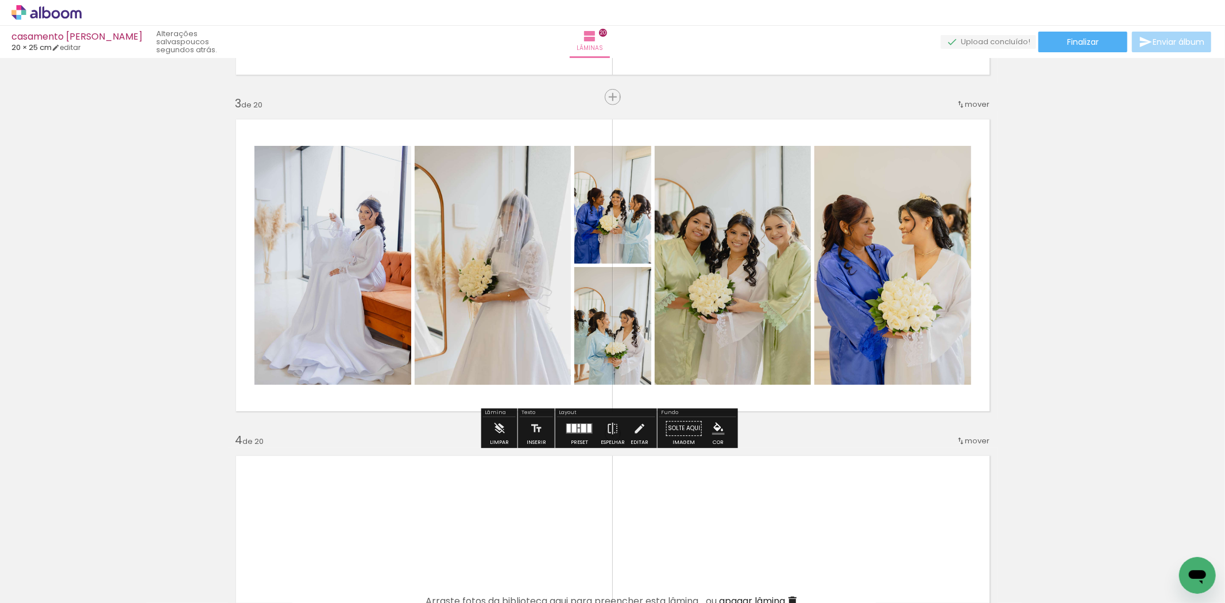
scroll to position [623, 0]
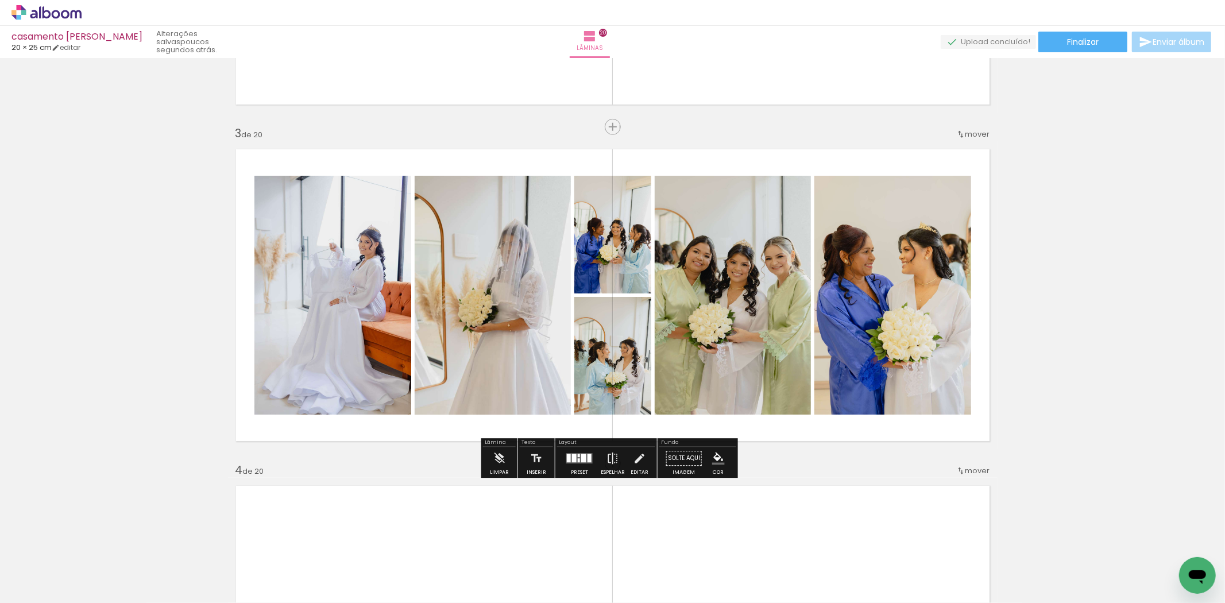
click at [973, 129] on span "mover" at bounding box center [977, 134] width 25 height 11
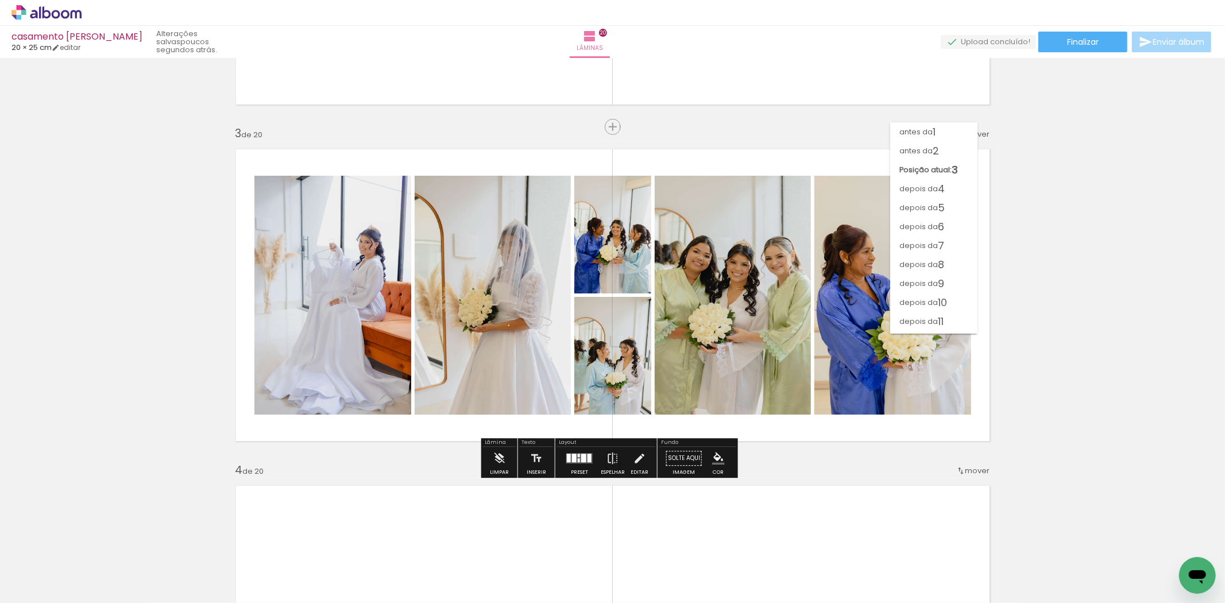
click at [950, 145] on paper-item "antes da 2" at bounding box center [933, 150] width 87 height 19
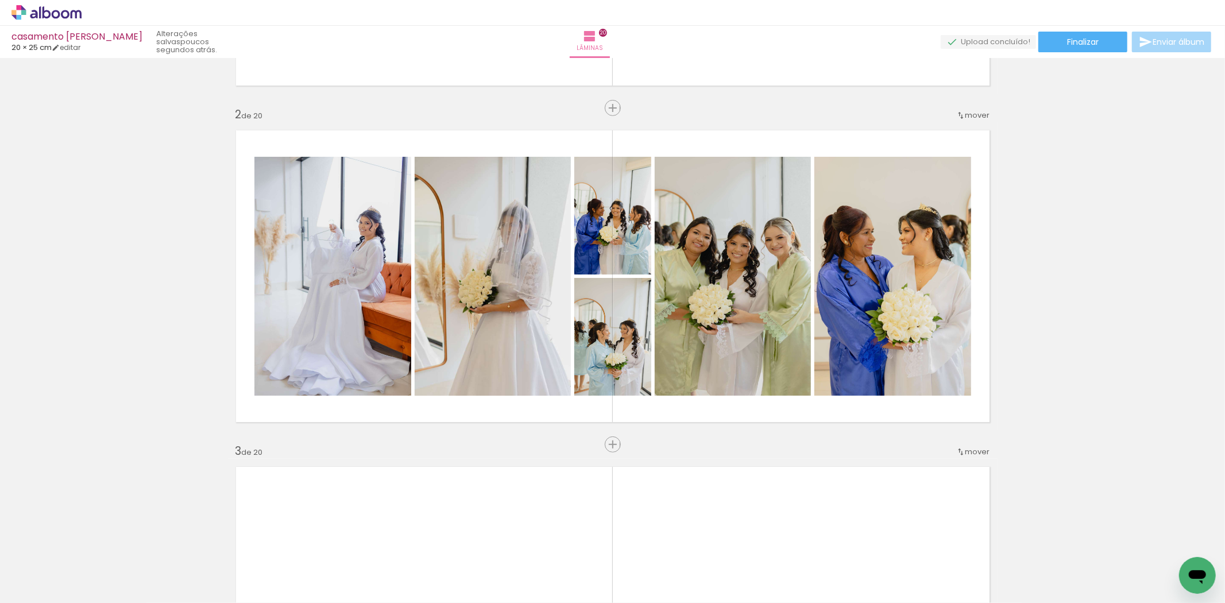
scroll to position [446, 0]
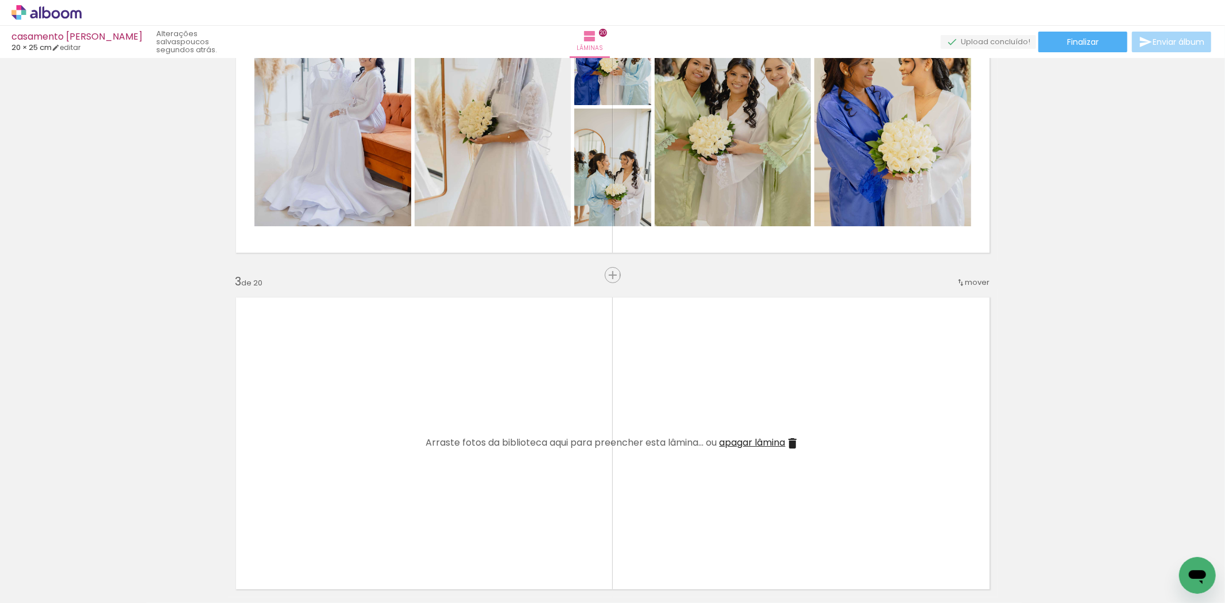
scroll to position [574, 0]
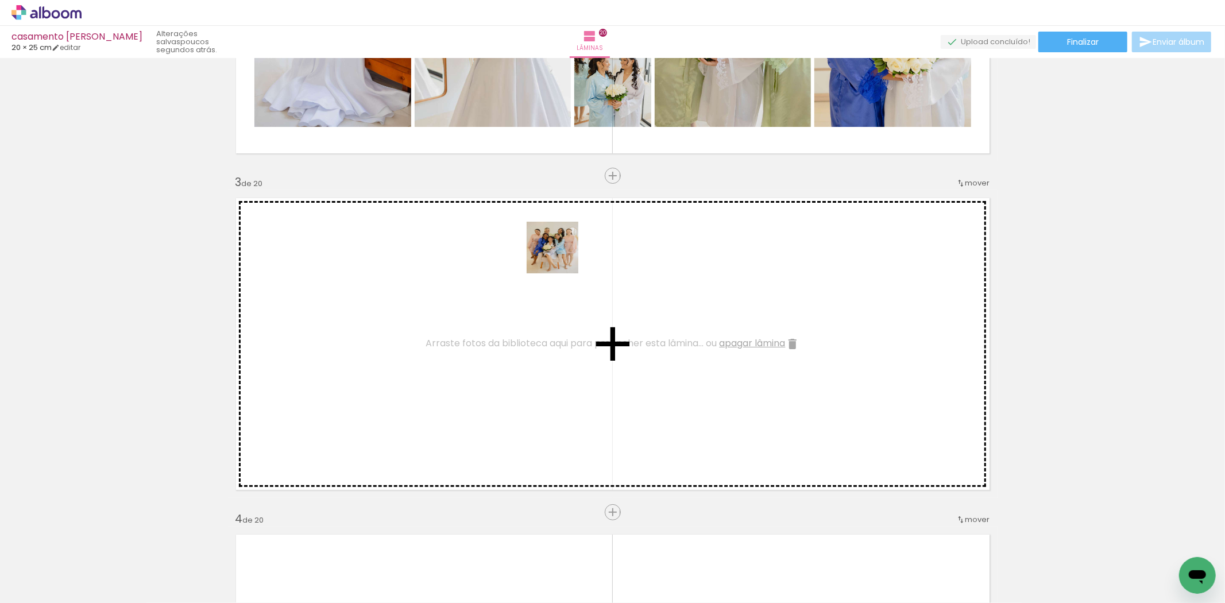
drag, startPoint x: 505, startPoint y: 574, endPoint x: 561, endPoint y: 256, distance: 322.9
click at [561, 256] on quentale-workspace at bounding box center [612, 301] width 1225 height 603
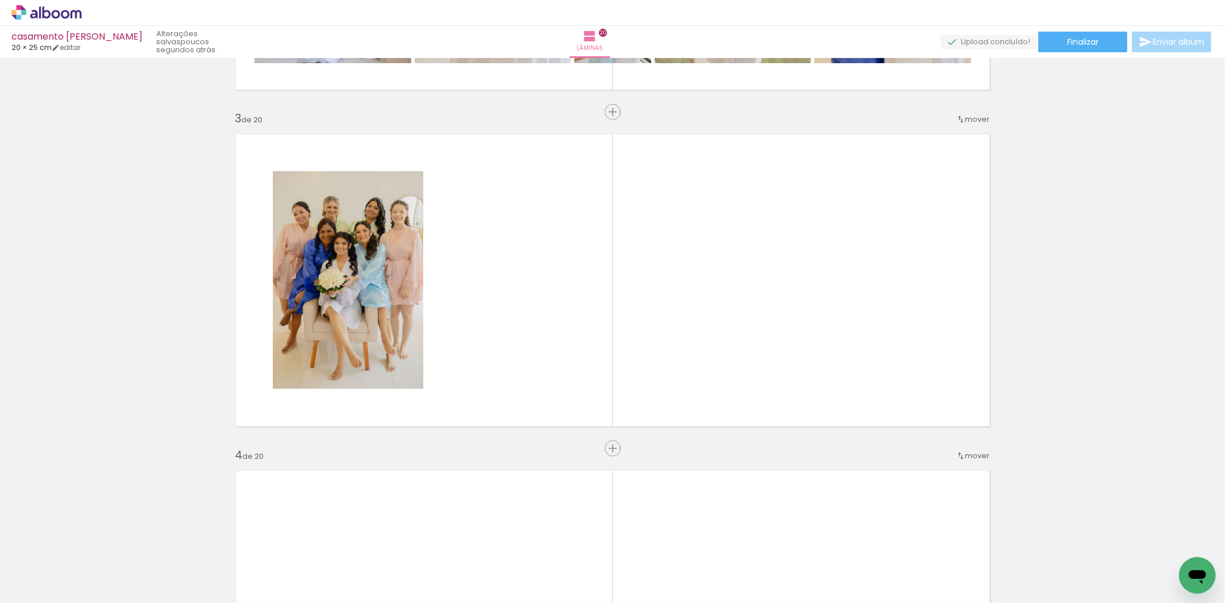
scroll to position [0, 3245]
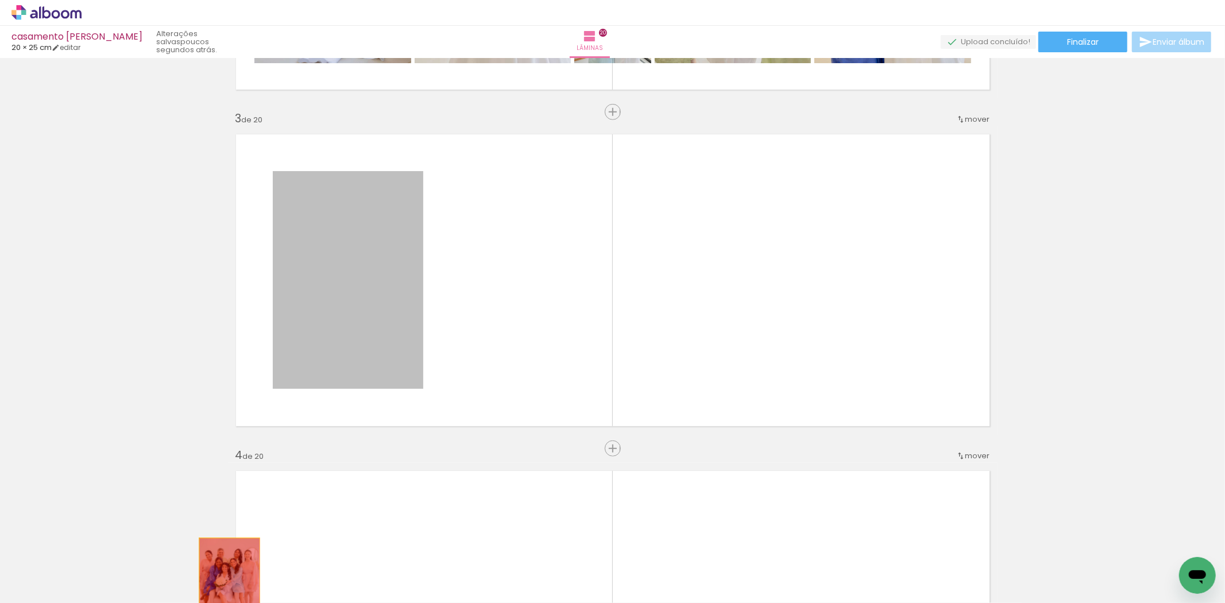
drag, startPoint x: 353, startPoint y: 293, endPoint x: 224, endPoint y: 582, distance: 315.9
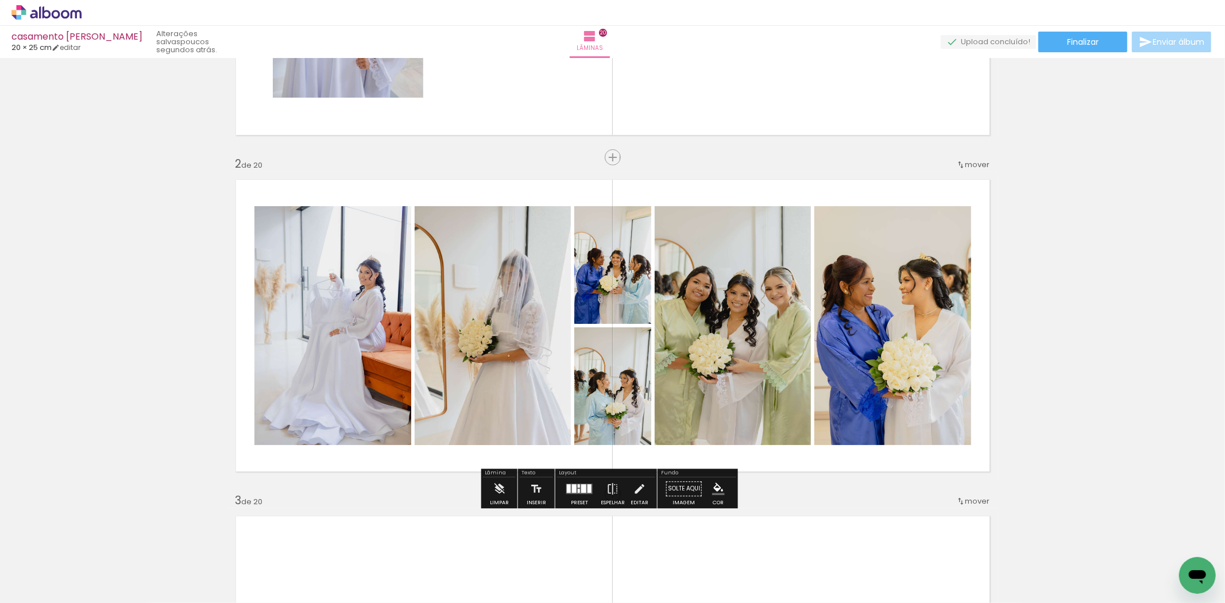
scroll to position [191, 0]
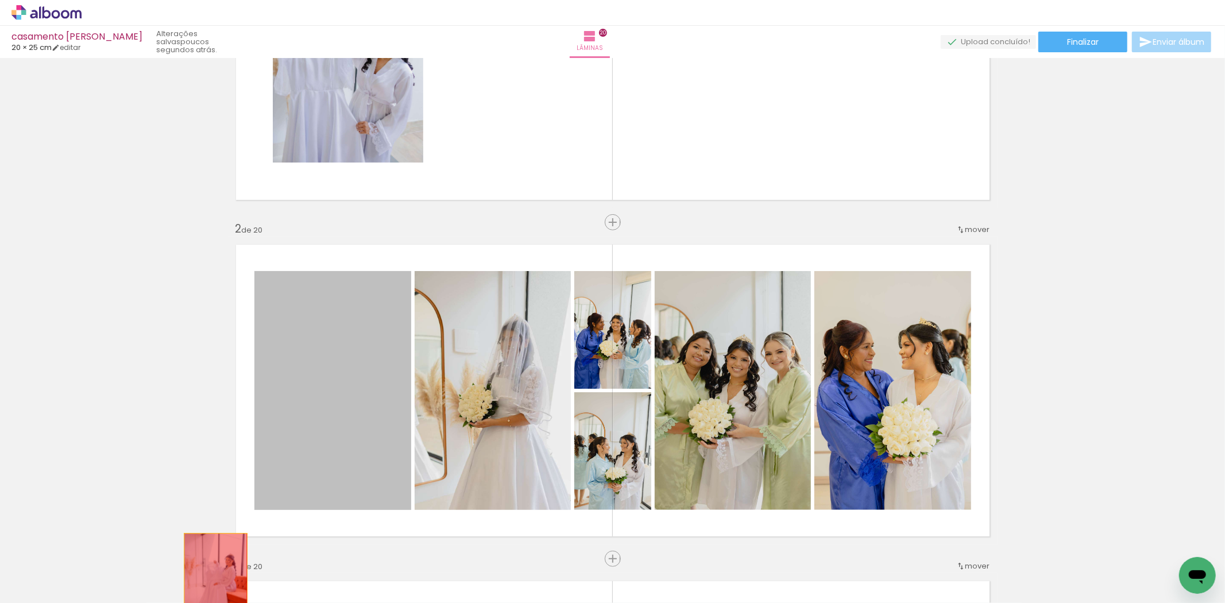
drag, startPoint x: 370, startPoint y: 400, endPoint x: 211, endPoint y: 581, distance: 241.2
click at [211, 581] on quentale-workspace at bounding box center [612, 301] width 1225 height 603
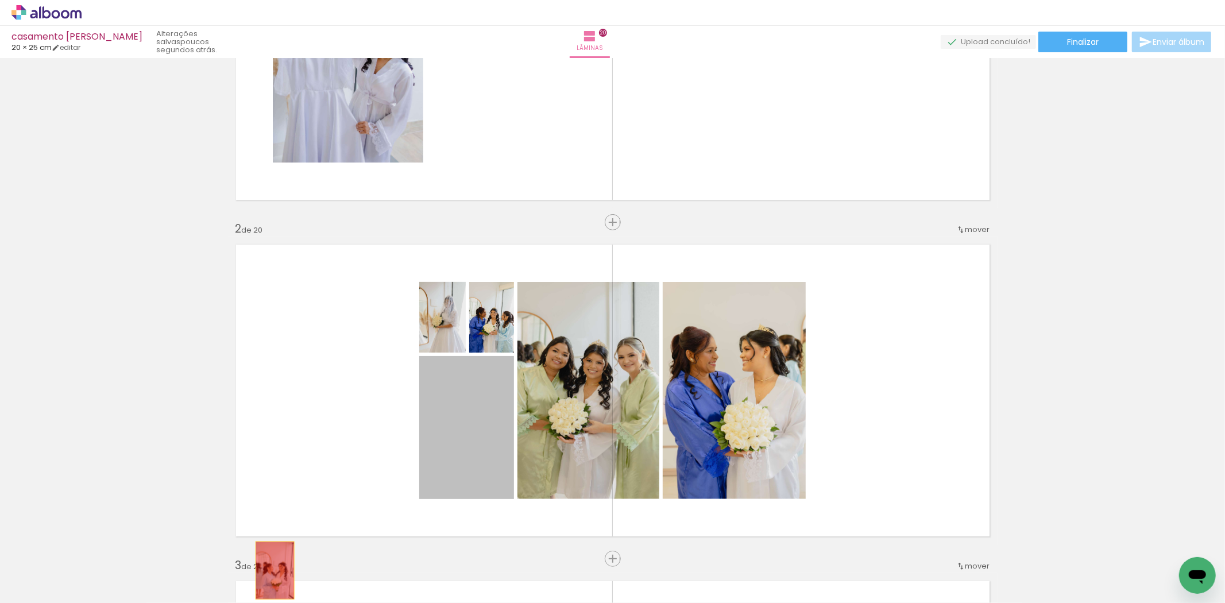
drag, startPoint x: 481, startPoint y: 409, endPoint x: 270, endPoint y: 570, distance: 265.8
click at [270, 570] on quentale-workspace at bounding box center [612, 301] width 1225 height 603
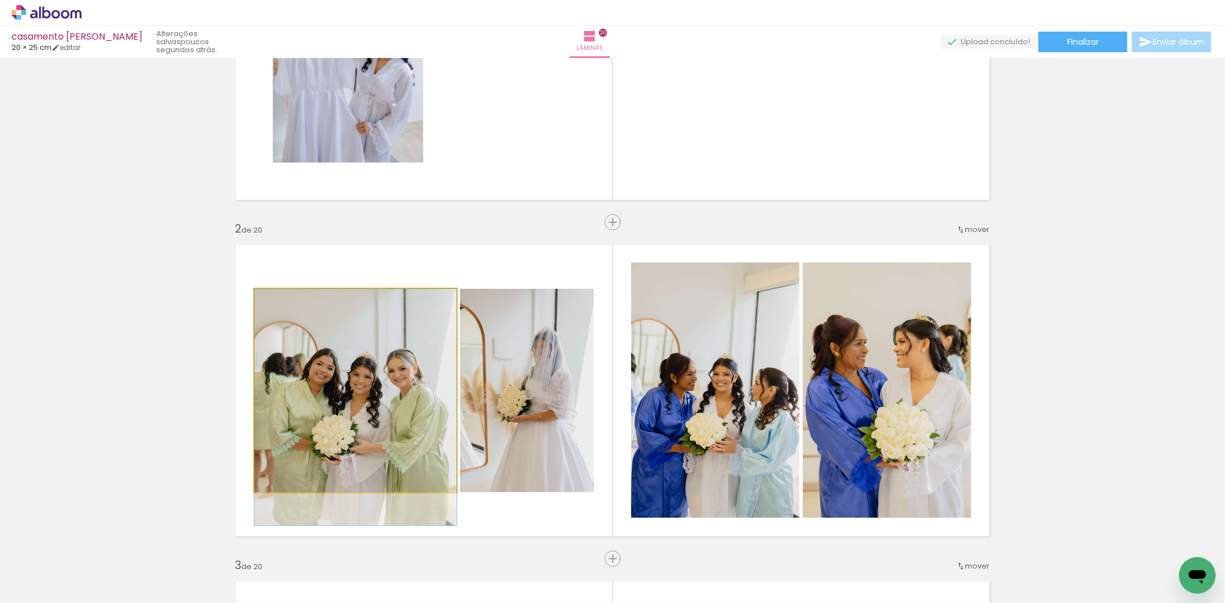
drag, startPoint x: 374, startPoint y: 375, endPoint x: 365, endPoint y: 405, distance: 31.8
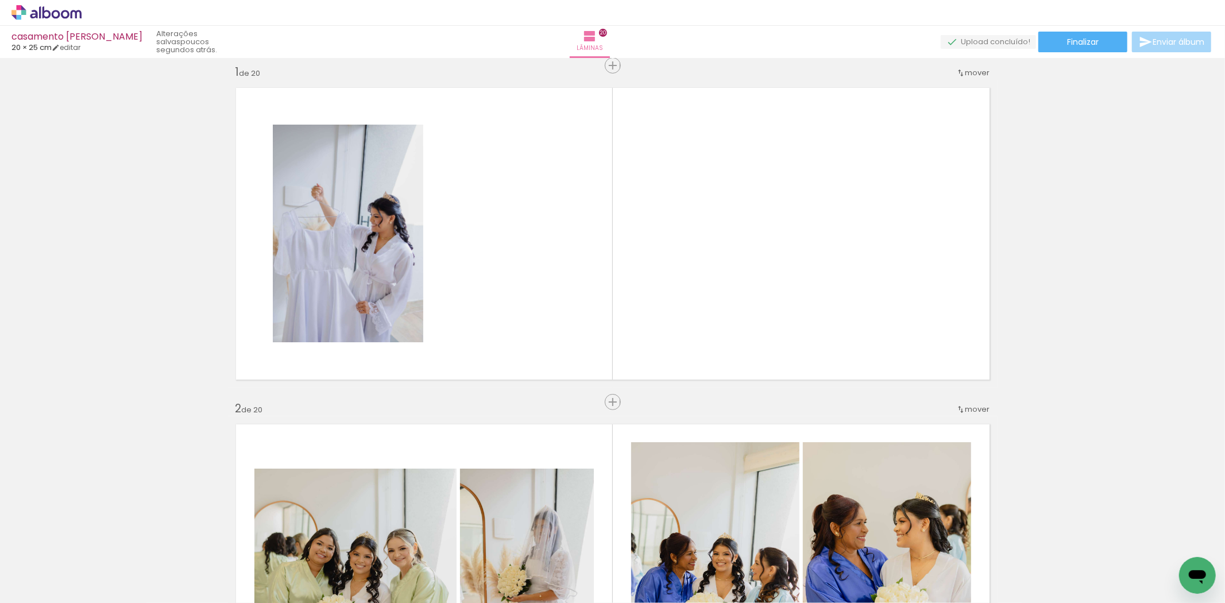
scroll to position [0, 0]
